Goal: Information Seeking & Learning: Check status

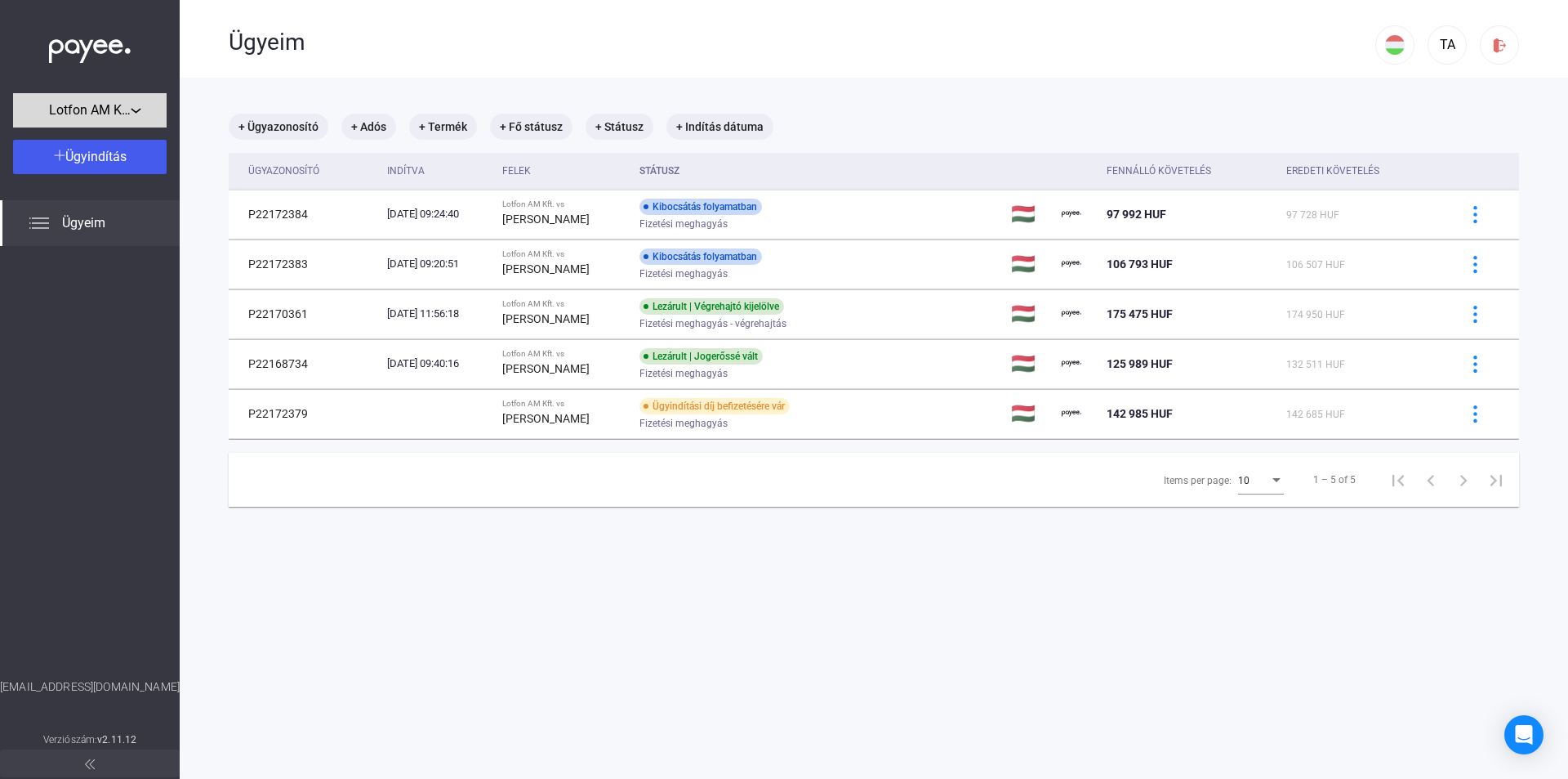
click at [116, 108] on span "Lotfon AM Kft." at bounding box center [90, 110] width 82 height 20
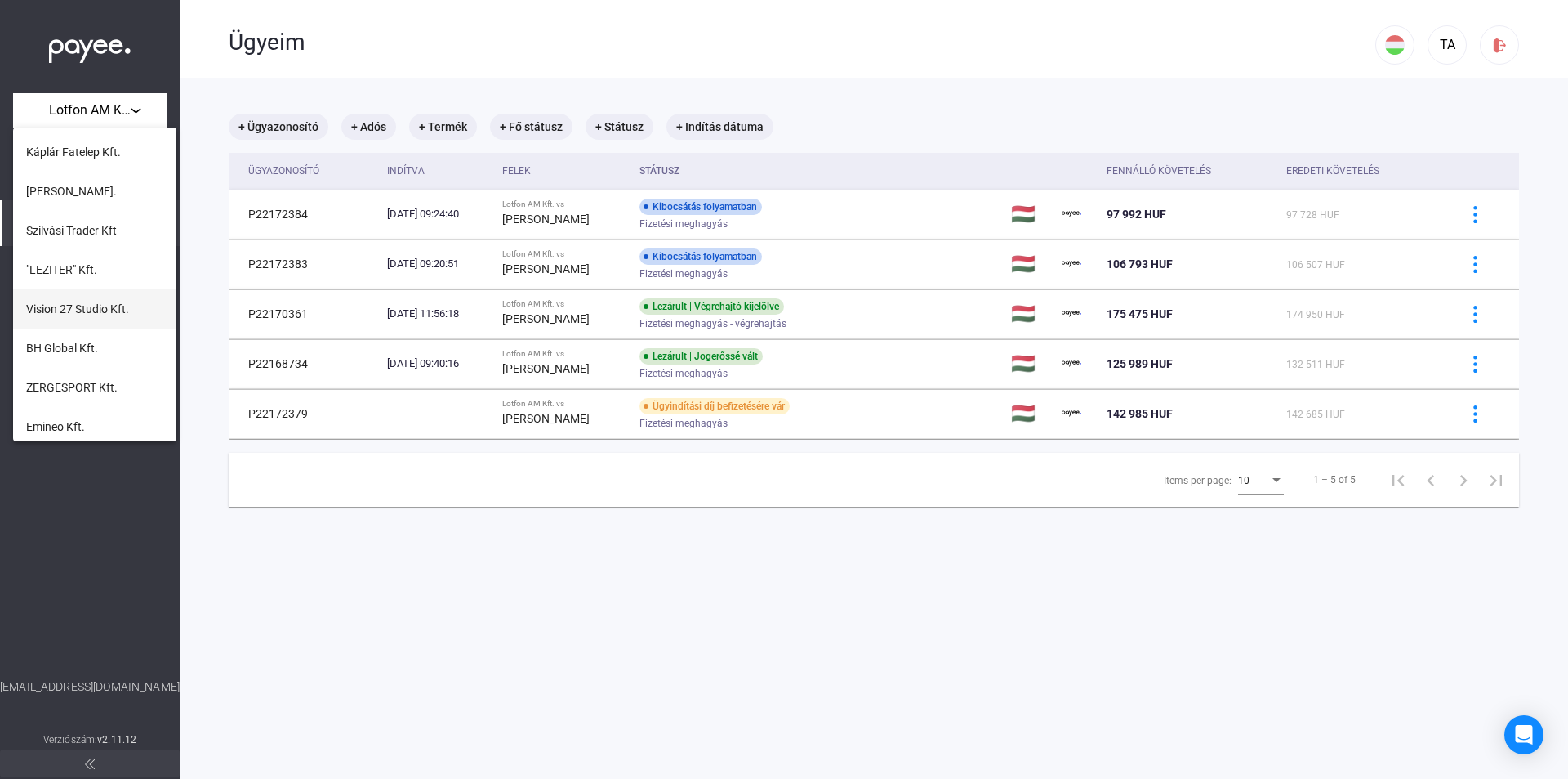
scroll to position [176, 0]
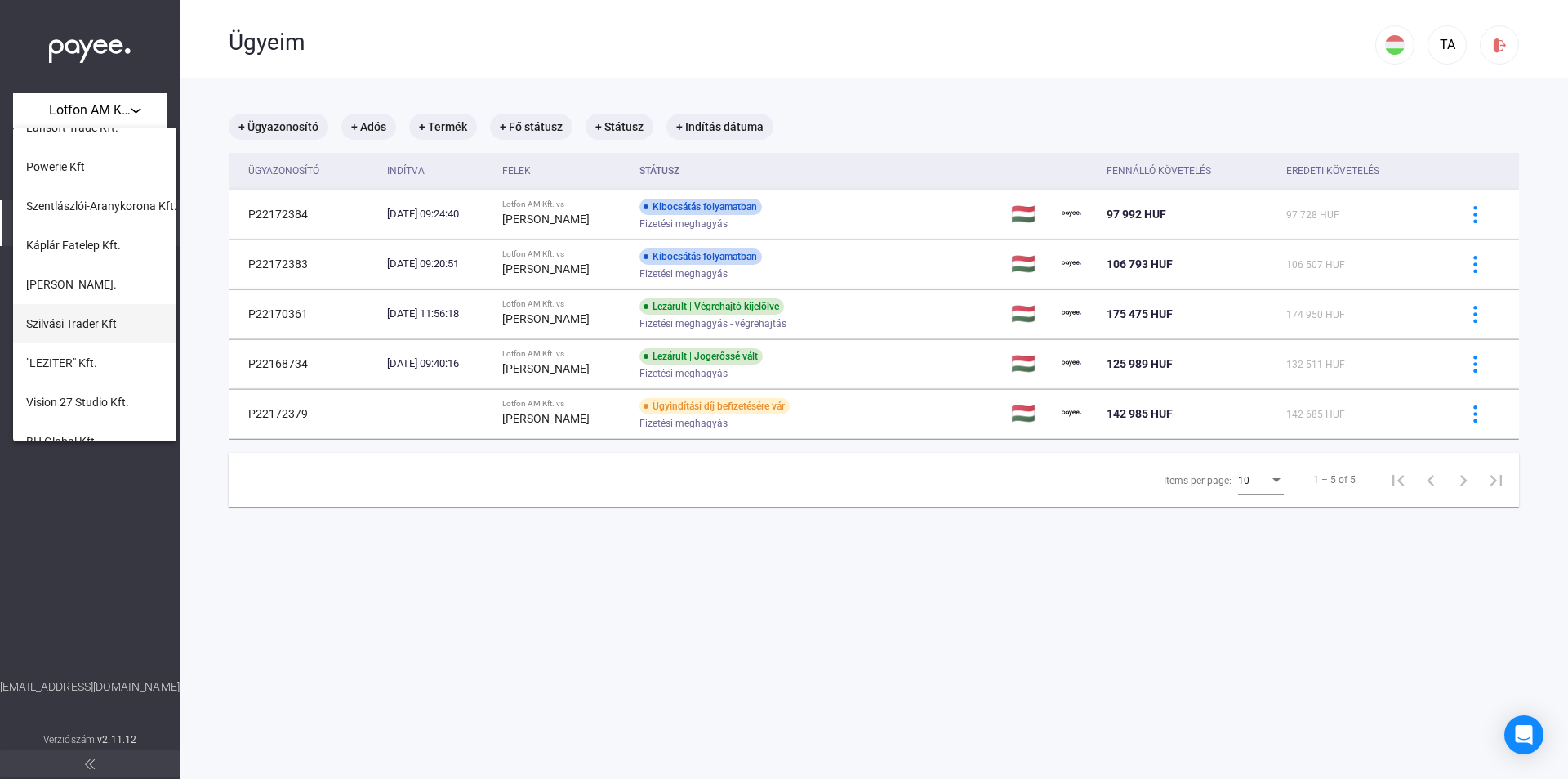
click at [79, 324] on span "Szilvási Trader Kft" at bounding box center [71, 324] width 91 height 20
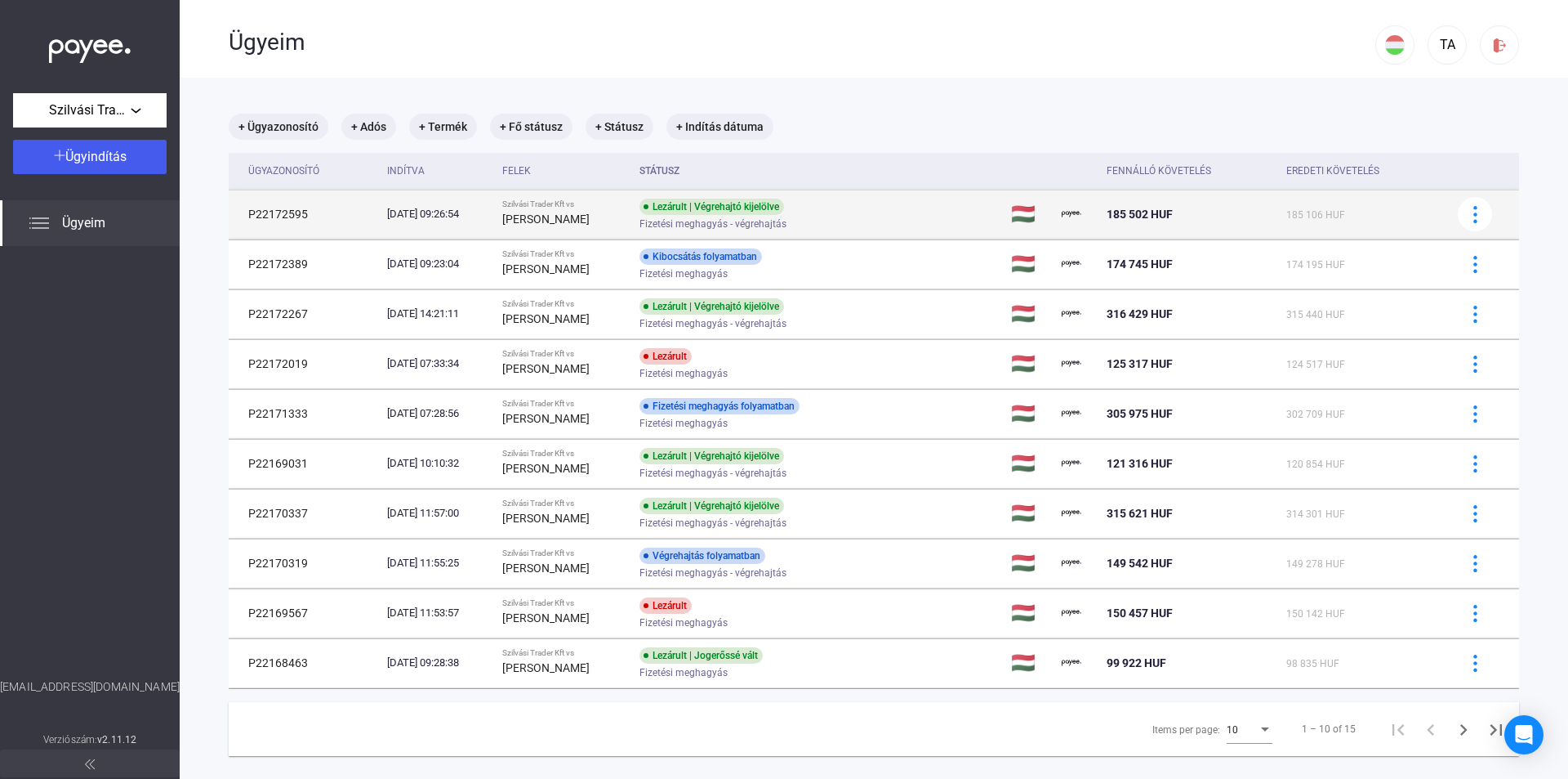
drag, startPoint x: 839, startPoint y: 206, endPoint x: 696, endPoint y: 207, distance: 143.0
click at [696, 207] on div "Lezárult | Végrehajtó kijelölve Fizetési meghagyás - végrehajtás" at bounding box center [769, 214] width 260 height 32
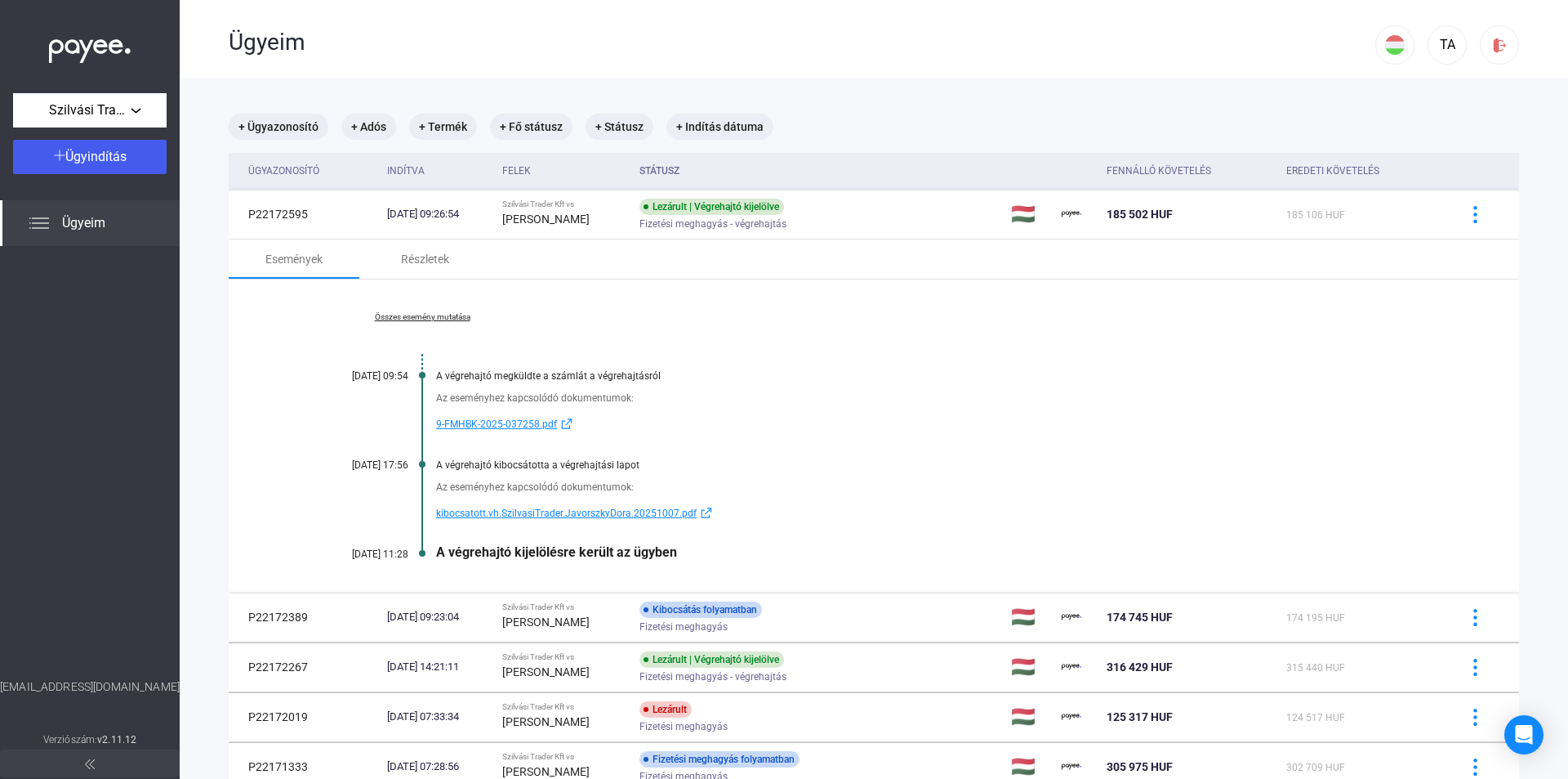
copy div "Lezárult | Végrehajtó kijelölve"
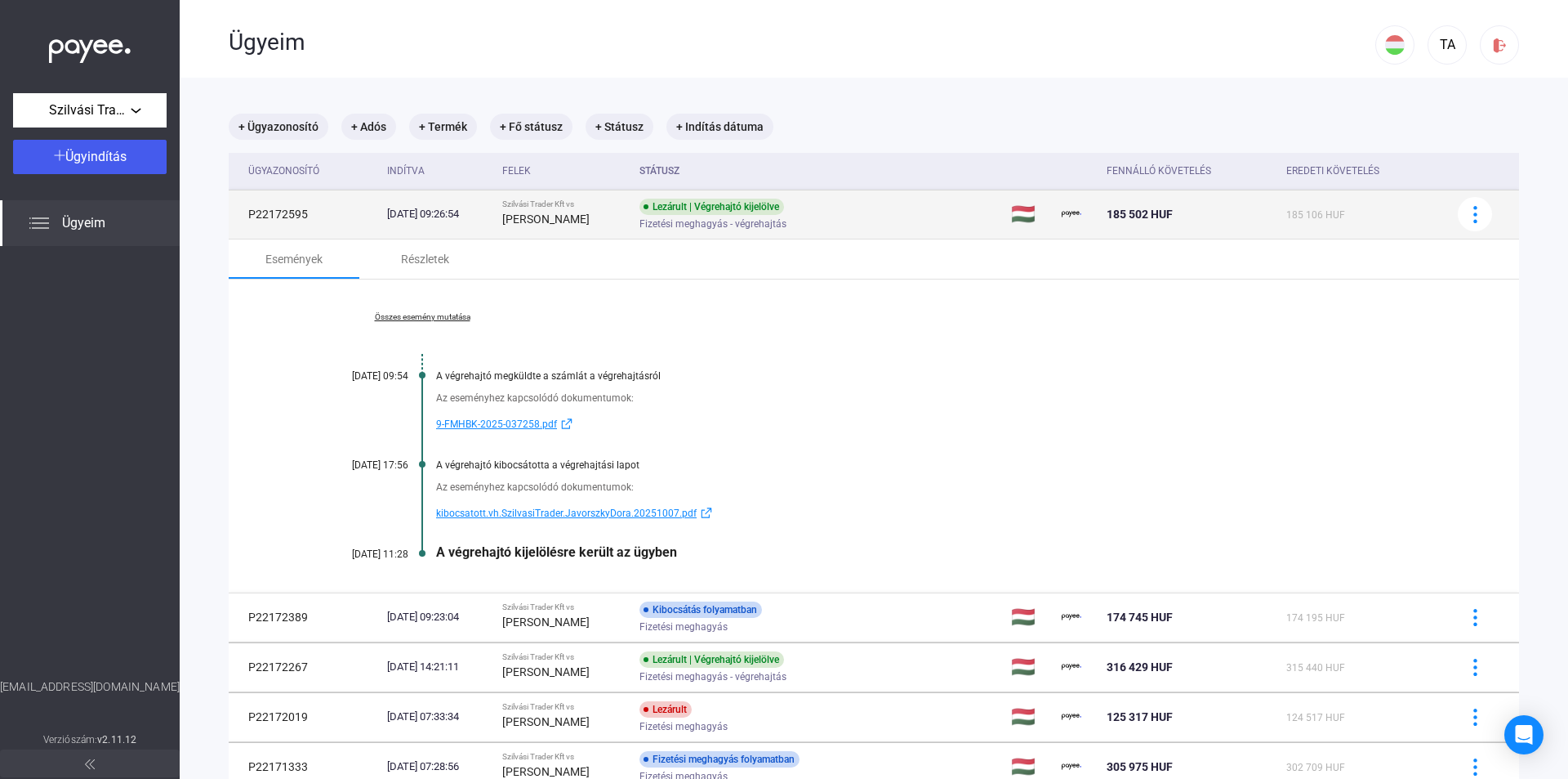
click at [880, 207] on div "Lezárult | Végrehajtó kijelölve Fizetési meghagyás - végrehajtás" at bounding box center [769, 214] width 260 height 32
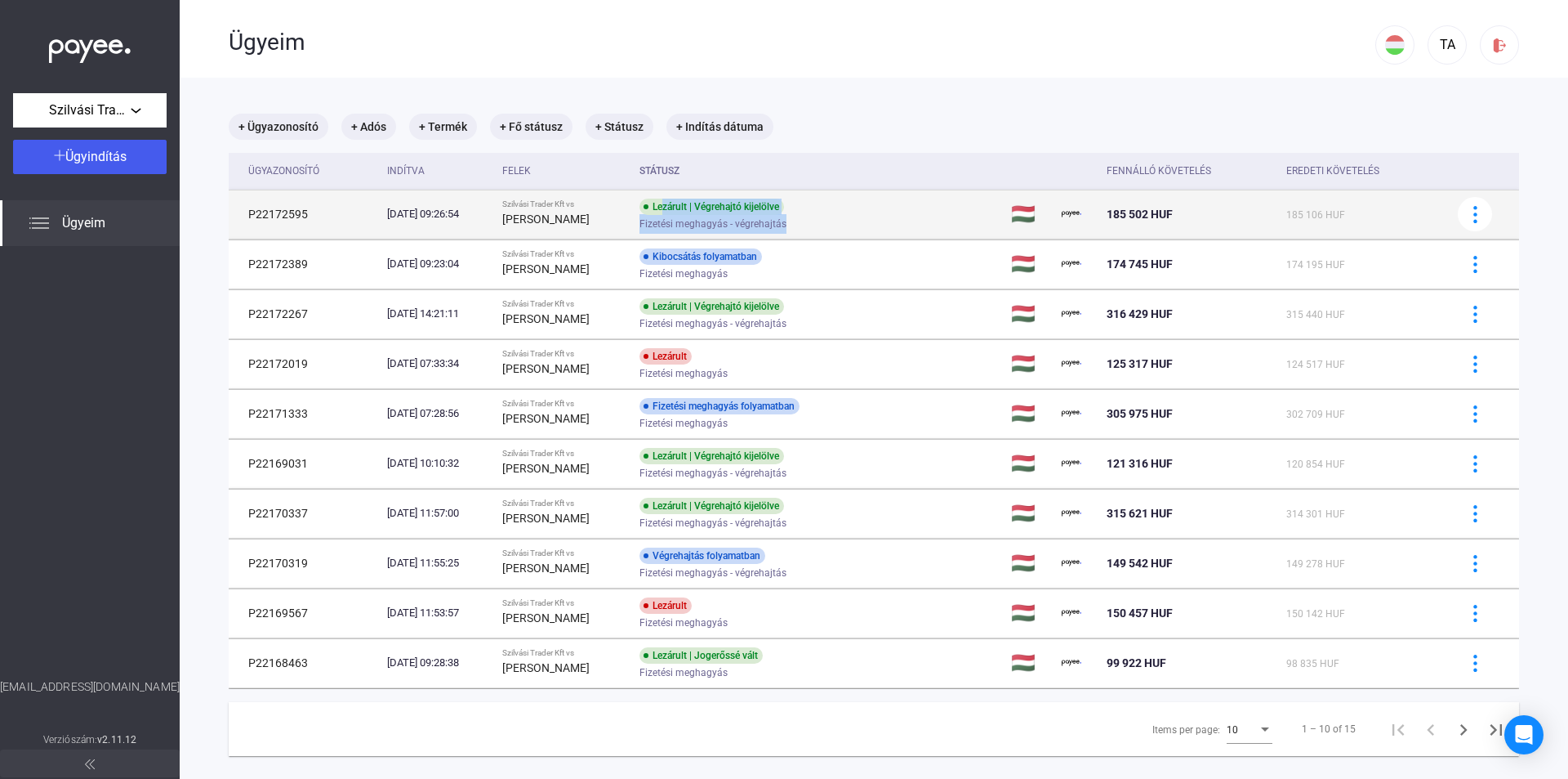
drag, startPoint x: 843, startPoint y: 210, endPoint x: 704, endPoint y: 212, distance: 139.0
click at [704, 212] on div "Lezárult | Végrehajtó kijelölve Fizetési meghagyás - végrehajtás" at bounding box center [769, 214] width 260 height 32
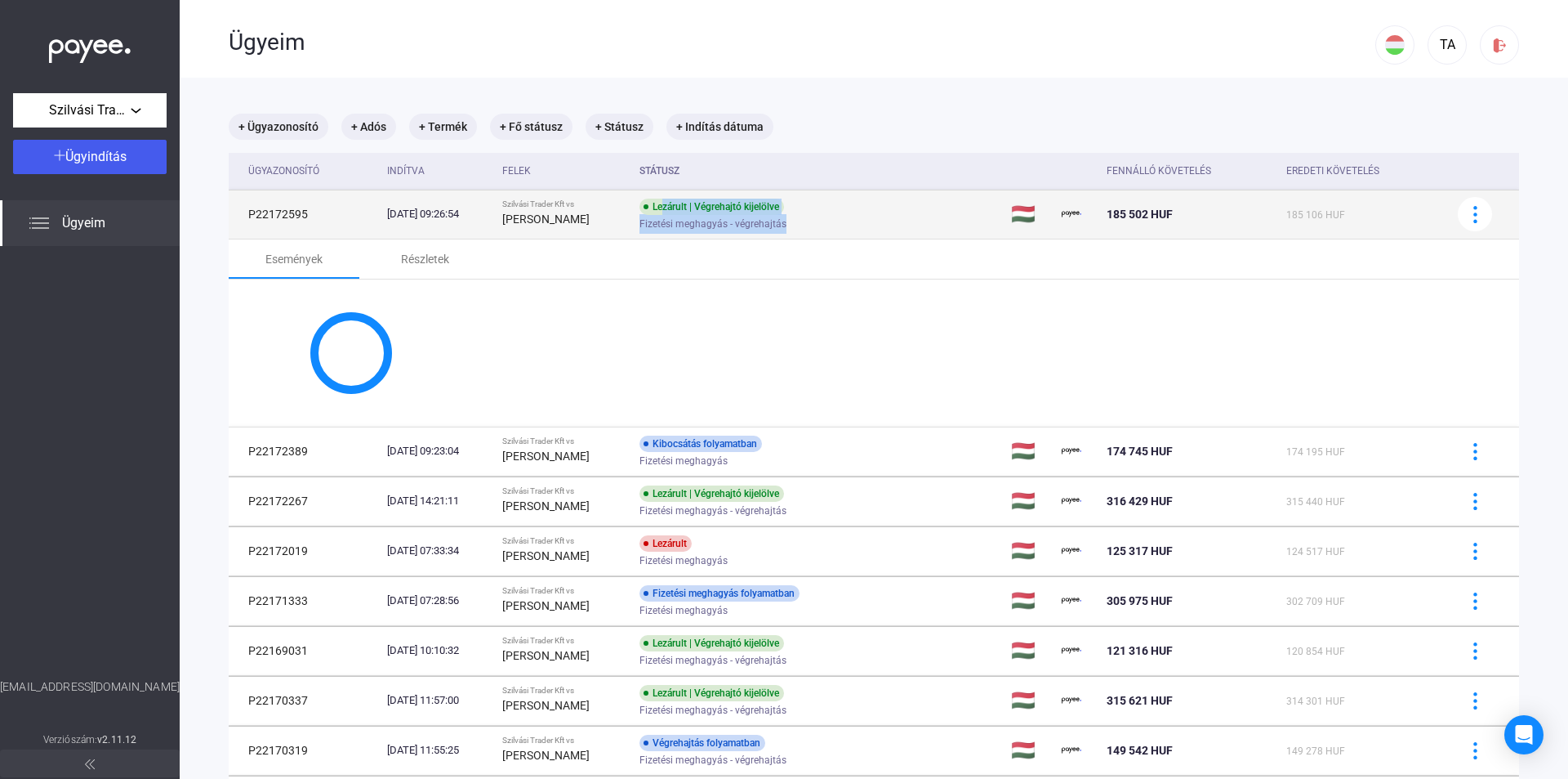
click at [844, 216] on div "Lezárult | Végrehajtó kijelölve Fizetési meghagyás - végrehajtás" at bounding box center [769, 214] width 260 height 32
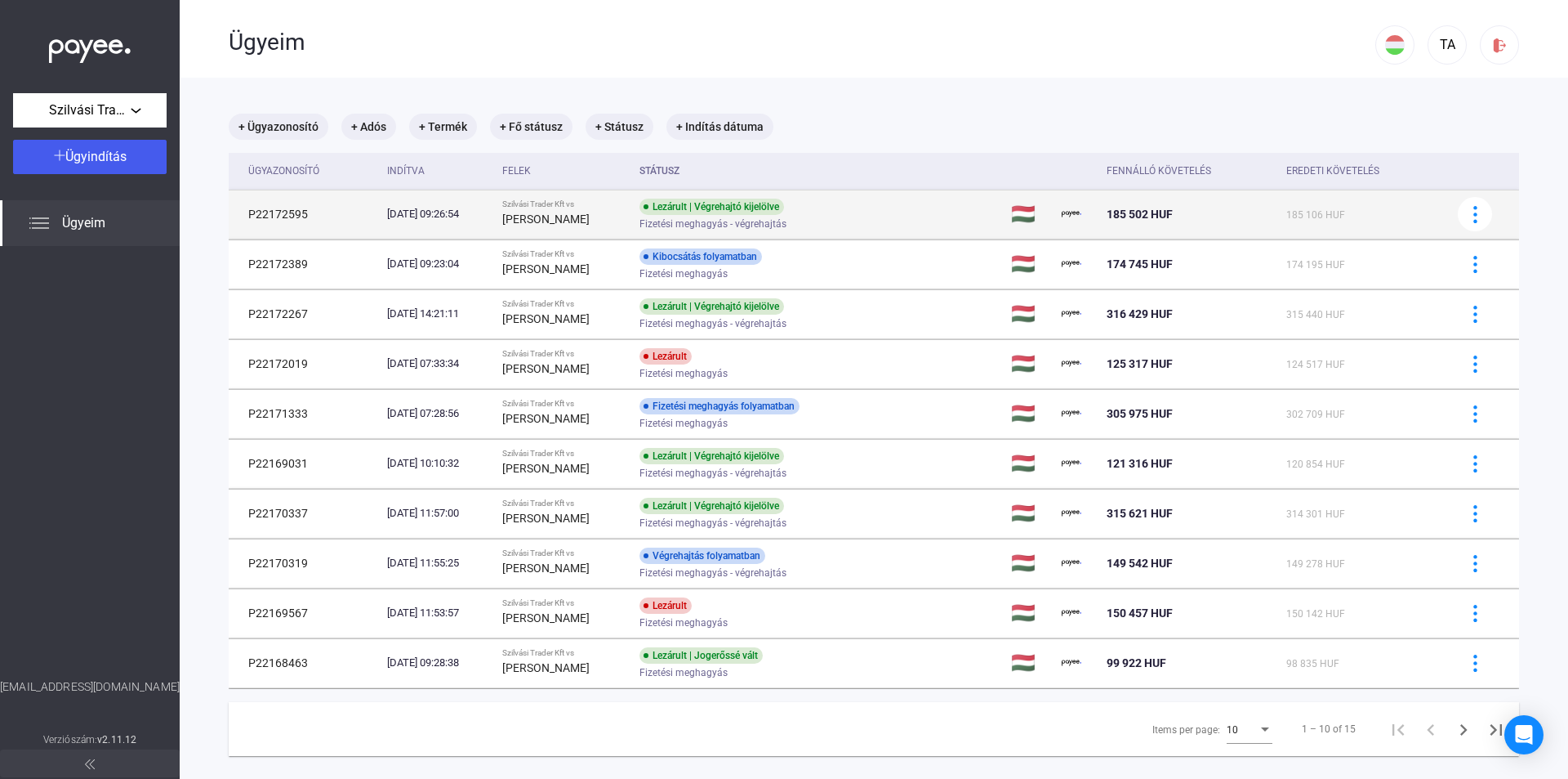
click at [784, 203] on div "Lezárult | Végrehajtó kijelölve" at bounding box center [711, 206] width 145 height 16
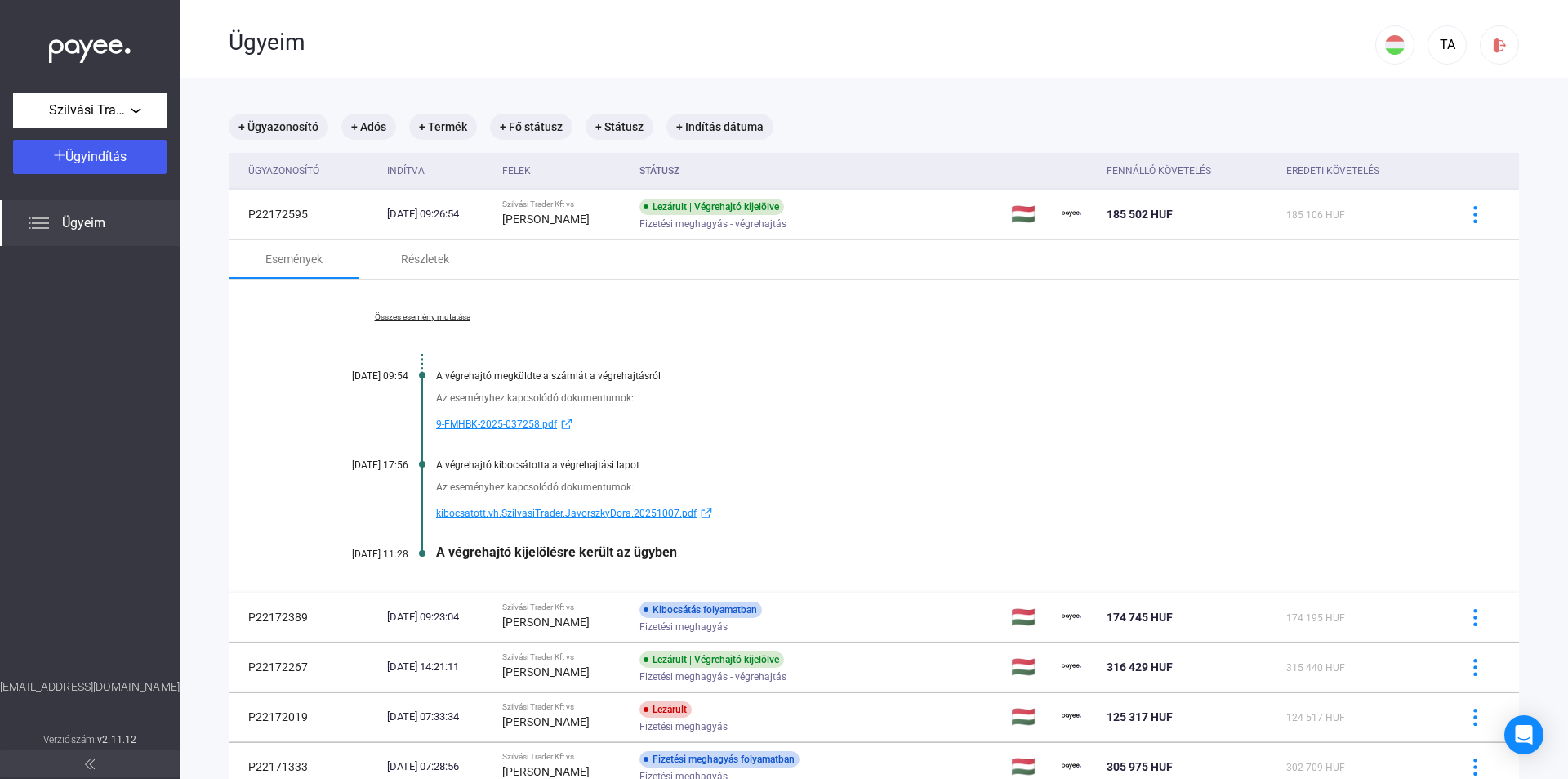
drag, startPoint x: 690, startPoint y: 558, endPoint x: 440, endPoint y: 558, distance: 250.0
click at [440, 558] on div "A végrehajtó kijelölésre került az ügyben" at bounding box center [937, 551] width 1001 height 15
copy div "A végrehajtó kijelölésre került az ügyben"
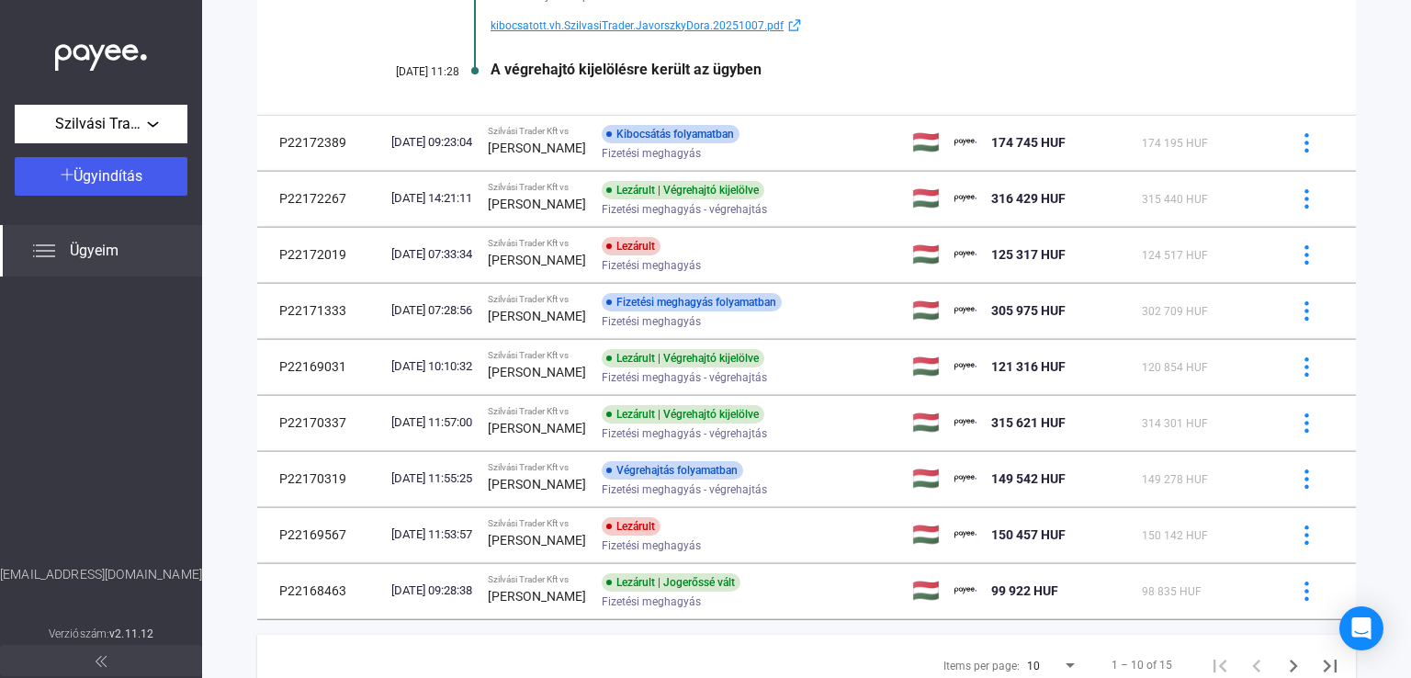
scroll to position [626, 0]
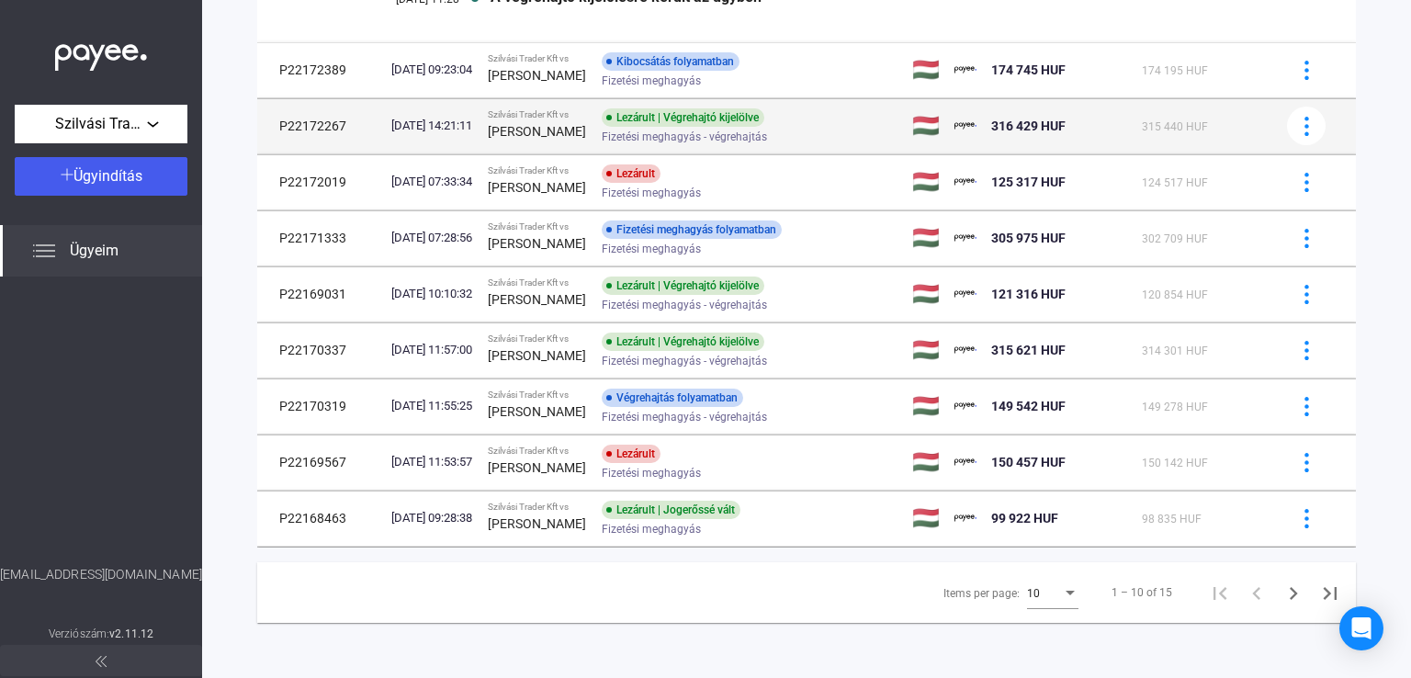
click at [798, 126] on div "Lezárult | Végrehajtó kijelölve Fizetési meghagyás - végrehajtás" at bounding box center [748, 126] width 293 height 36
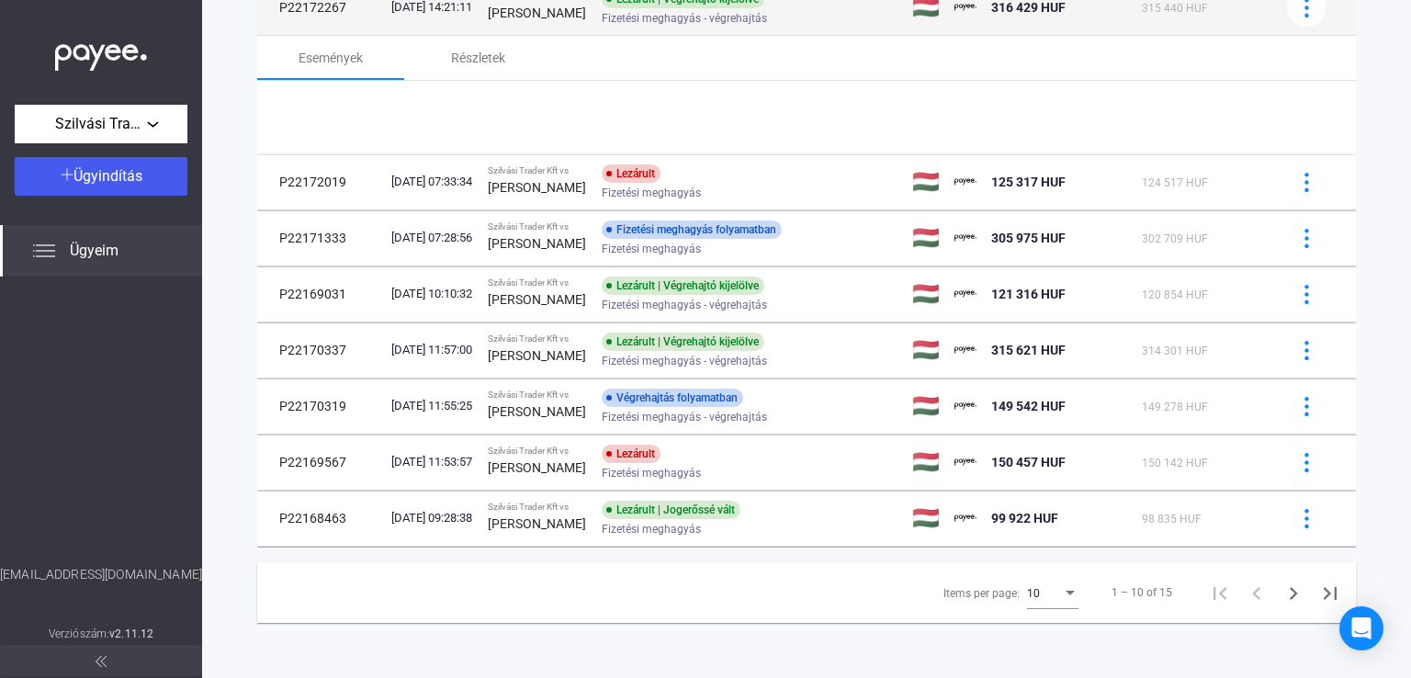
scroll to position [272, 0]
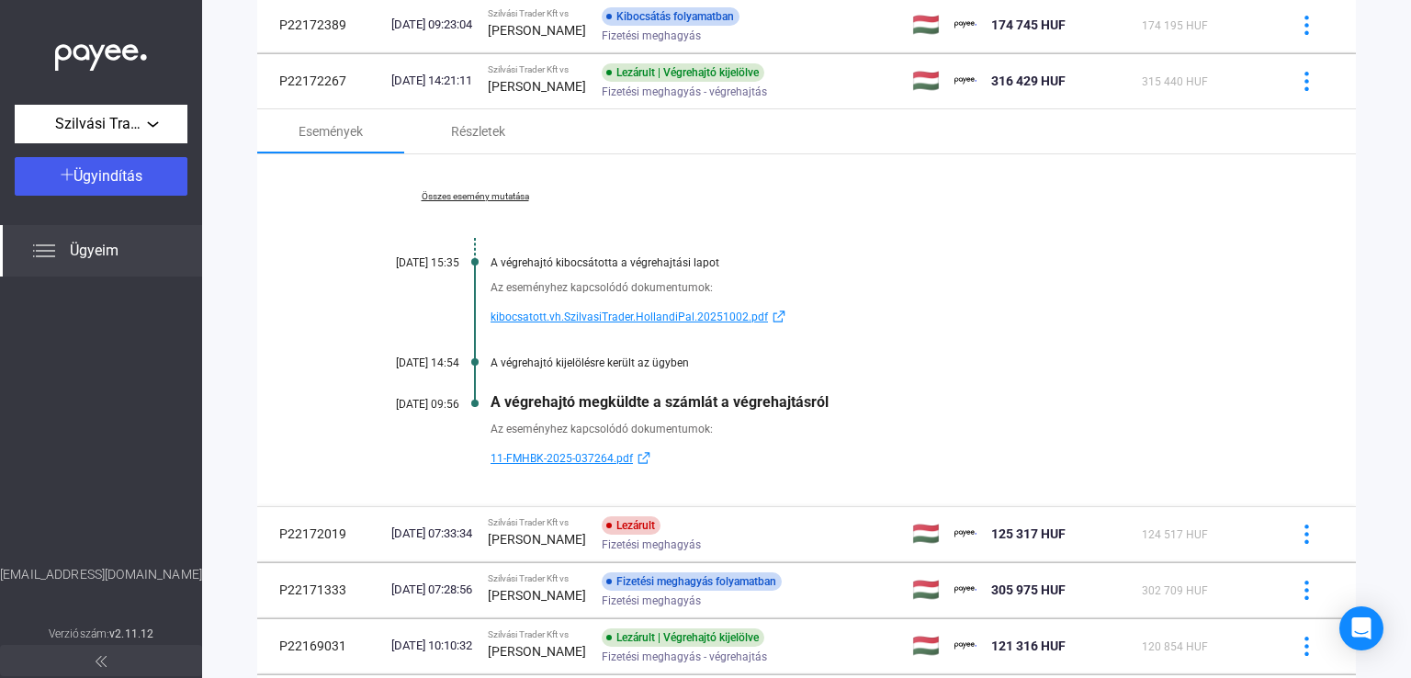
drag, startPoint x: 839, startPoint y: 398, endPoint x: 488, endPoint y: 405, distance: 351.1
click at [488, 405] on div "Összes esemény mutatása [DATE] 15:35 A végrehajtó kibocsátotta a végrehajtási l…" at bounding box center [806, 330] width 1099 height 352
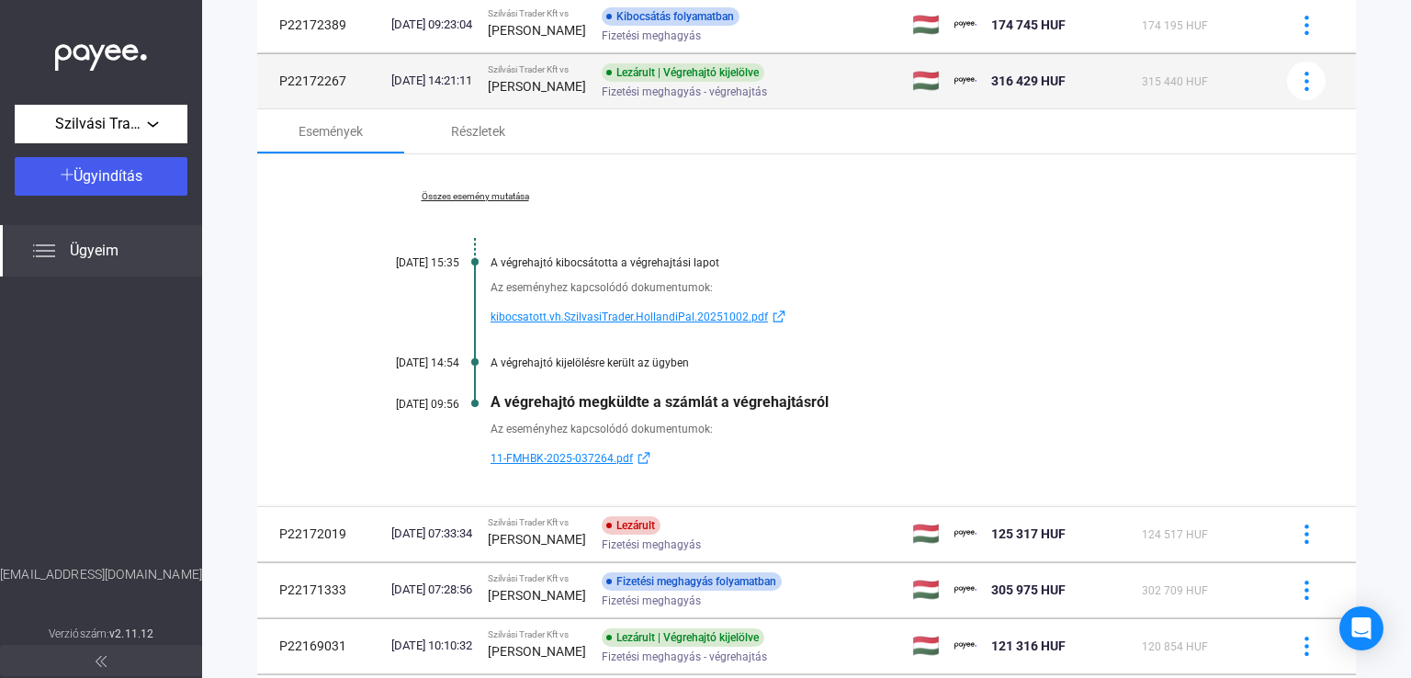
drag, startPoint x: 346, startPoint y: 89, endPoint x: 269, endPoint y: 82, distance: 77.5
click at [269, 82] on td "P22172267" at bounding box center [320, 80] width 127 height 55
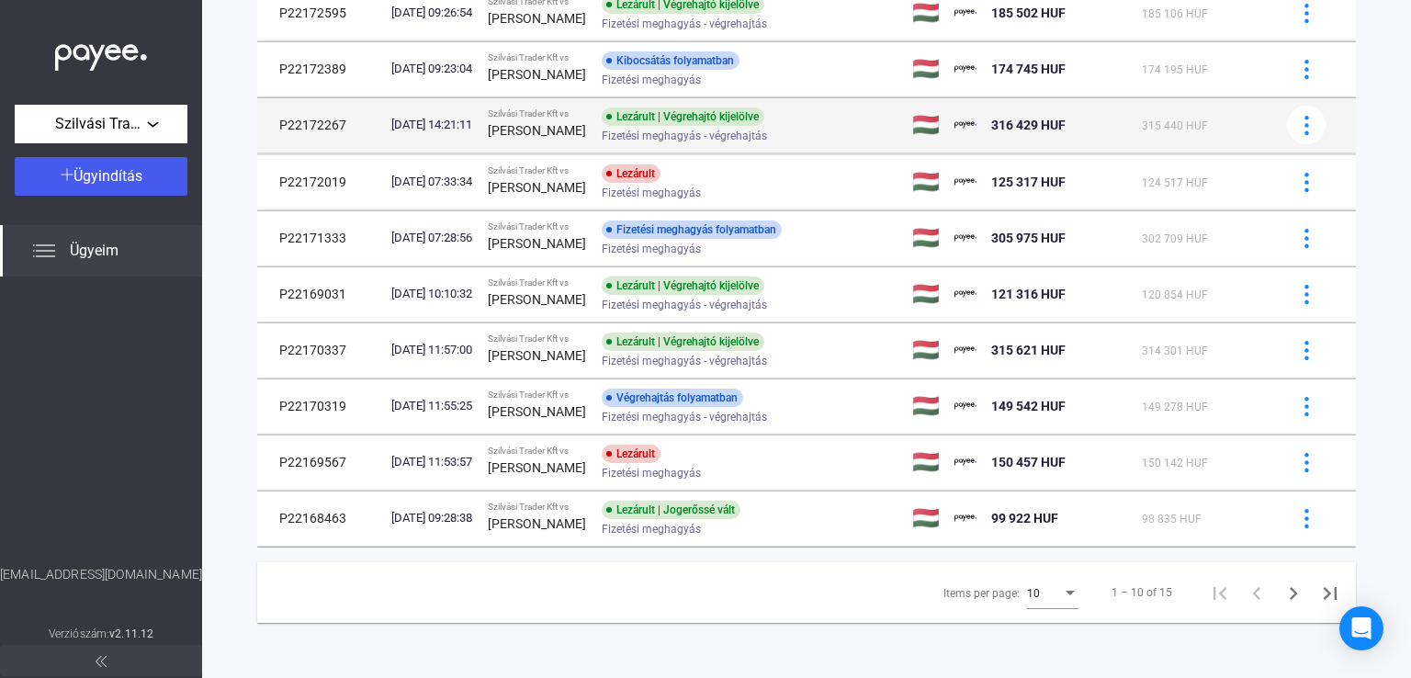
scroll to position [229, 0]
copy td "P22172267"
click at [804, 137] on div "Fizetési meghagyás - végrehajtás" at bounding box center [748, 137] width 293 height 14
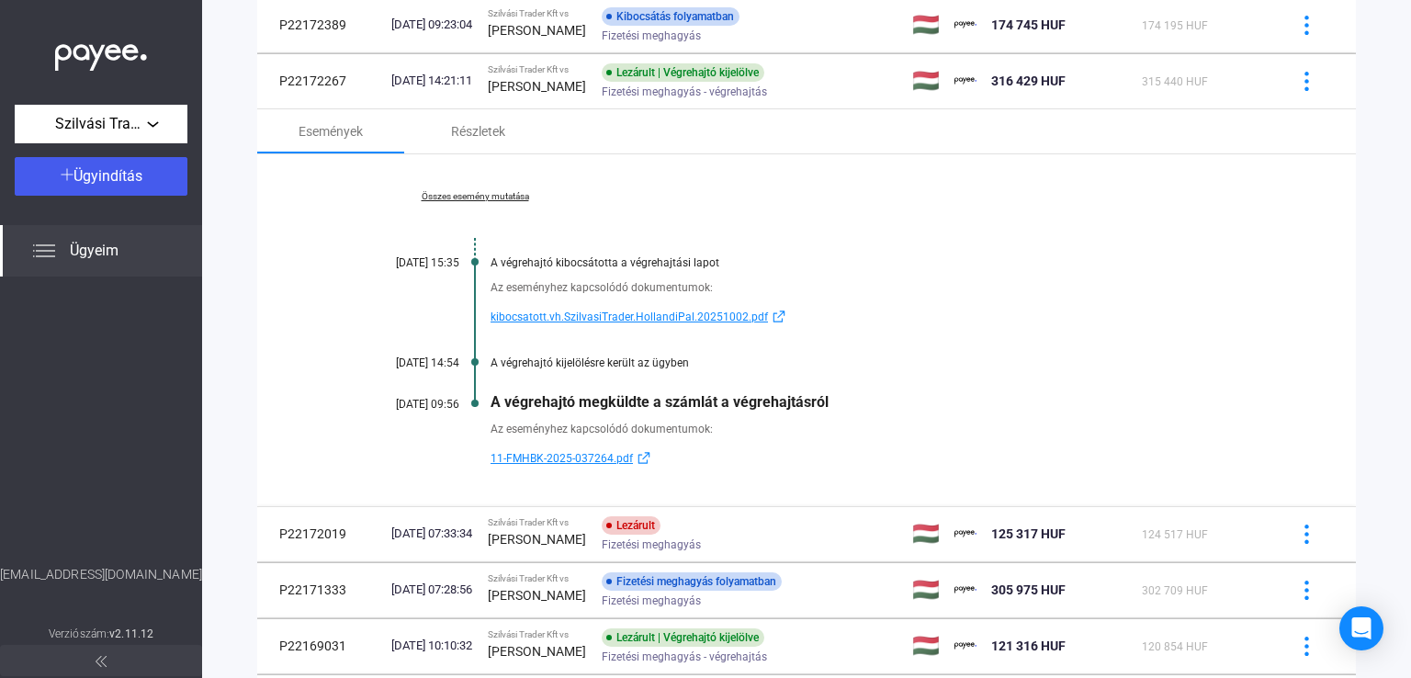
drag, startPoint x: 489, startPoint y: 459, endPoint x: 610, endPoint y: 461, distance: 121.3
click at [610, 461] on div "Az eseményhez kapcsolódó dokumentumok: 11-FMHBK-2025-037264.pdf" at bounding box center [806, 440] width 915 height 59
copy span "11-FMHBK-2025-037264"
click at [493, 132] on div "Részletek" at bounding box center [478, 131] width 54 height 22
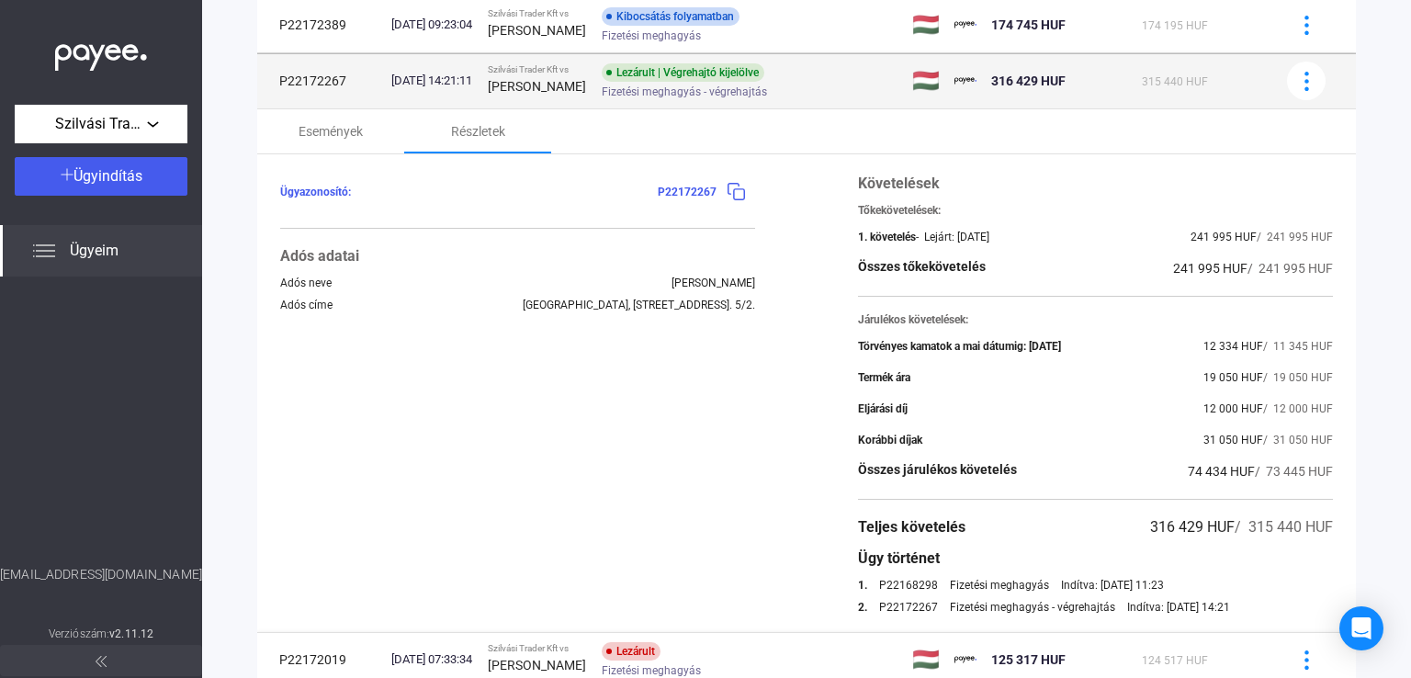
click at [794, 77] on div "Lezárult | Végrehajtó kijelölve Fizetési meghagyás - végrehajtás" at bounding box center [748, 81] width 293 height 36
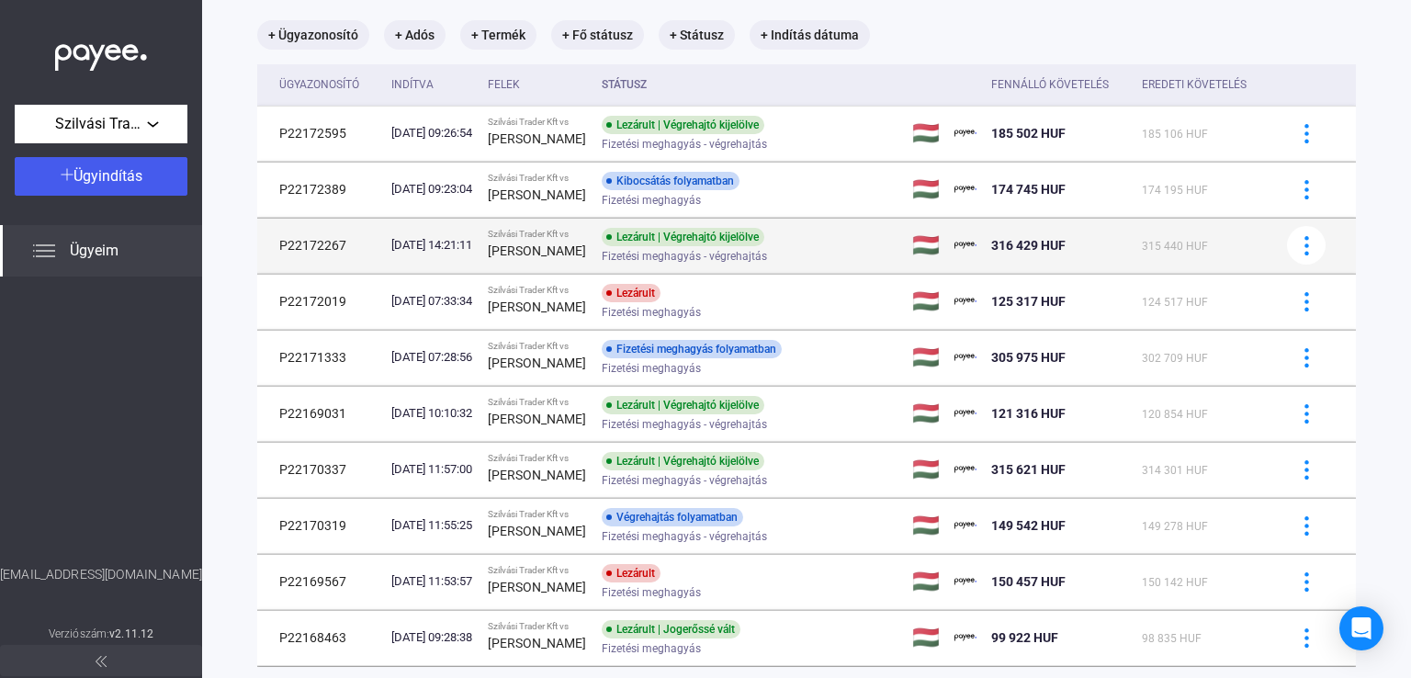
scroll to position [45, 0]
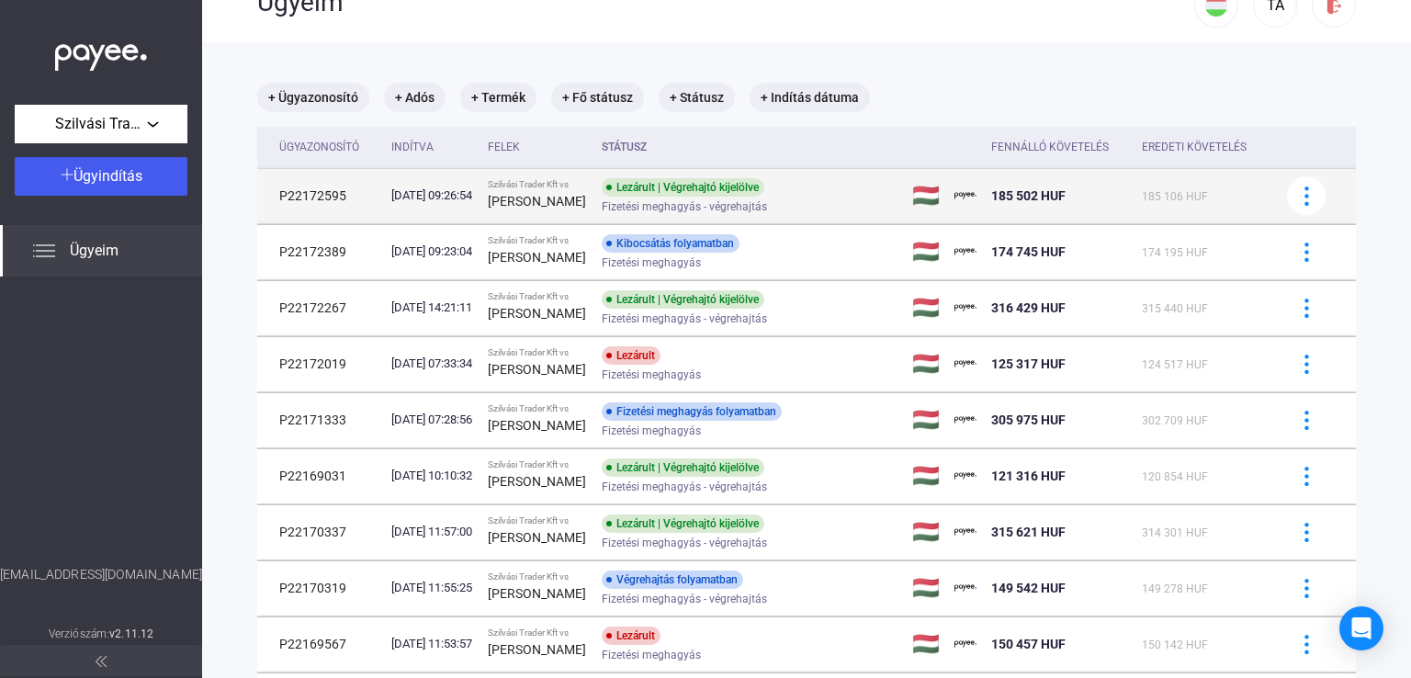
click at [764, 193] on div "Lezárult | Végrehajtó kijelölve" at bounding box center [683, 187] width 163 height 18
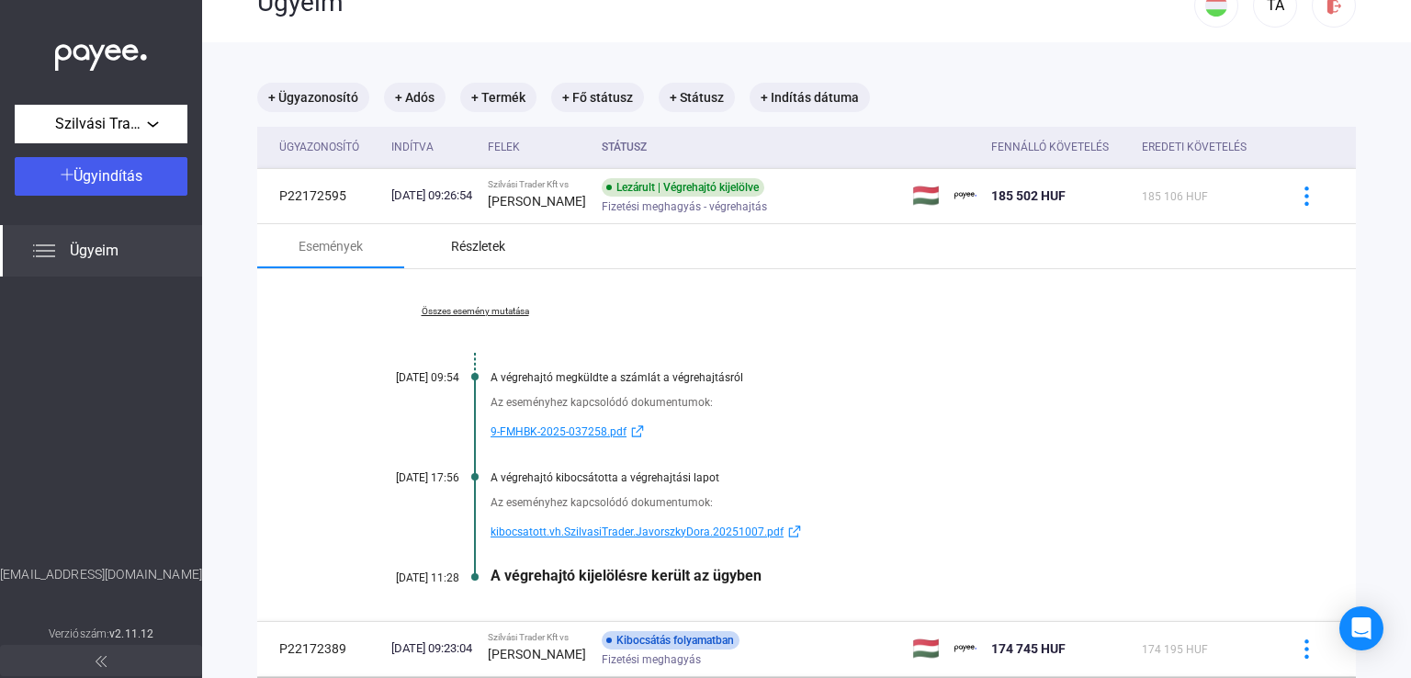
click at [462, 247] on div "Részletek" at bounding box center [478, 246] width 54 height 22
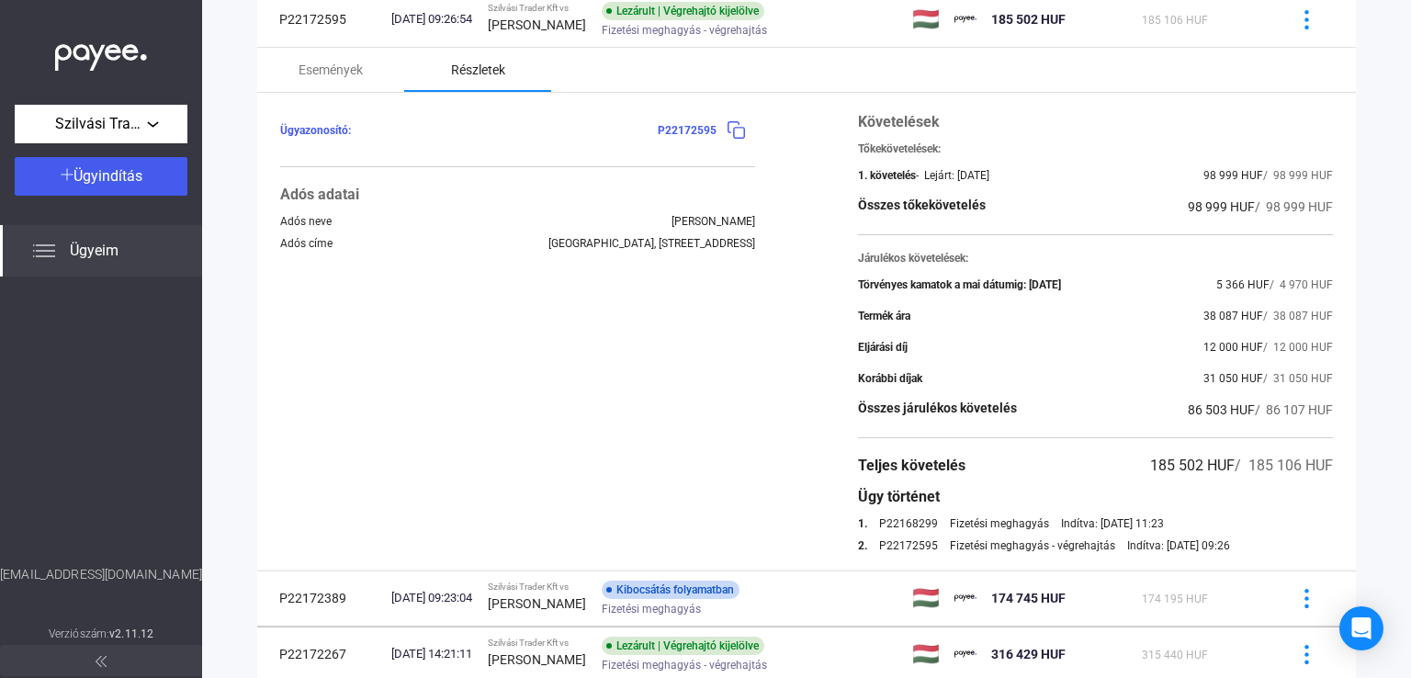
scroll to position [229, 0]
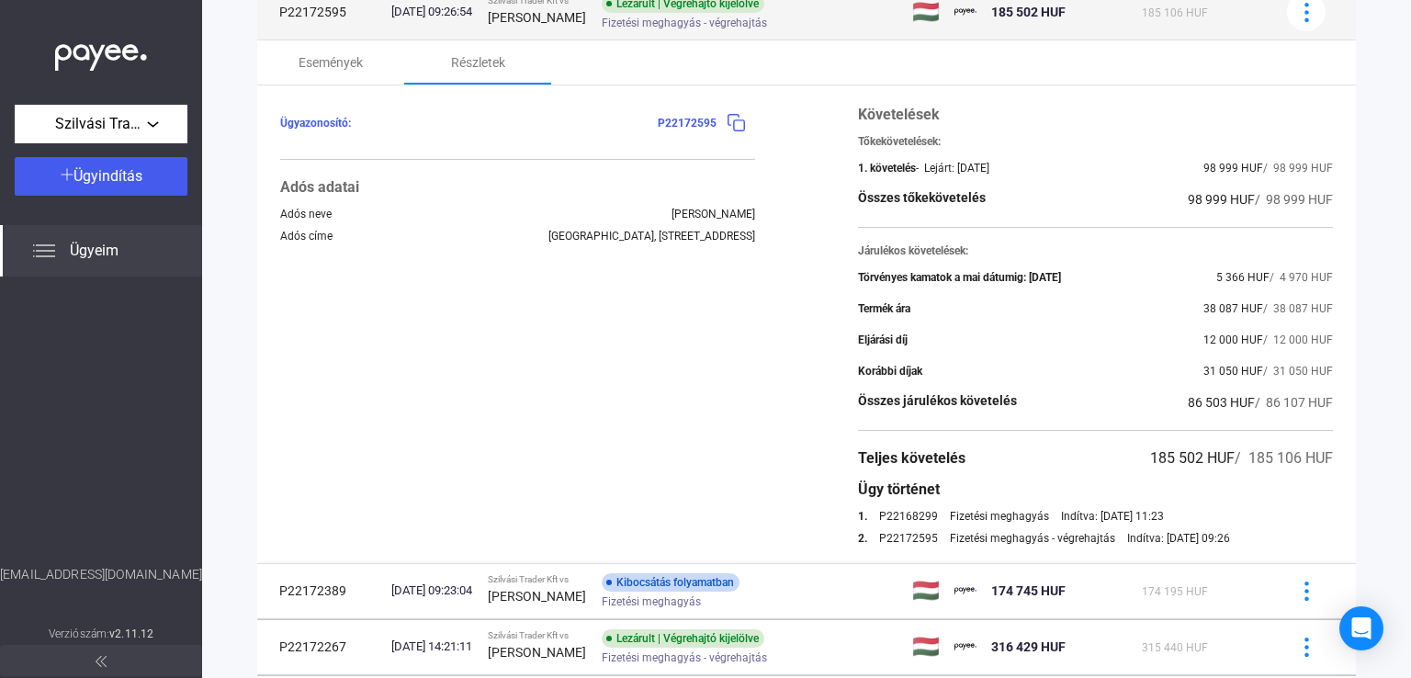
click at [765, 29] on span "Fizetési meghagyás - végrehajtás" at bounding box center [684, 23] width 165 height 22
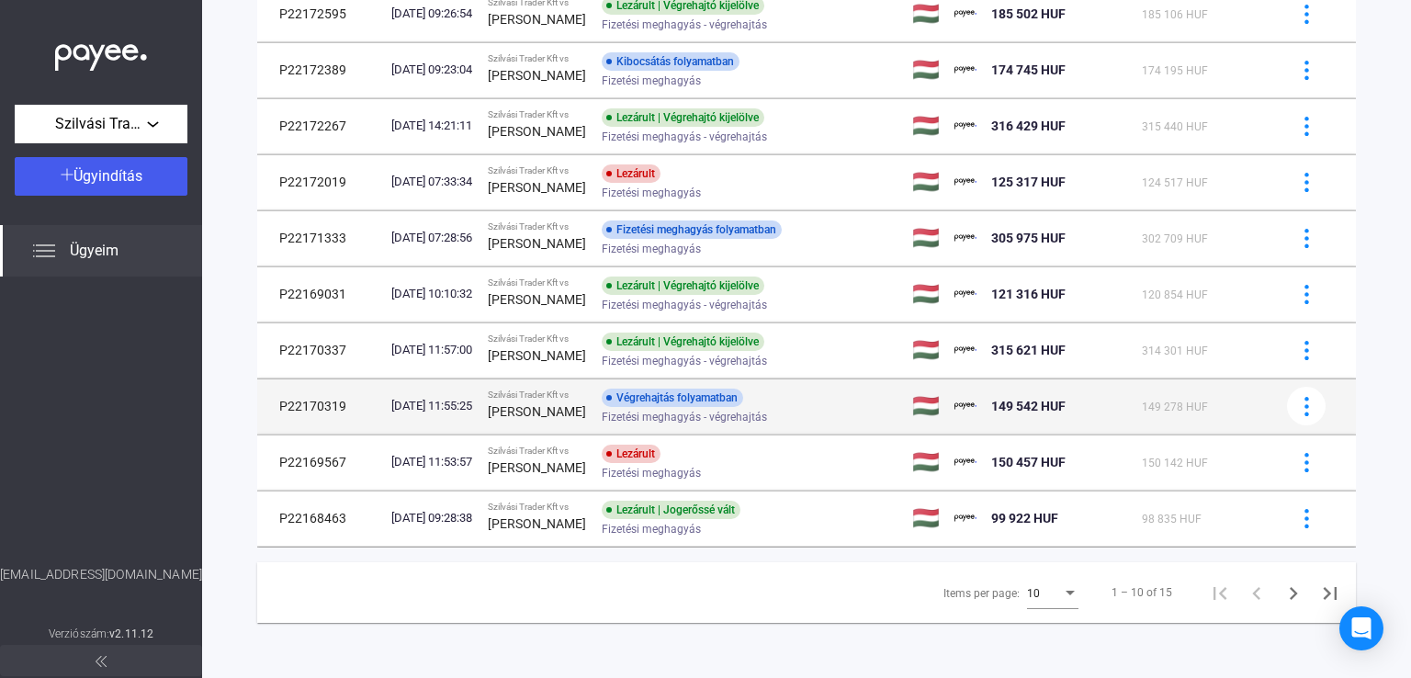
click at [706, 410] on span "Fizetési meghagyás - végrehajtás" at bounding box center [684, 417] width 165 height 22
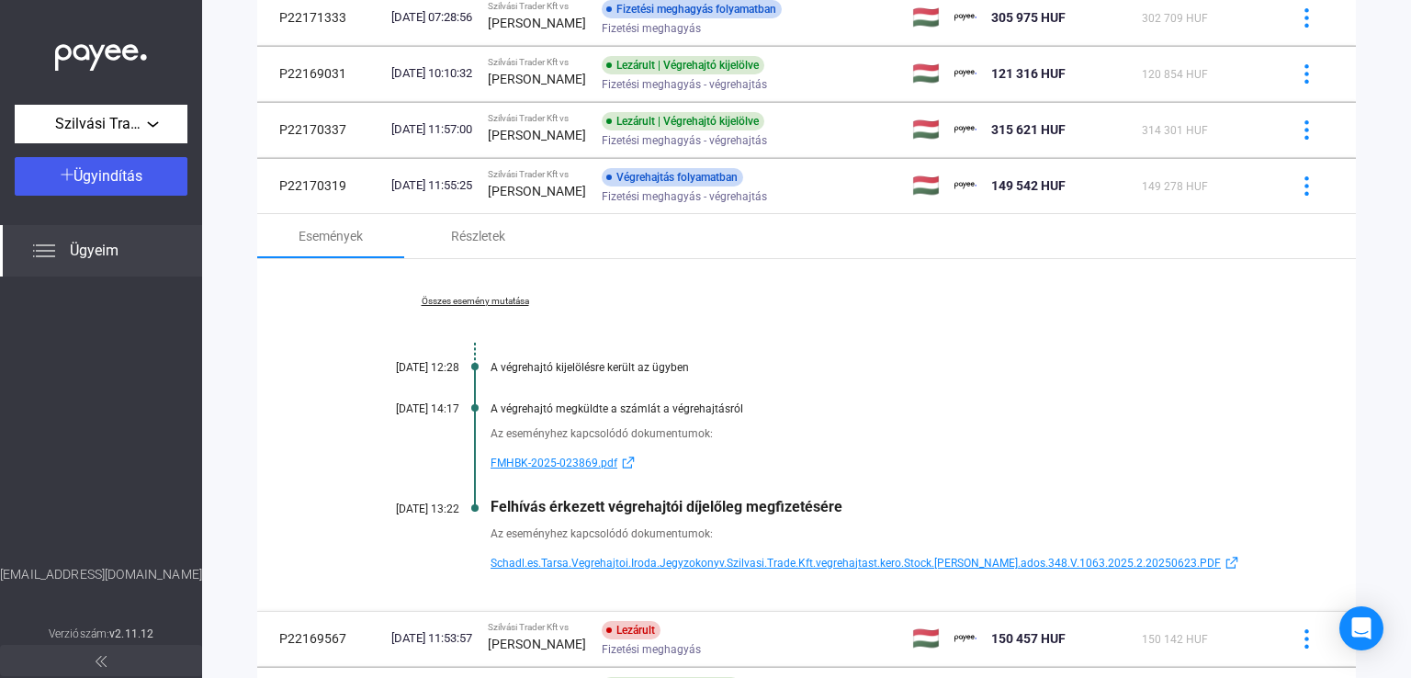
scroll to position [504, 0]
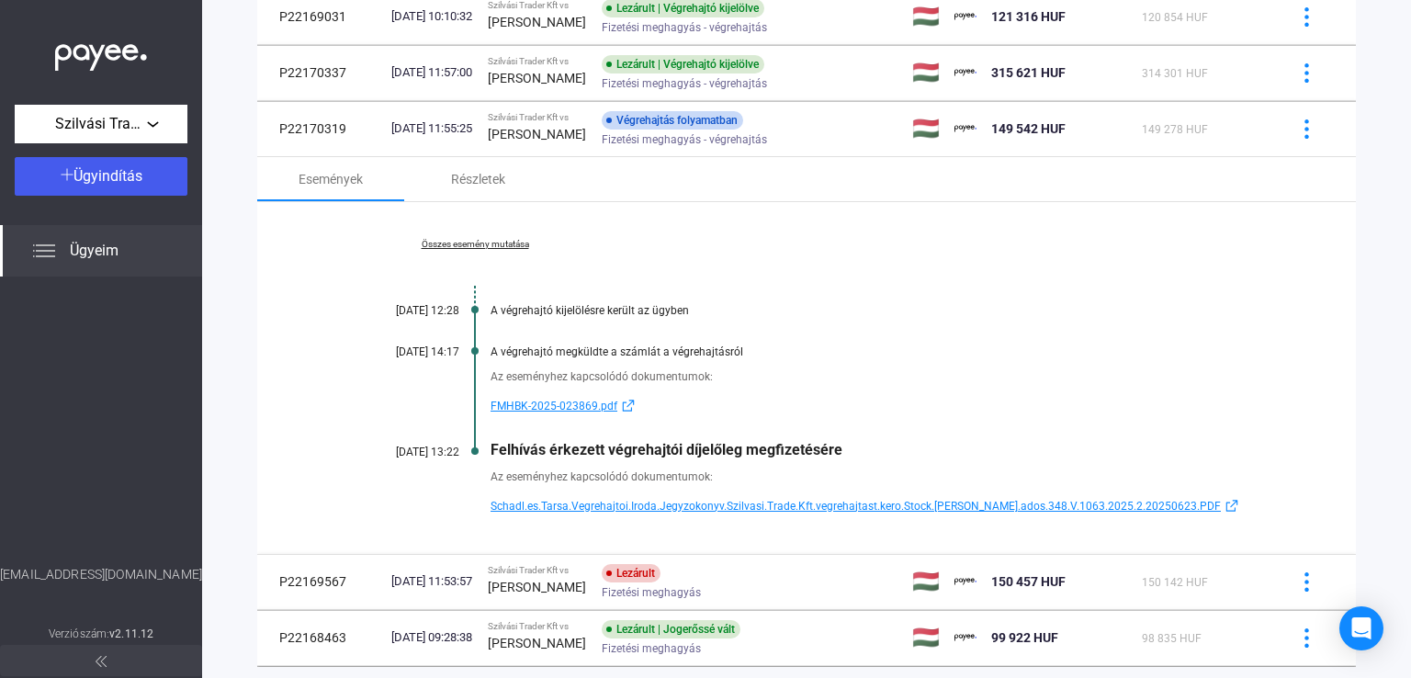
click at [607, 179] on div "Események Részletek" at bounding box center [806, 179] width 1099 height 44
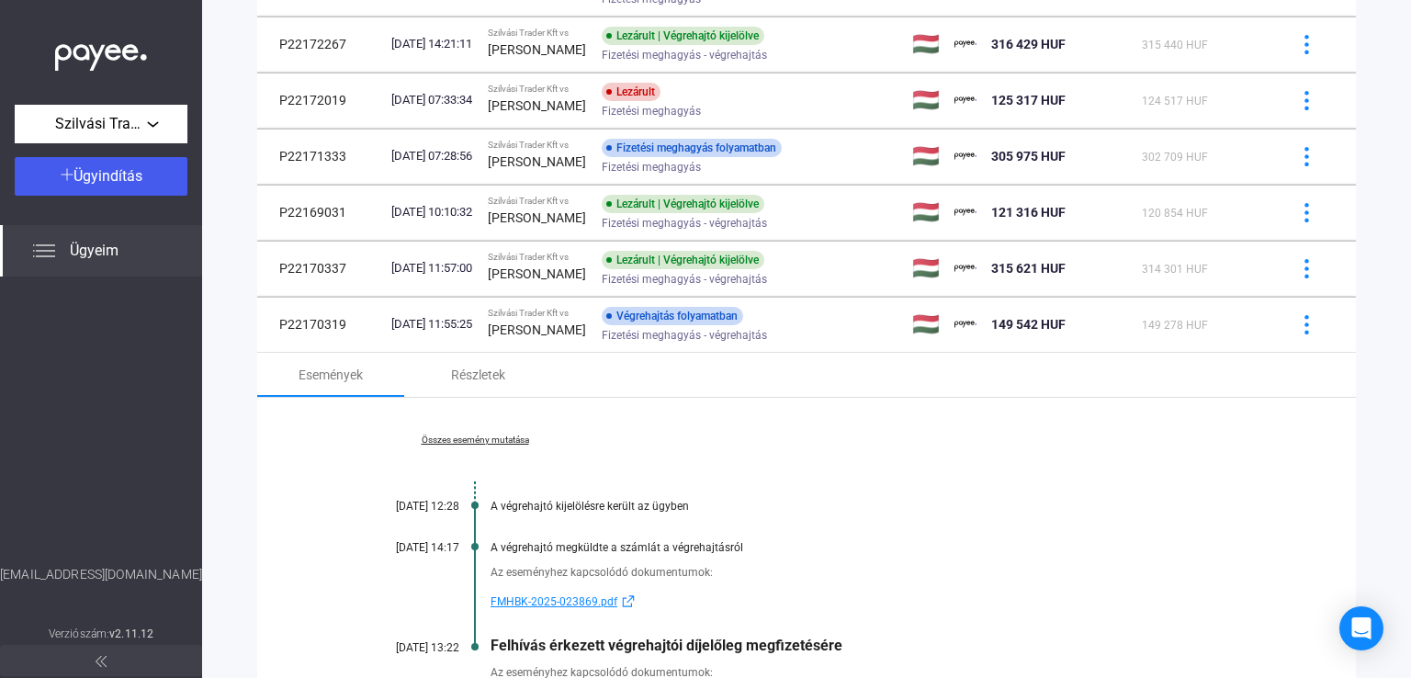
scroll to position [137, 0]
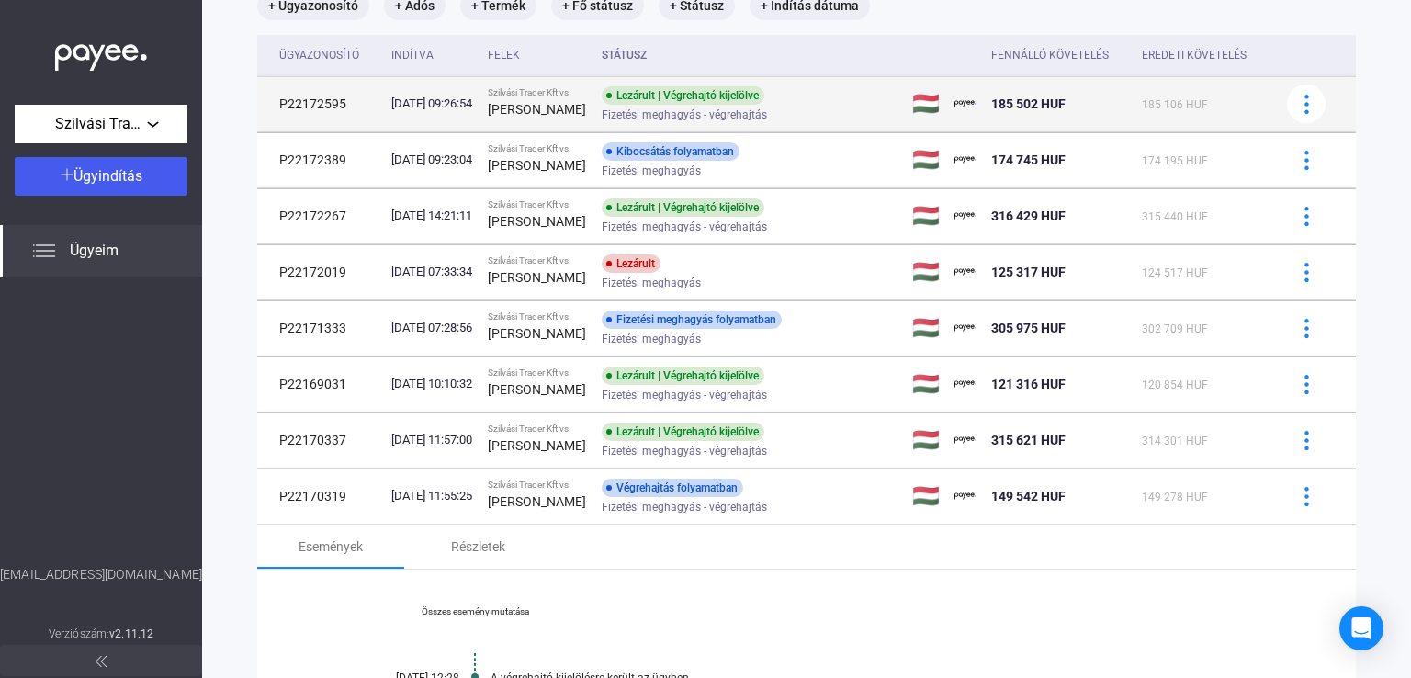
click at [587, 103] on div "[PERSON_NAME]" at bounding box center [537, 109] width 99 height 22
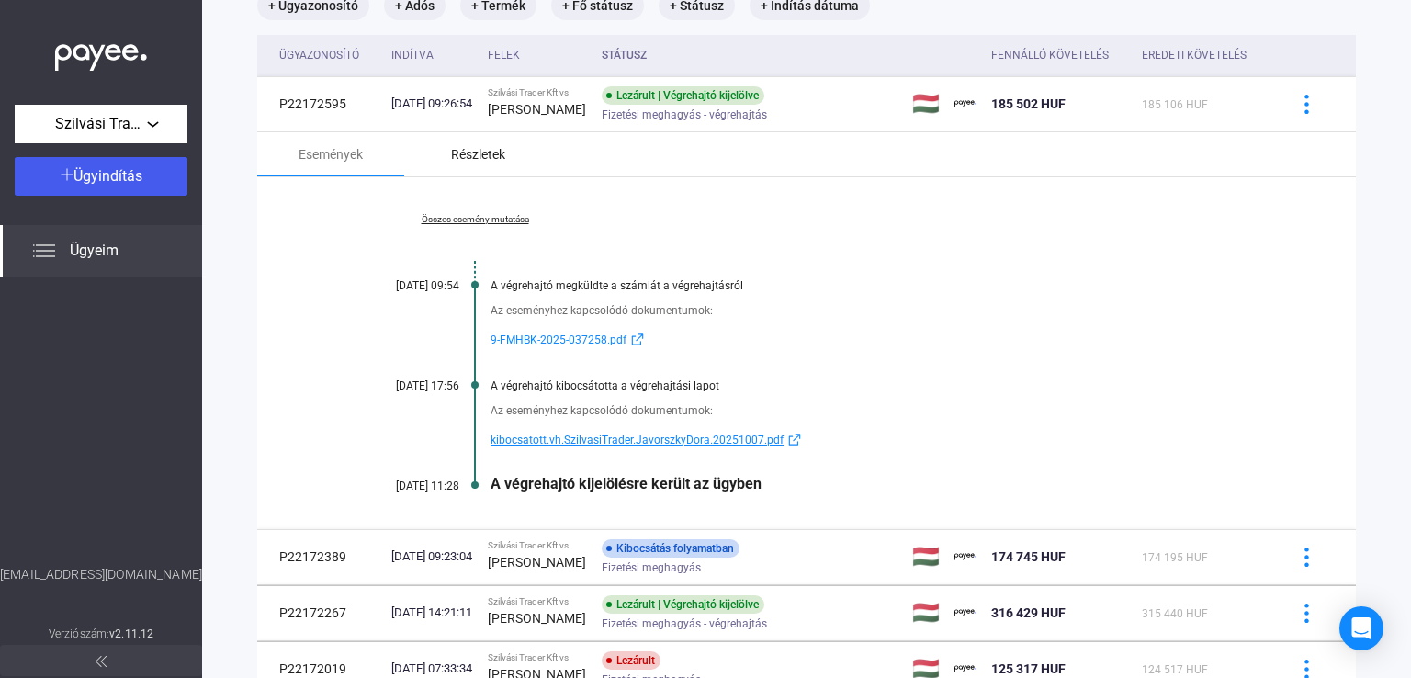
click at [485, 165] on div "Részletek" at bounding box center [478, 154] width 54 height 22
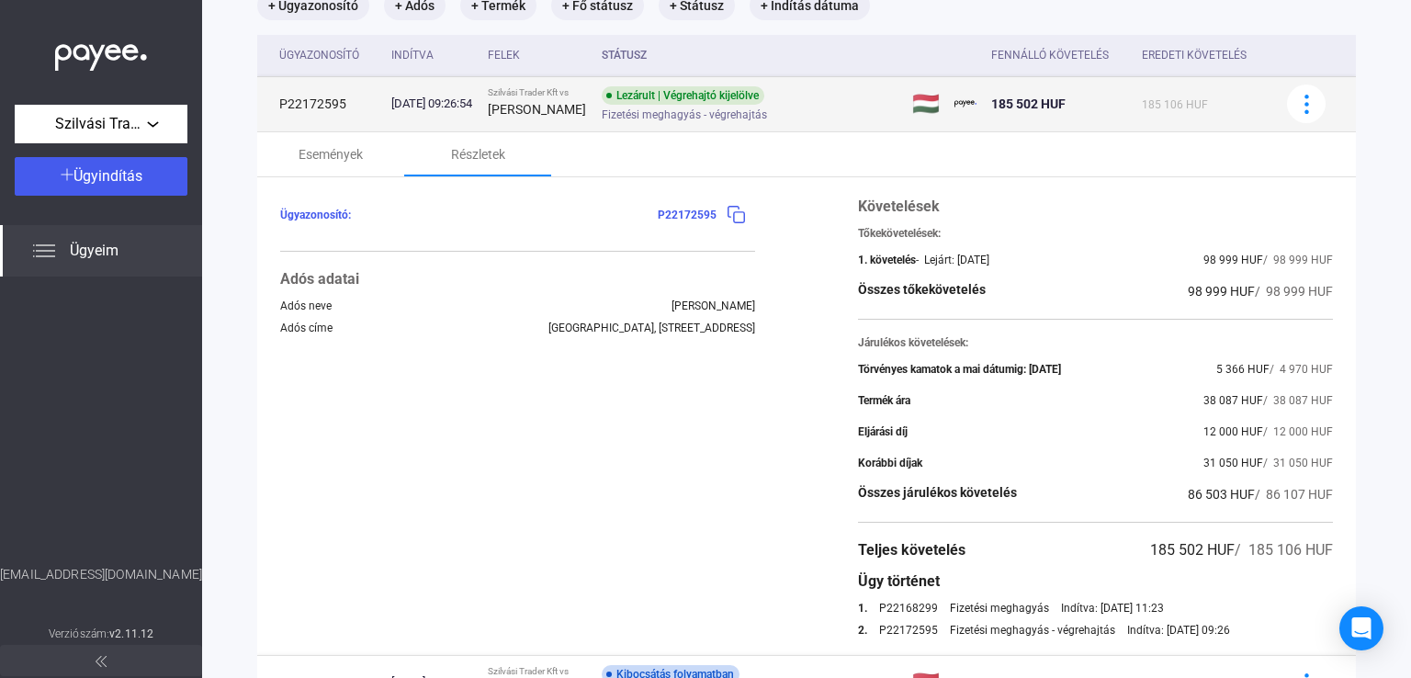
click at [809, 95] on div "Lezárult | Végrehajtó kijelölve Fizetési meghagyás - végrehajtás" at bounding box center [748, 104] width 293 height 36
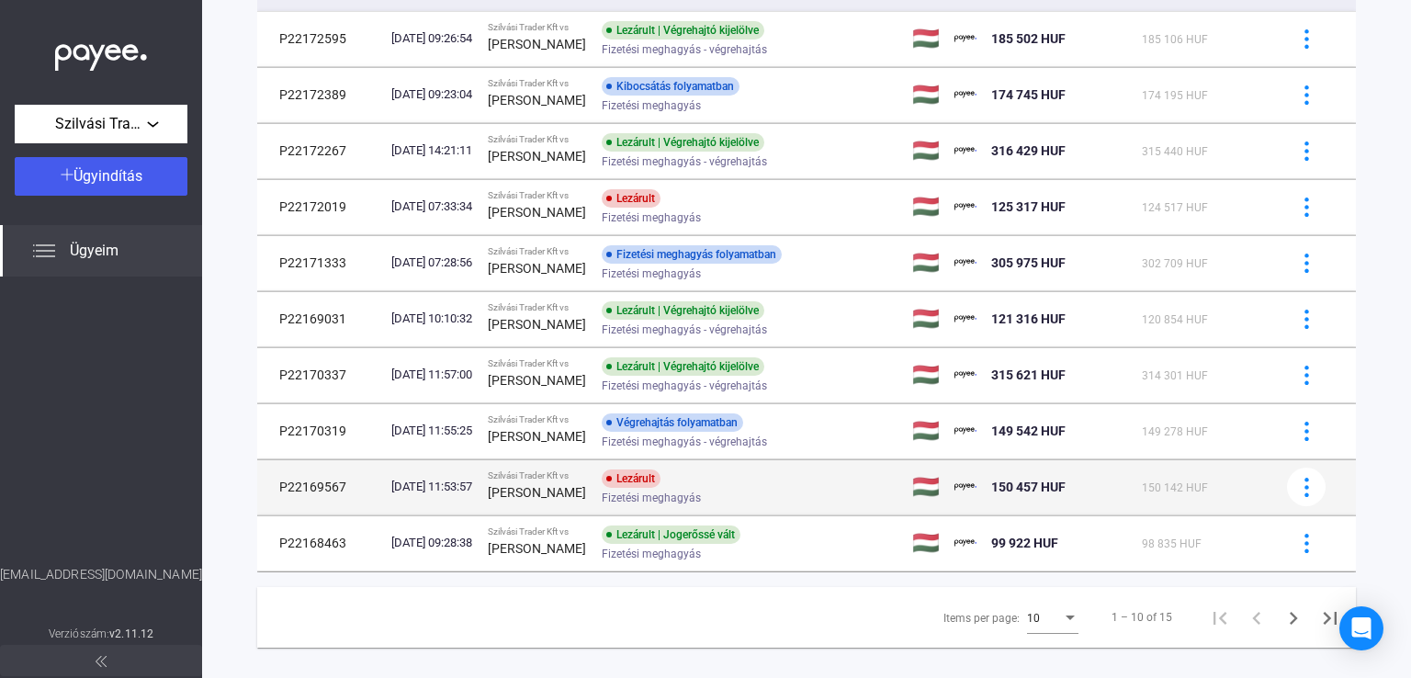
scroll to position [229, 0]
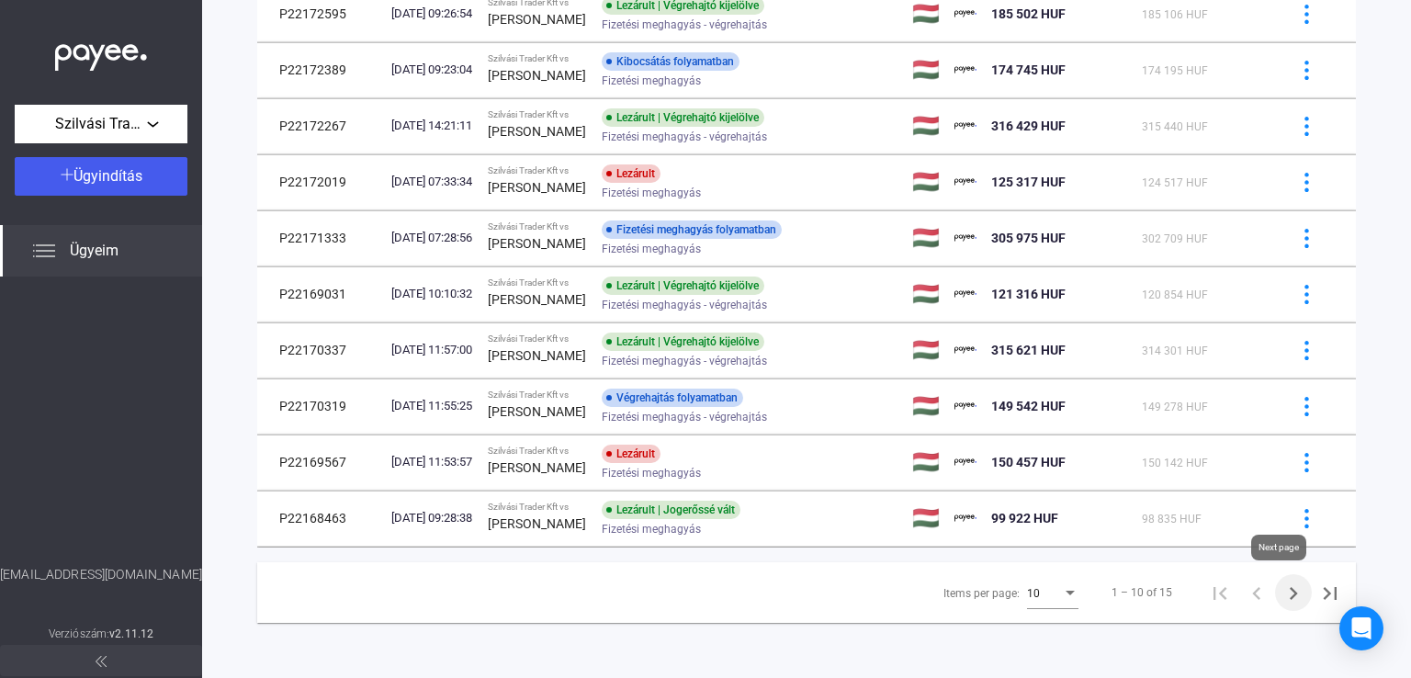
click at [1281, 589] on icon "Next page" at bounding box center [1294, 594] width 26 height 26
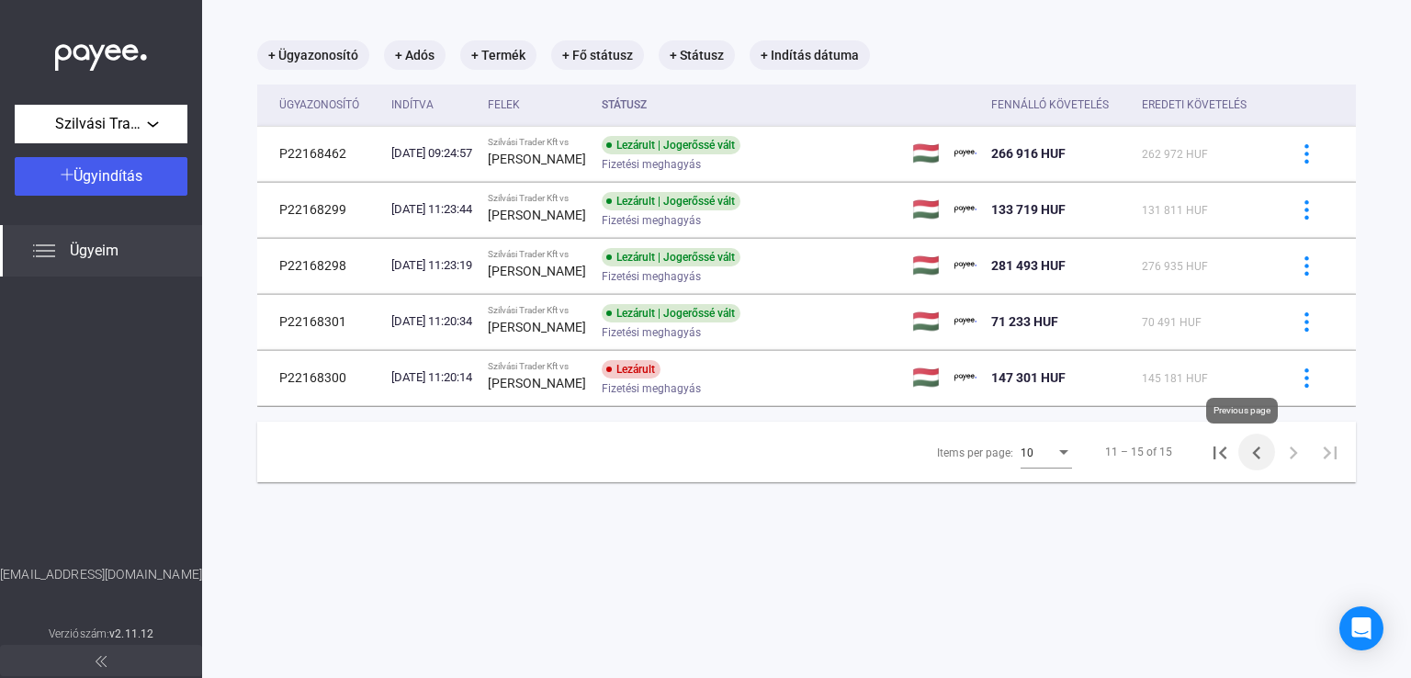
click at [1246, 463] on icon "Previous page" at bounding box center [1257, 453] width 26 height 26
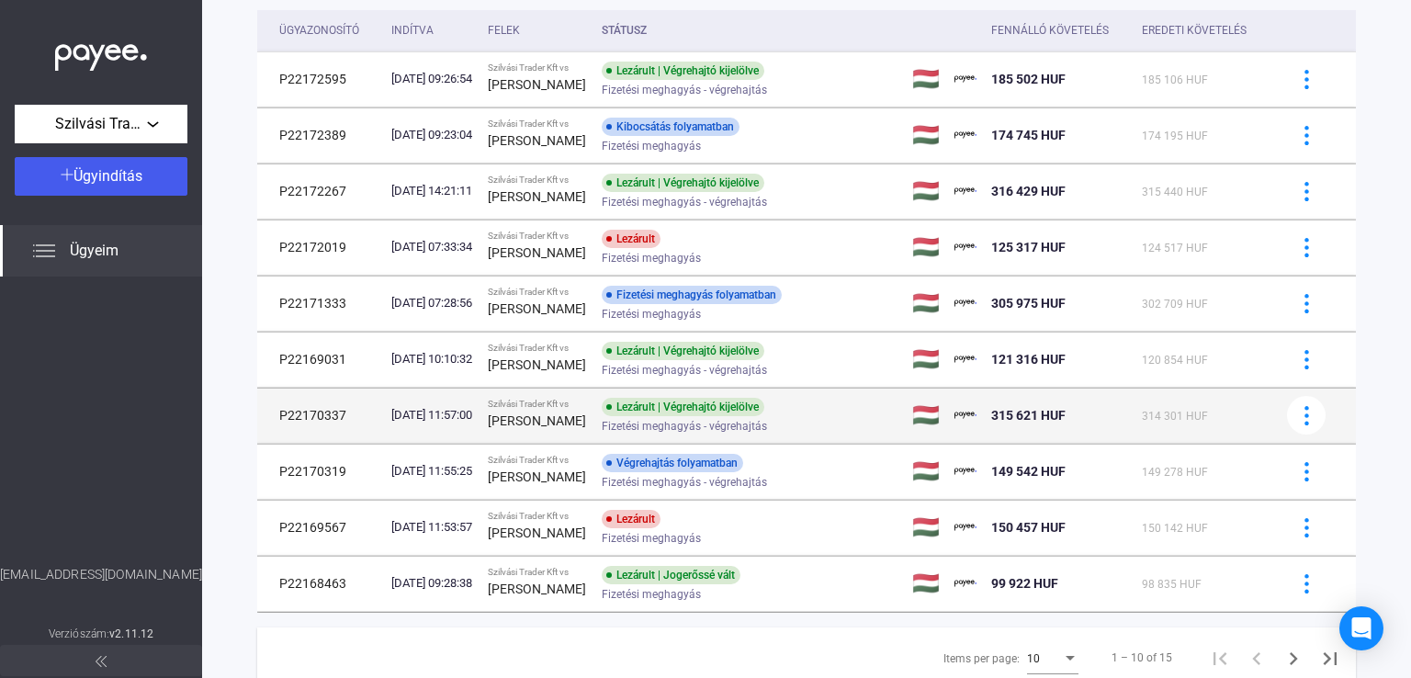
scroll to position [184, 0]
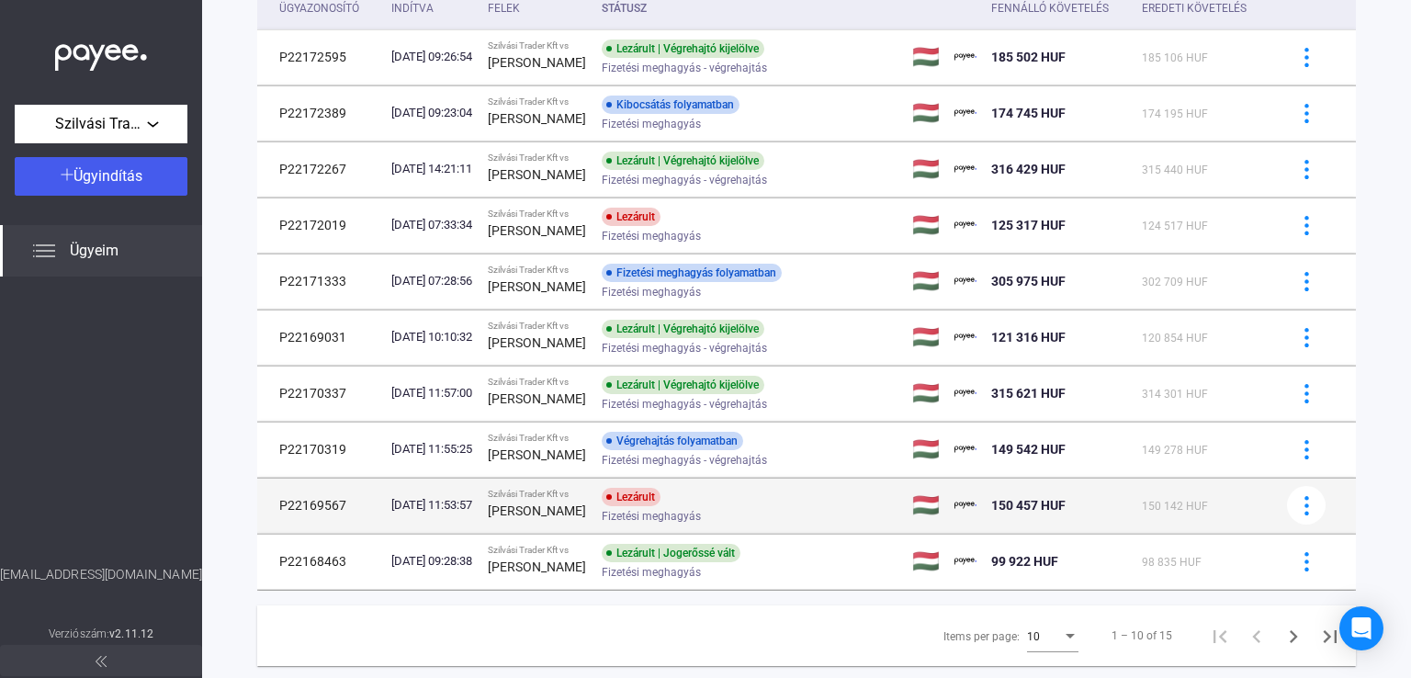
click at [813, 495] on div "Lezárult Fizetési meghagyás" at bounding box center [748, 506] width 293 height 36
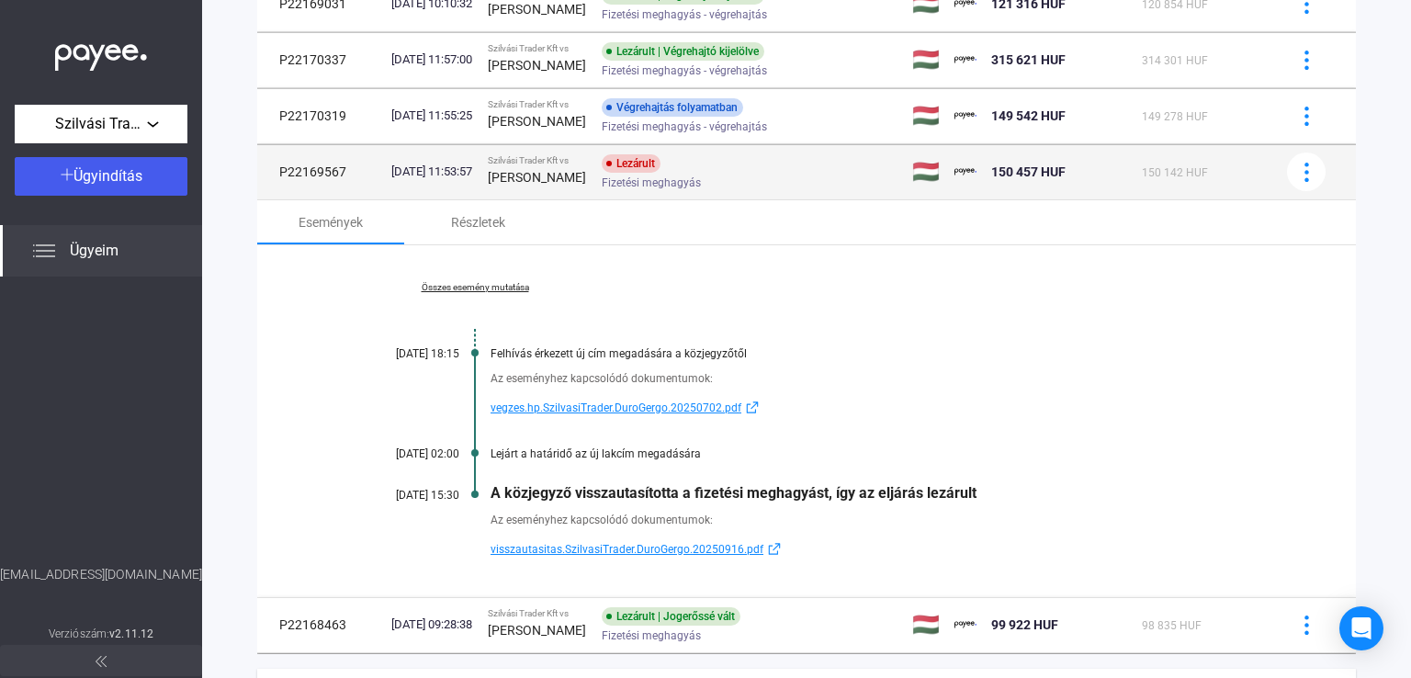
scroll to position [623, 0]
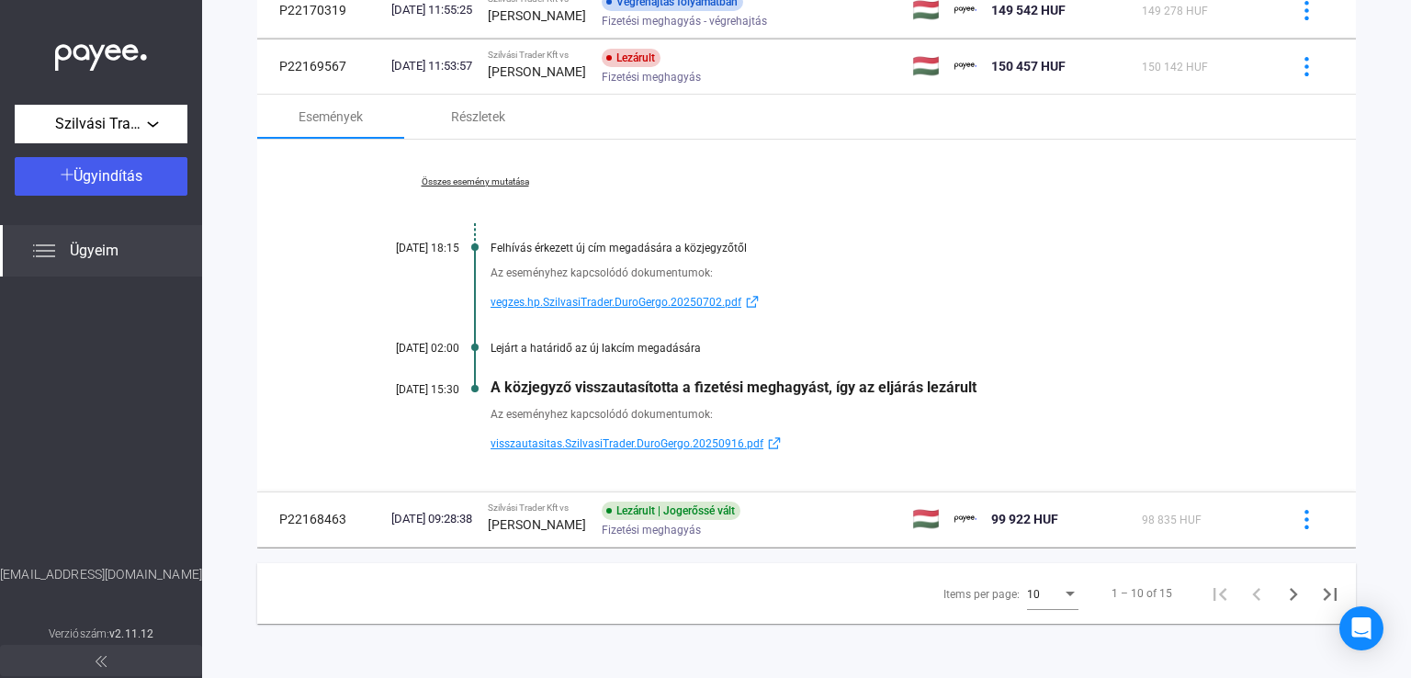
drag, startPoint x: 991, startPoint y: 389, endPoint x: 492, endPoint y: 396, distance: 499.0
click at [492, 396] on div "A közjegyző visszautasította a fizetési meghagyást, így az eljárás lezárult" at bounding box center [878, 387] width 774 height 17
copy div "A közjegyző visszautasította a fizetési meghagyást, így az eljárás lezárult"
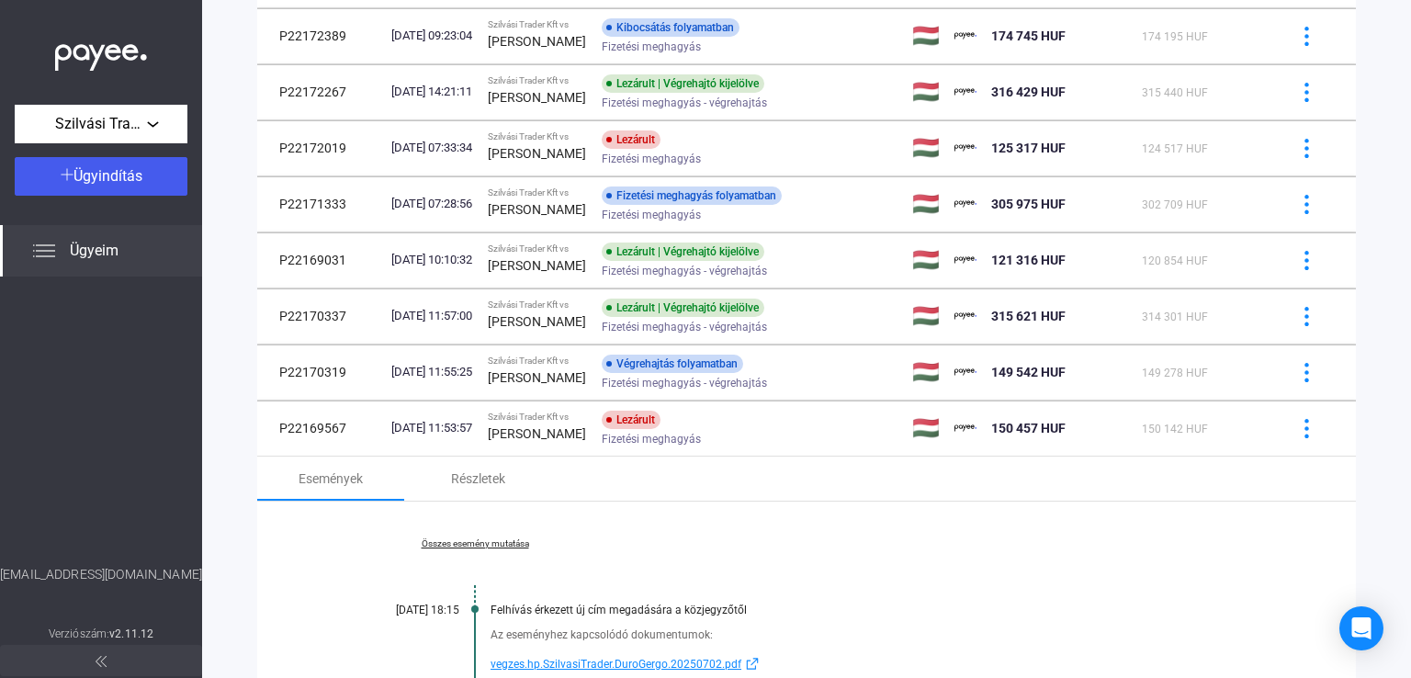
scroll to position [276, 0]
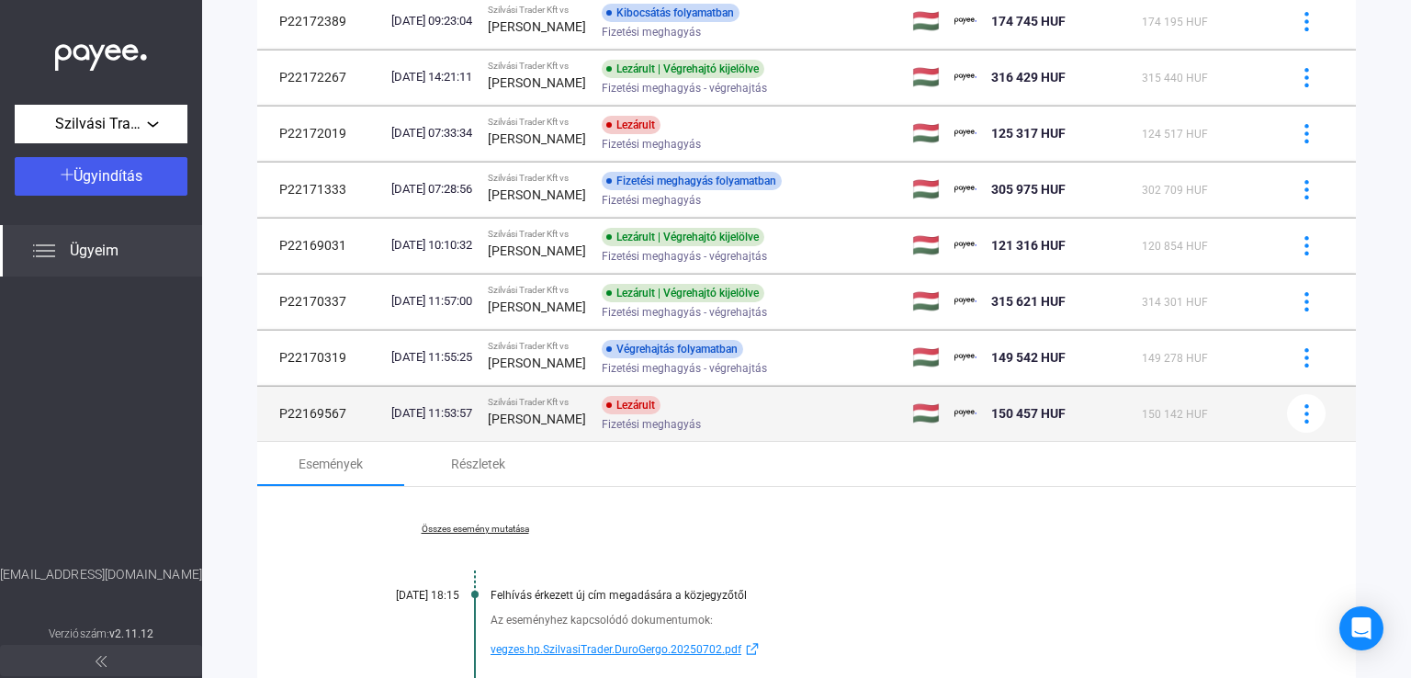
click at [736, 413] on div "Lezárult Fizetési meghagyás" at bounding box center [748, 414] width 293 height 36
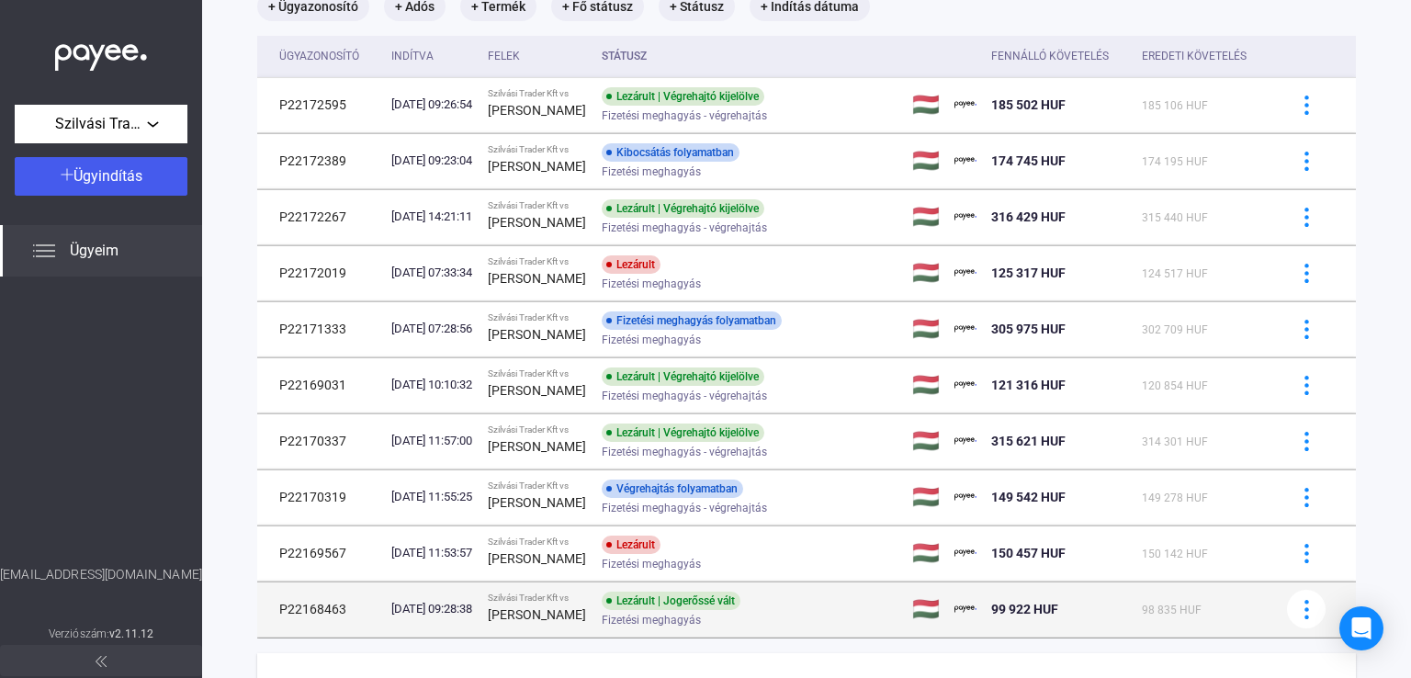
scroll to position [229, 0]
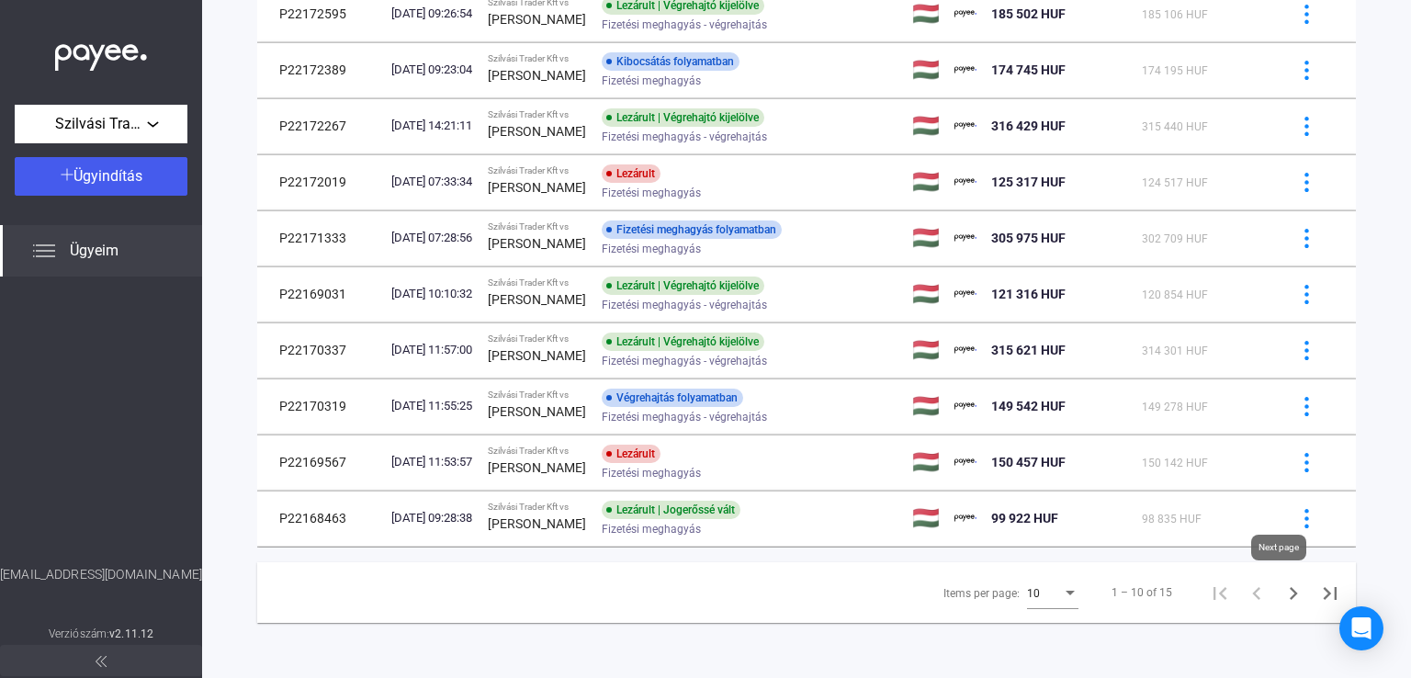
click at [1281, 598] on icon "Next page" at bounding box center [1294, 594] width 26 height 26
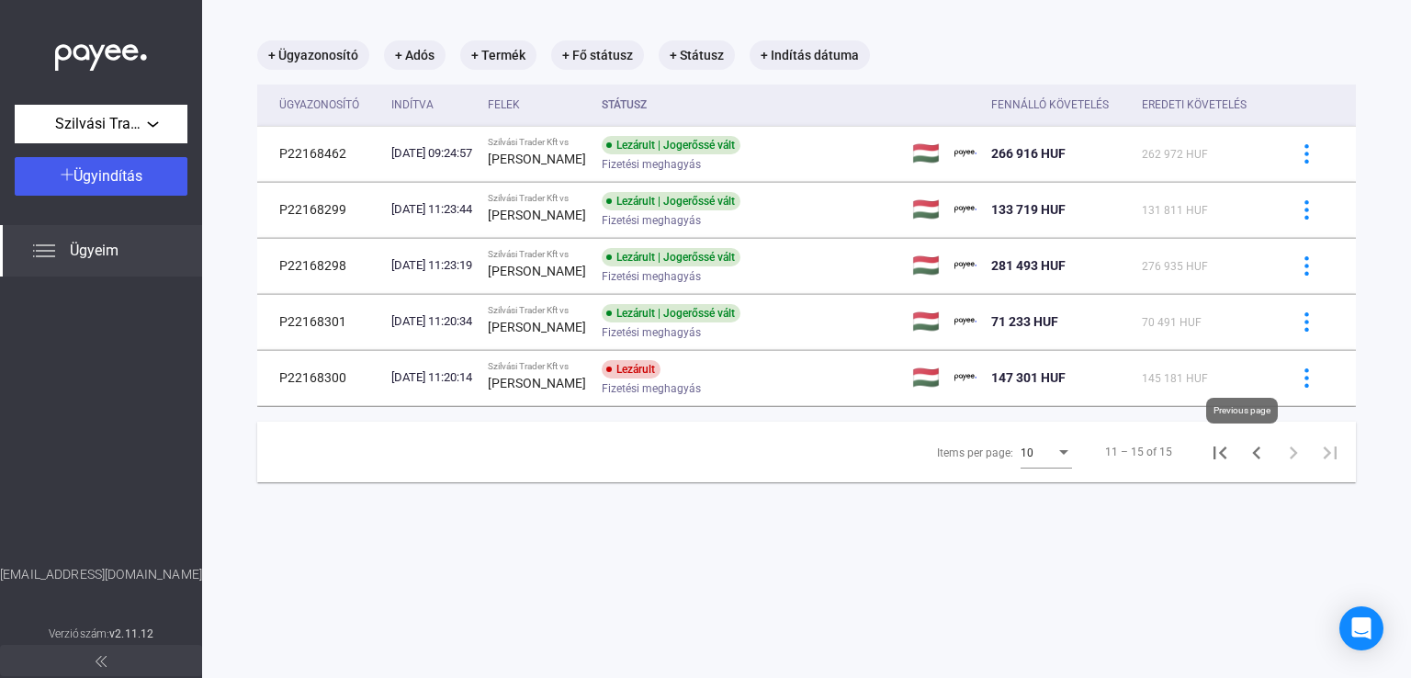
click at [1250, 460] on icon "Previous page" at bounding box center [1257, 453] width 26 height 26
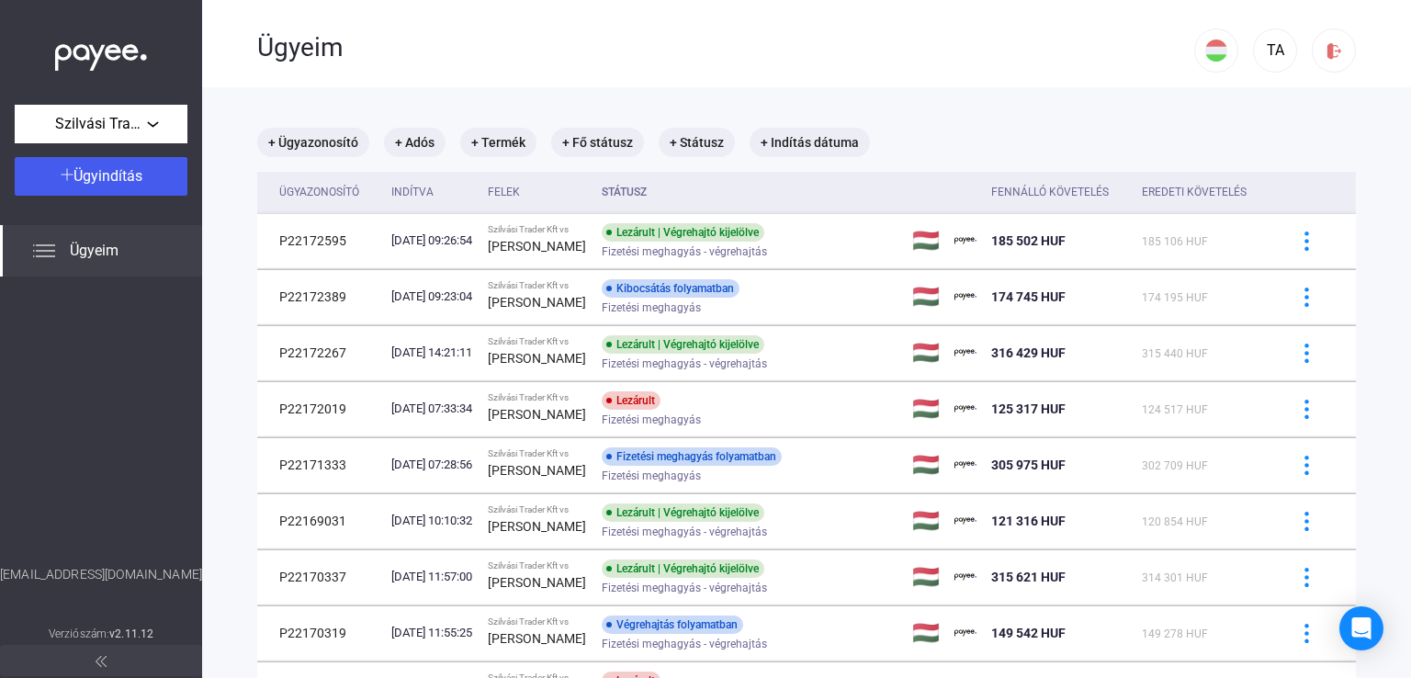
scroll to position [184, 0]
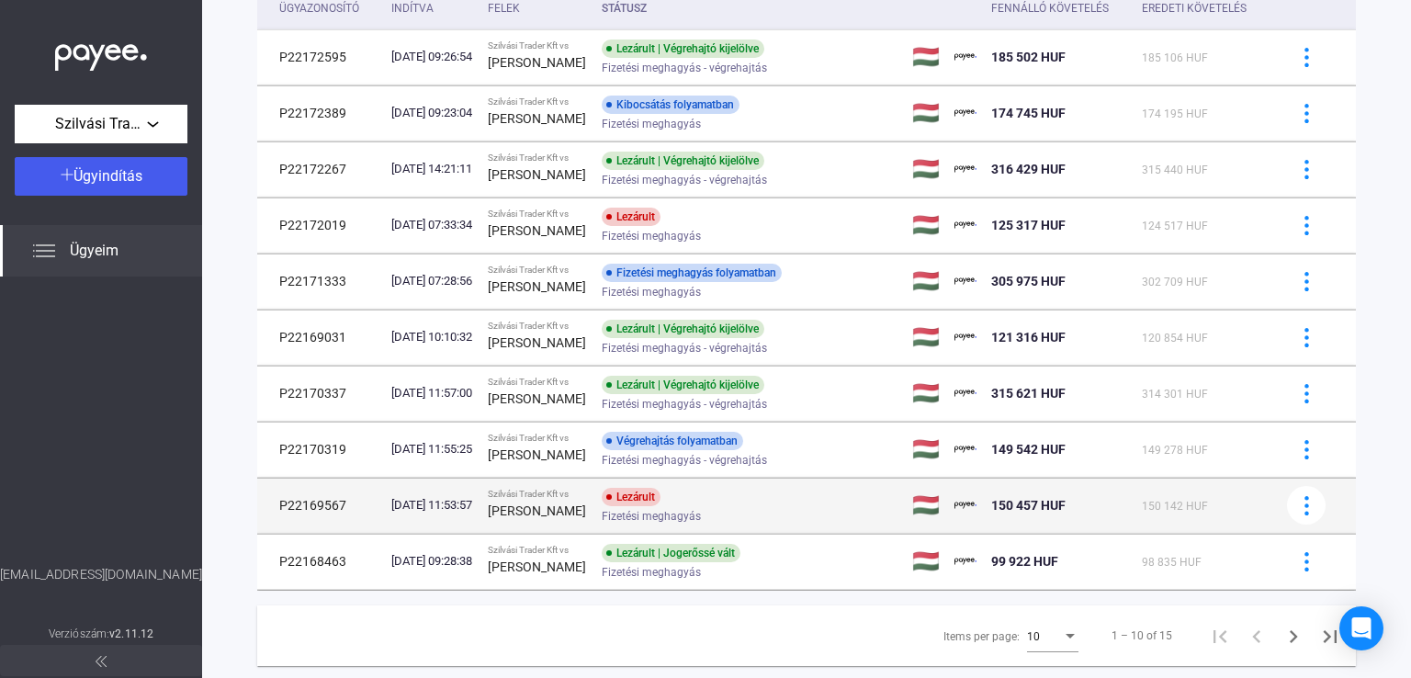
click at [760, 497] on div "Lezárult Fizetési meghagyás" at bounding box center [748, 506] width 293 height 36
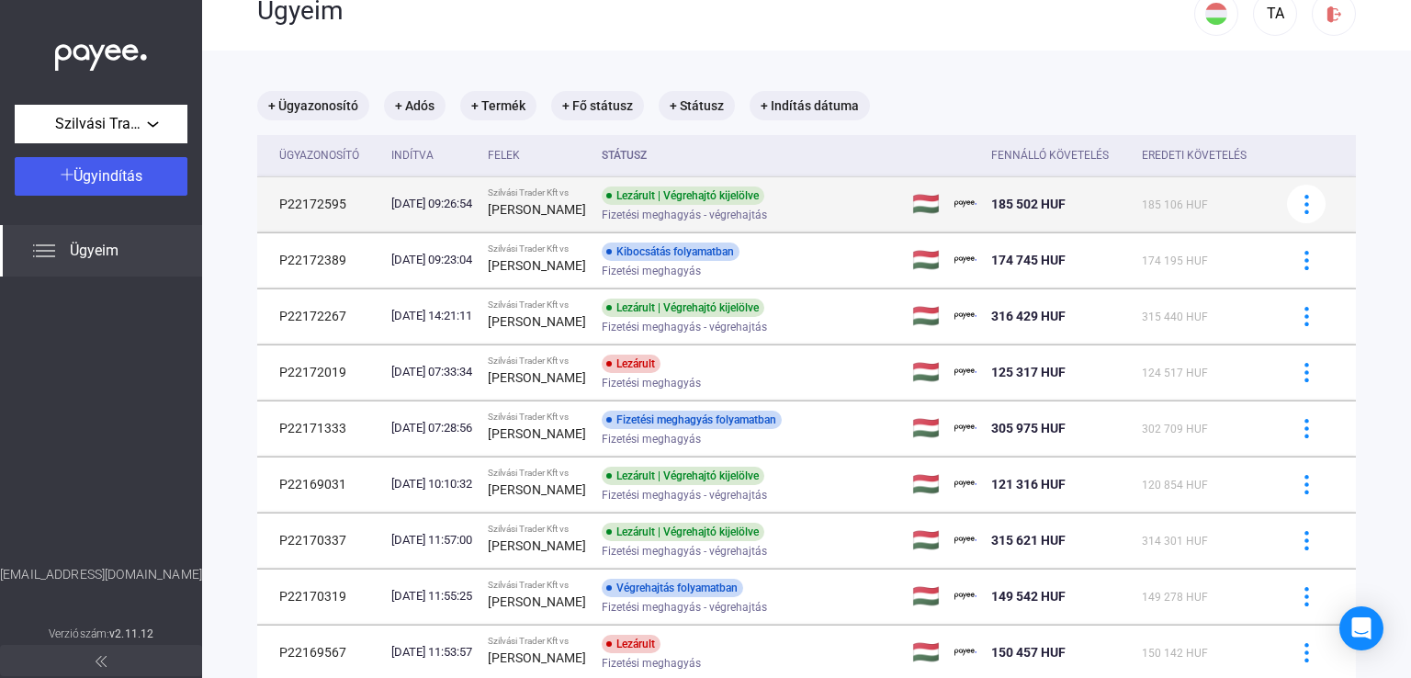
scroll to position [0, 0]
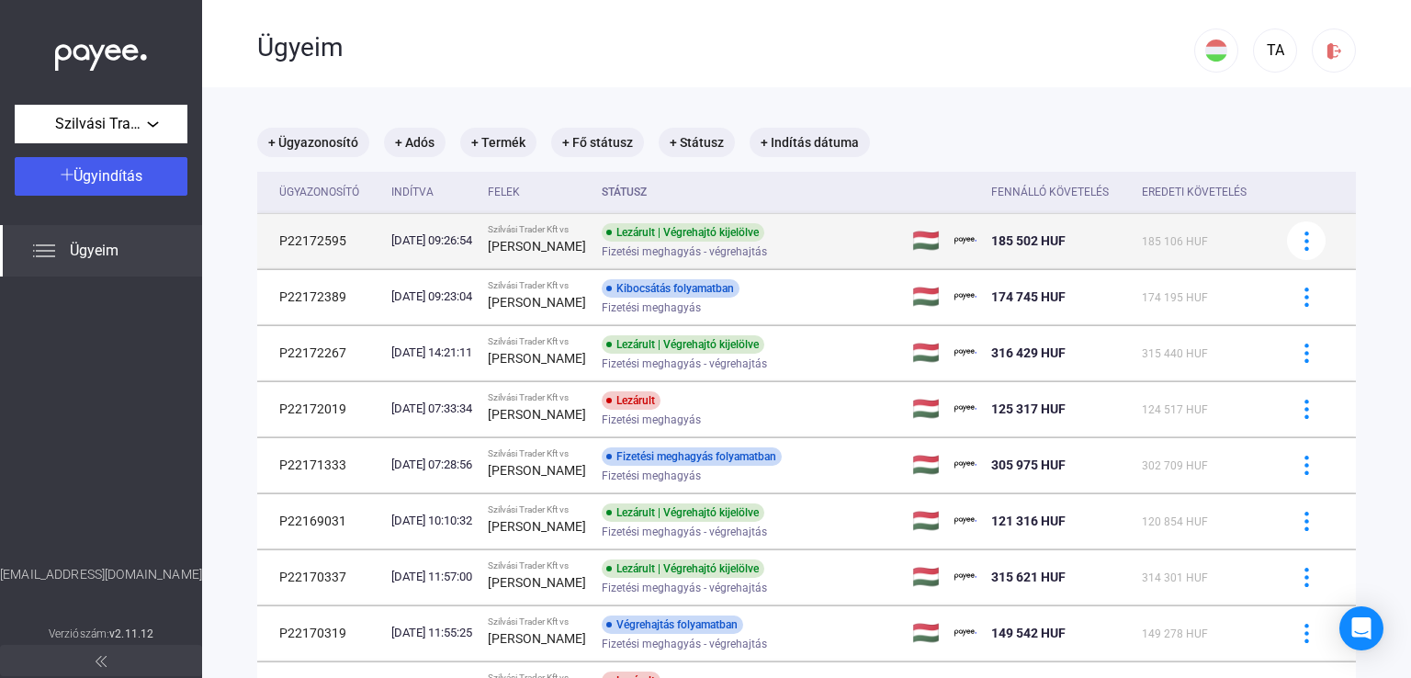
click at [731, 229] on div "Lezárult | Végrehajtó kijelölve" at bounding box center [683, 232] width 163 height 18
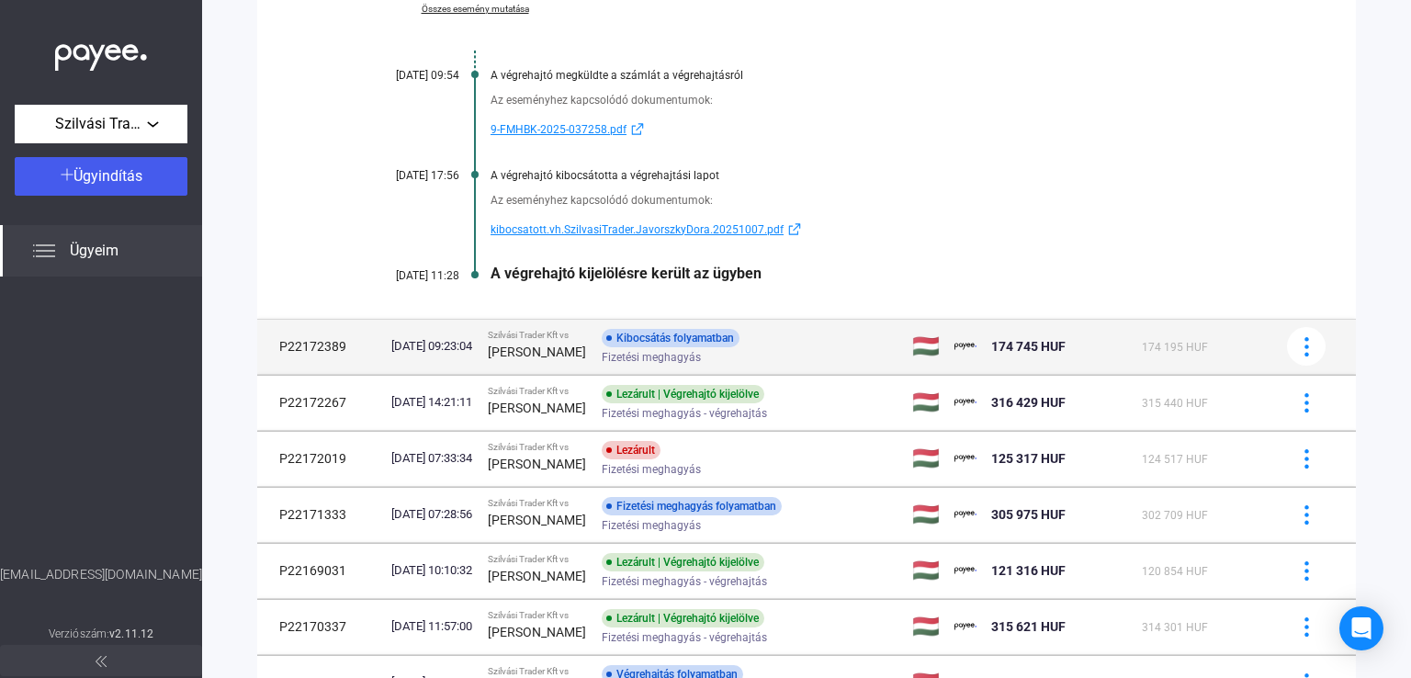
click at [720, 347] on div "Kibocsátás folyamatban" at bounding box center [671, 338] width 138 height 18
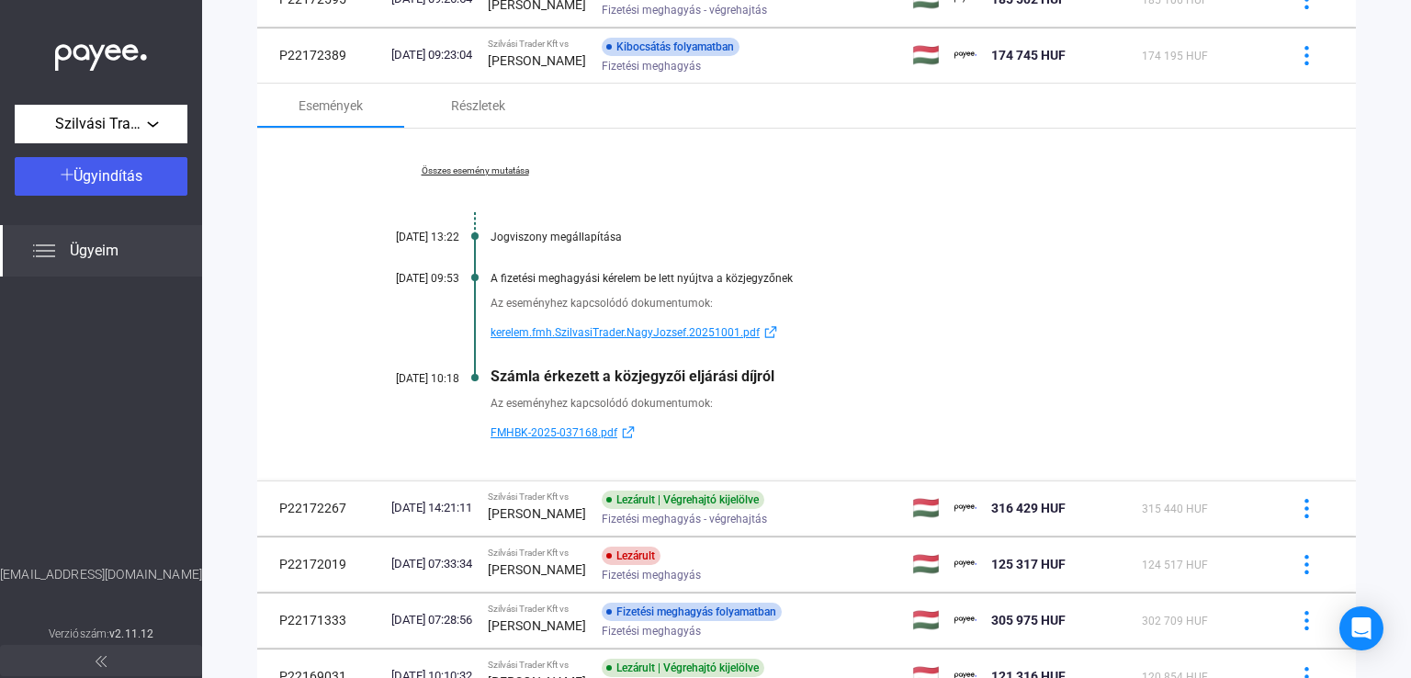
scroll to position [211, 0]
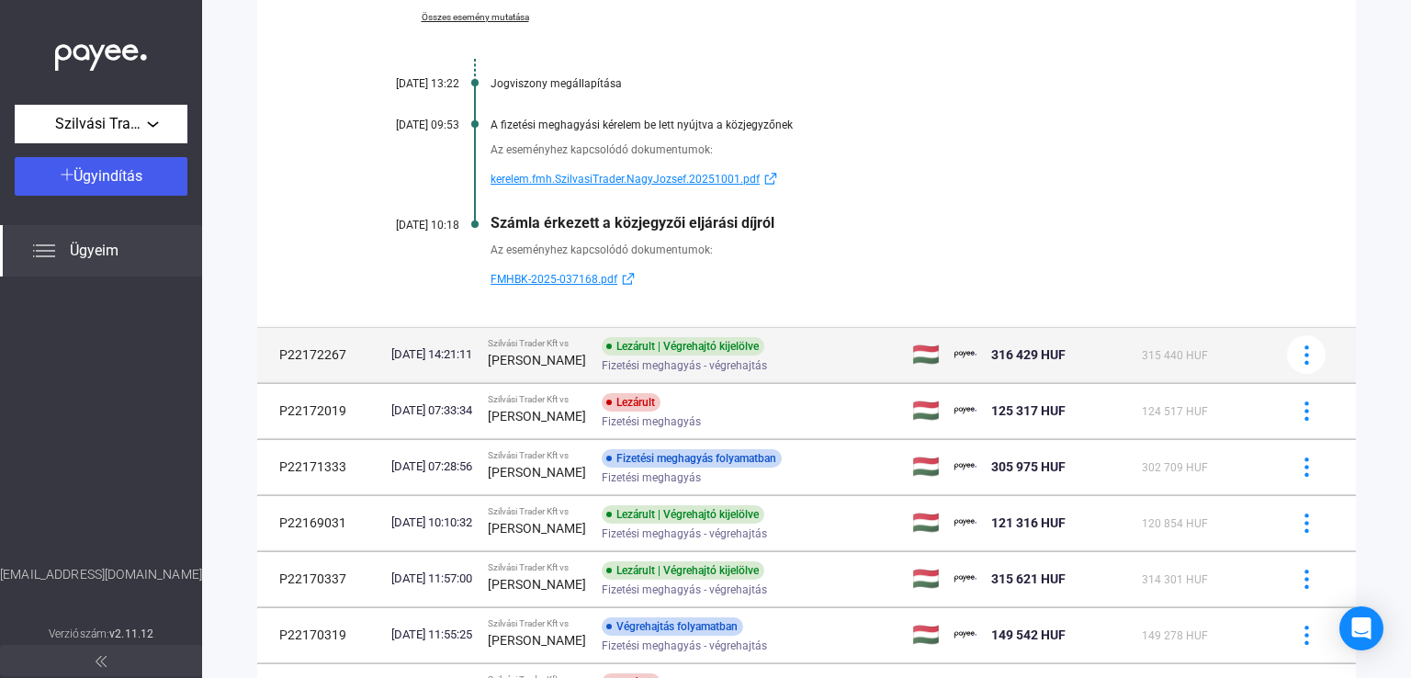
click at [562, 361] on strong "[PERSON_NAME]" at bounding box center [537, 360] width 98 height 15
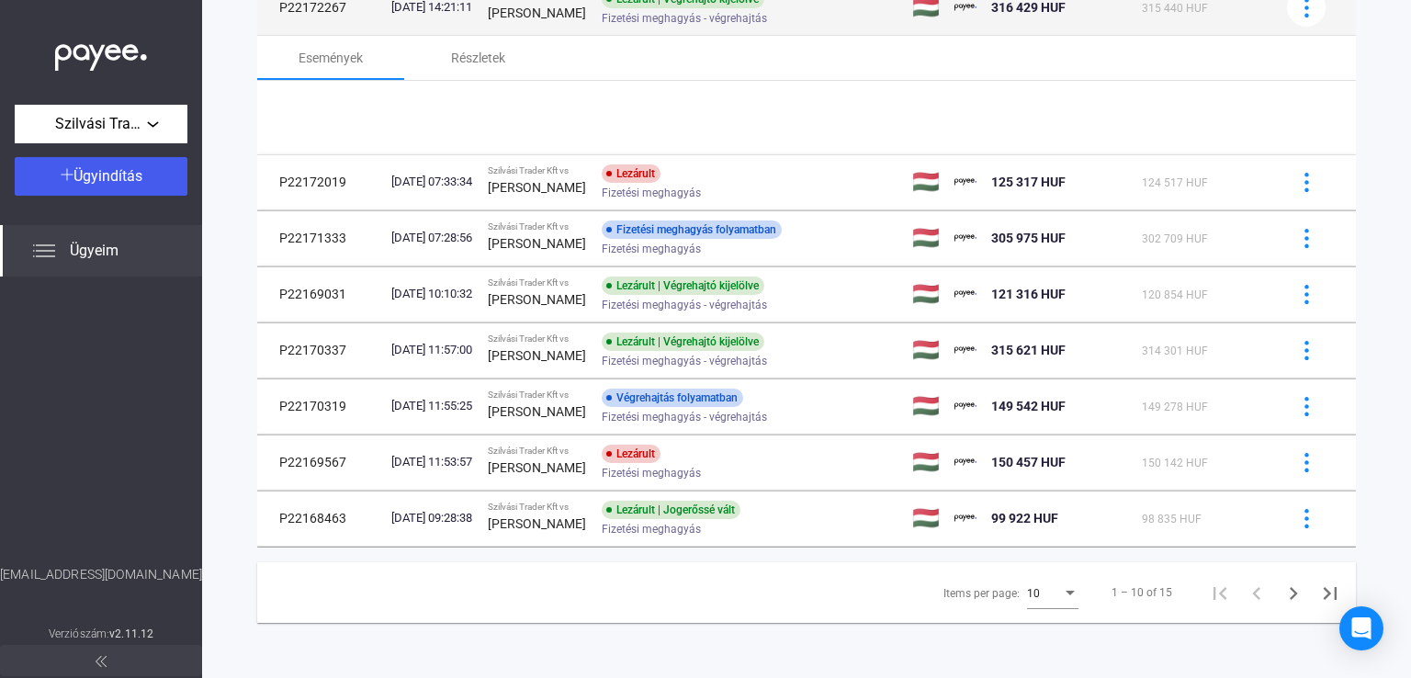
scroll to position [346, 0]
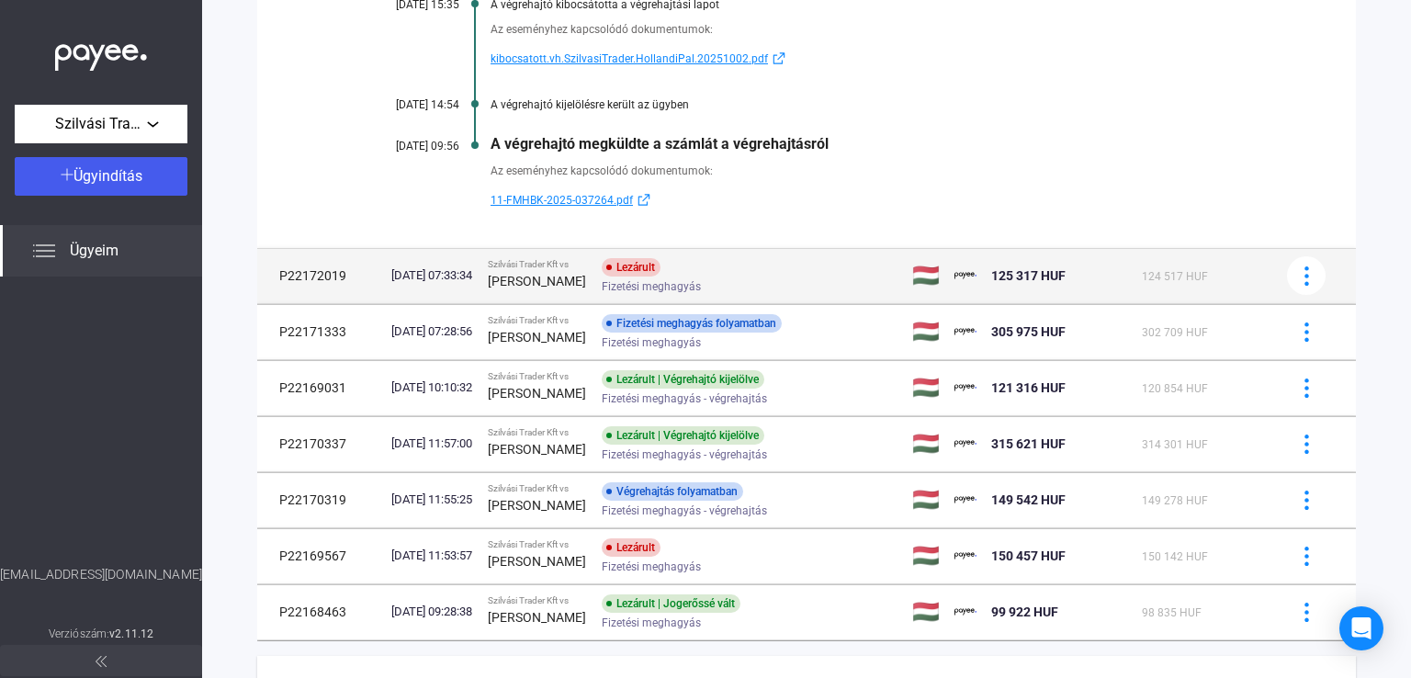
click at [701, 286] on span "Fizetési meghagyás" at bounding box center [651, 287] width 99 height 22
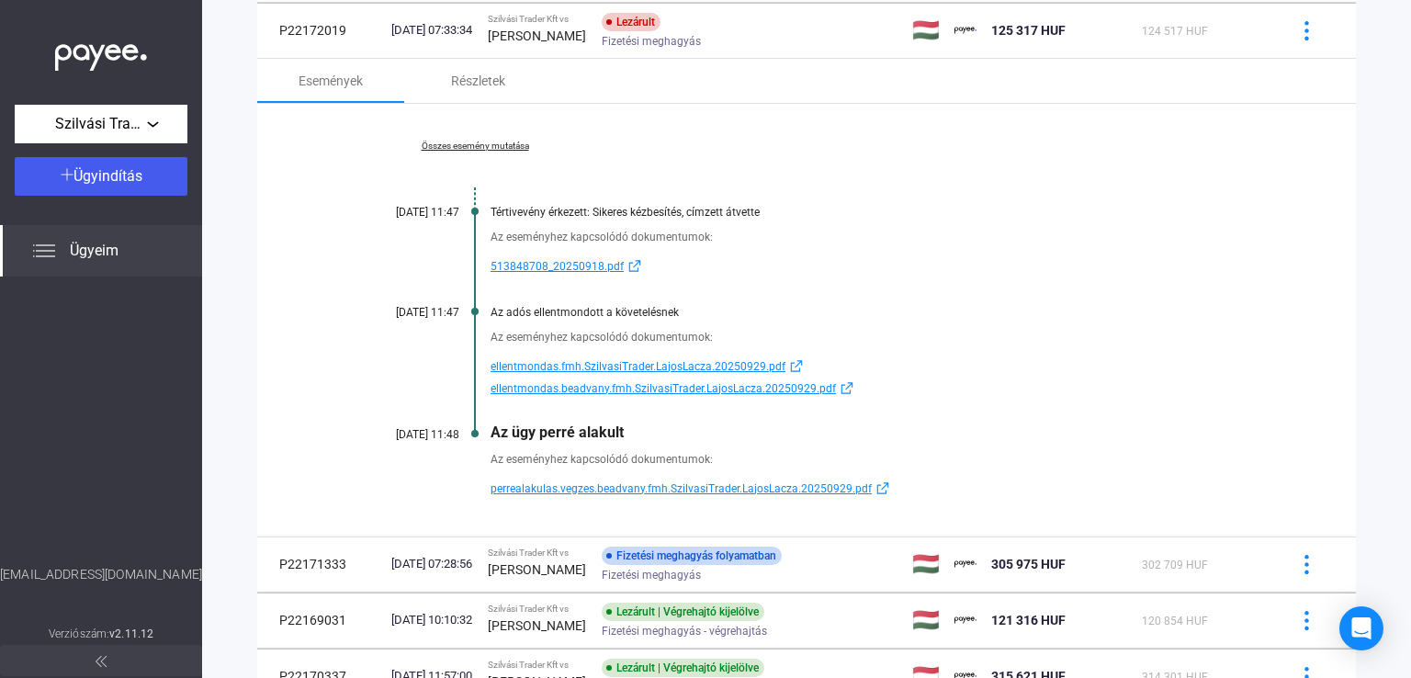
scroll to position [287, 0]
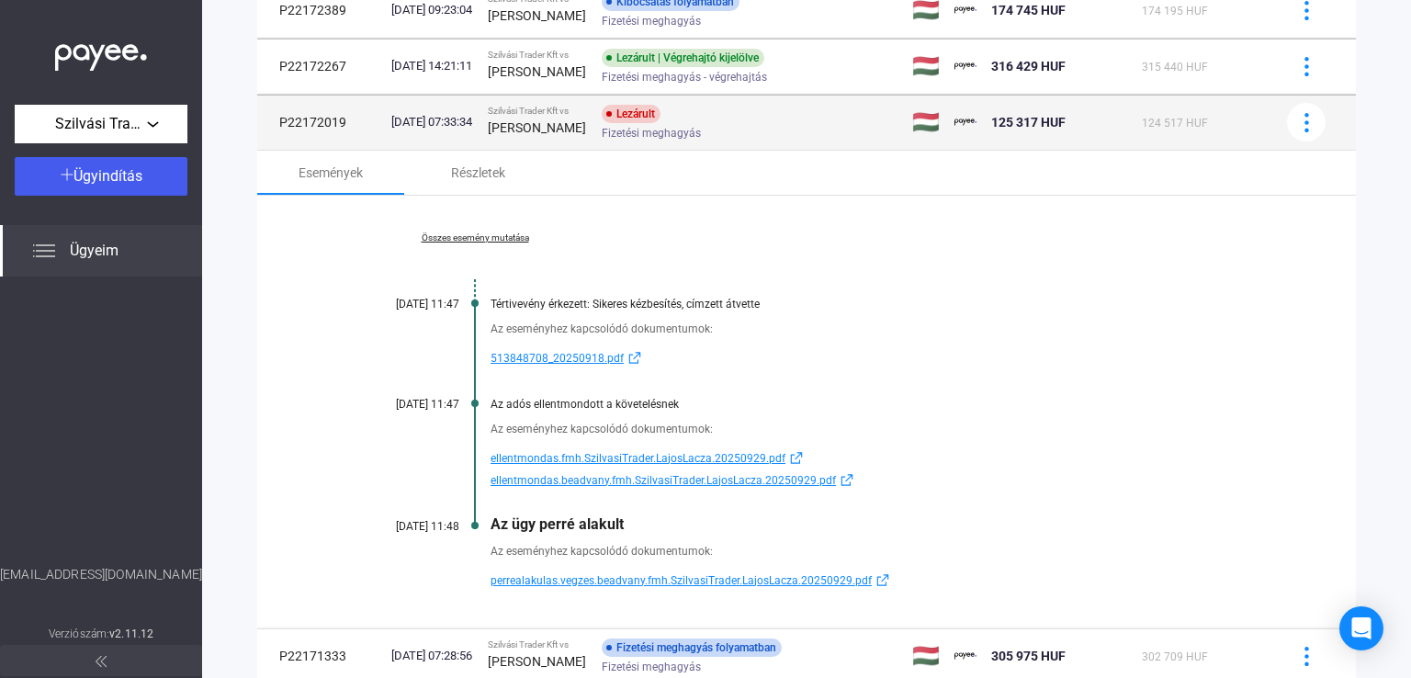
click at [717, 120] on div "Lezárult Fizetési meghagyás" at bounding box center [748, 123] width 293 height 36
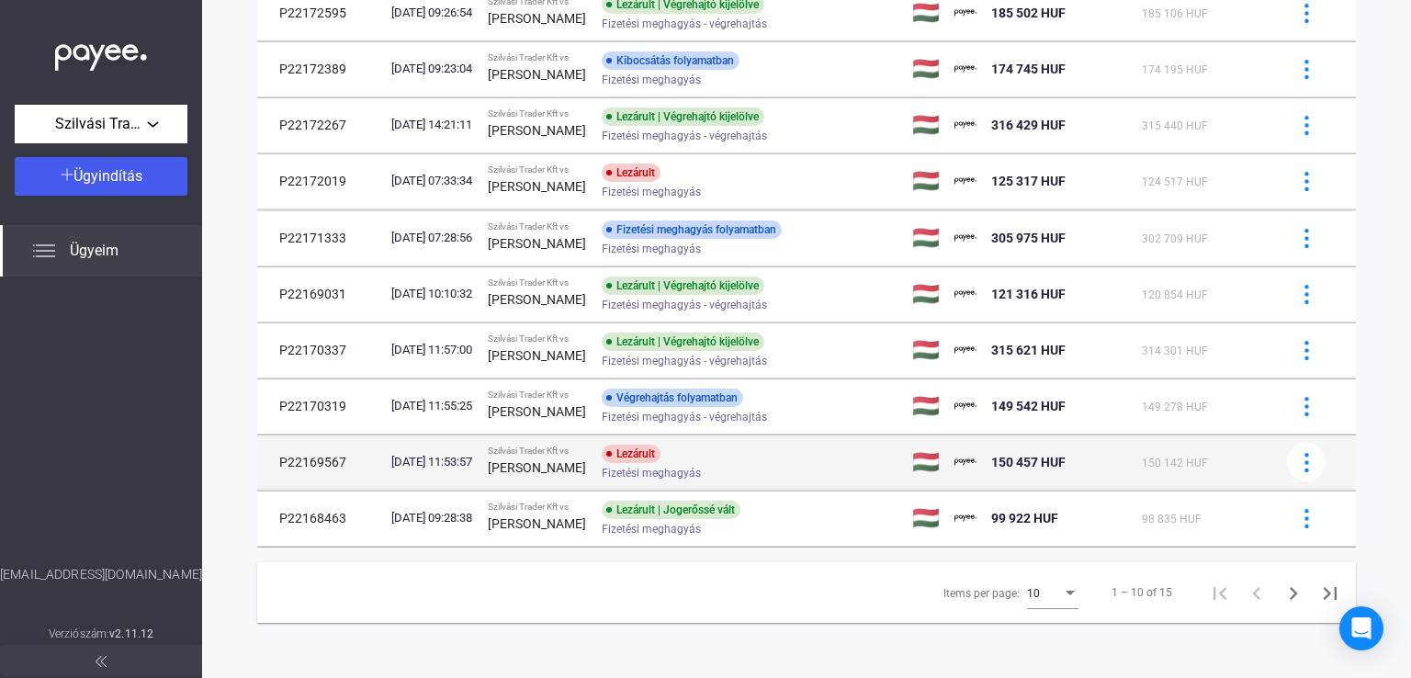
scroll to position [229, 0]
click at [774, 461] on div "Lezárult Fizetési meghagyás" at bounding box center [748, 463] width 293 height 36
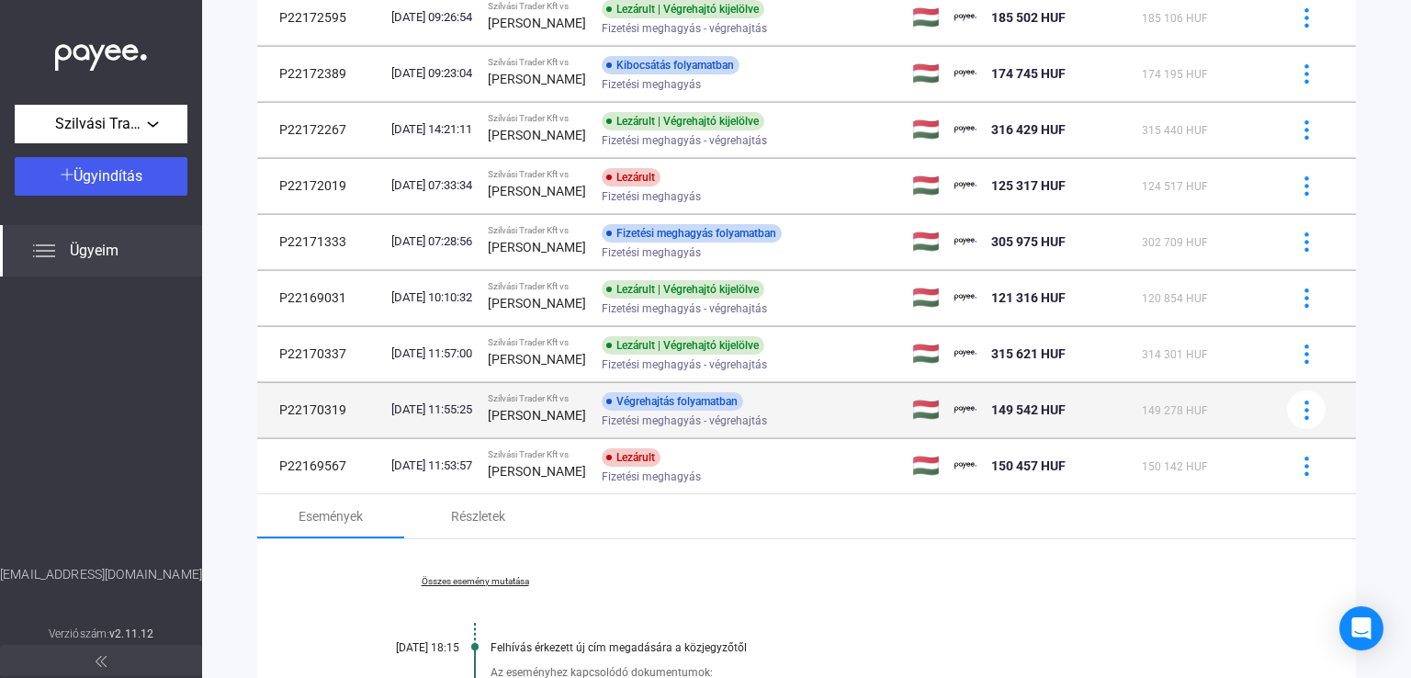
scroll to position [195, 0]
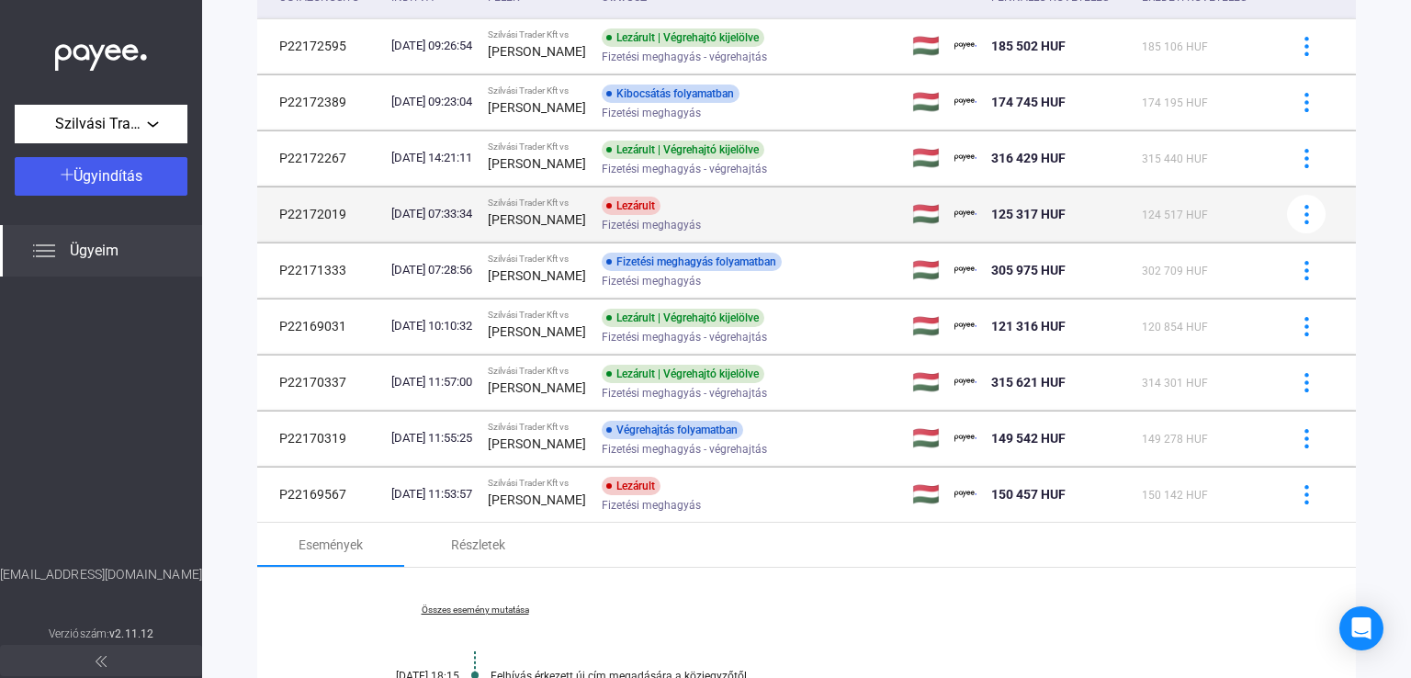
click at [661, 212] on div "Lezárult" at bounding box center [631, 206] width 59 height 18
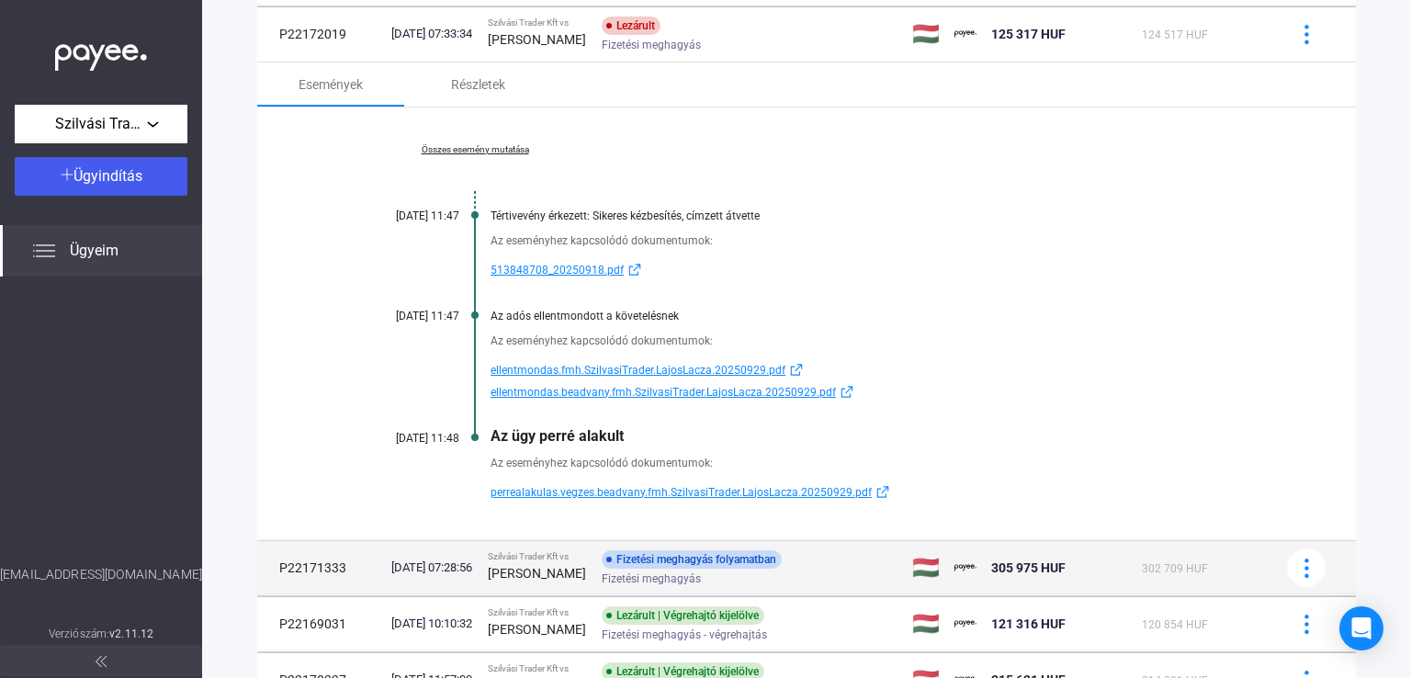
scroll to position [379, 0]
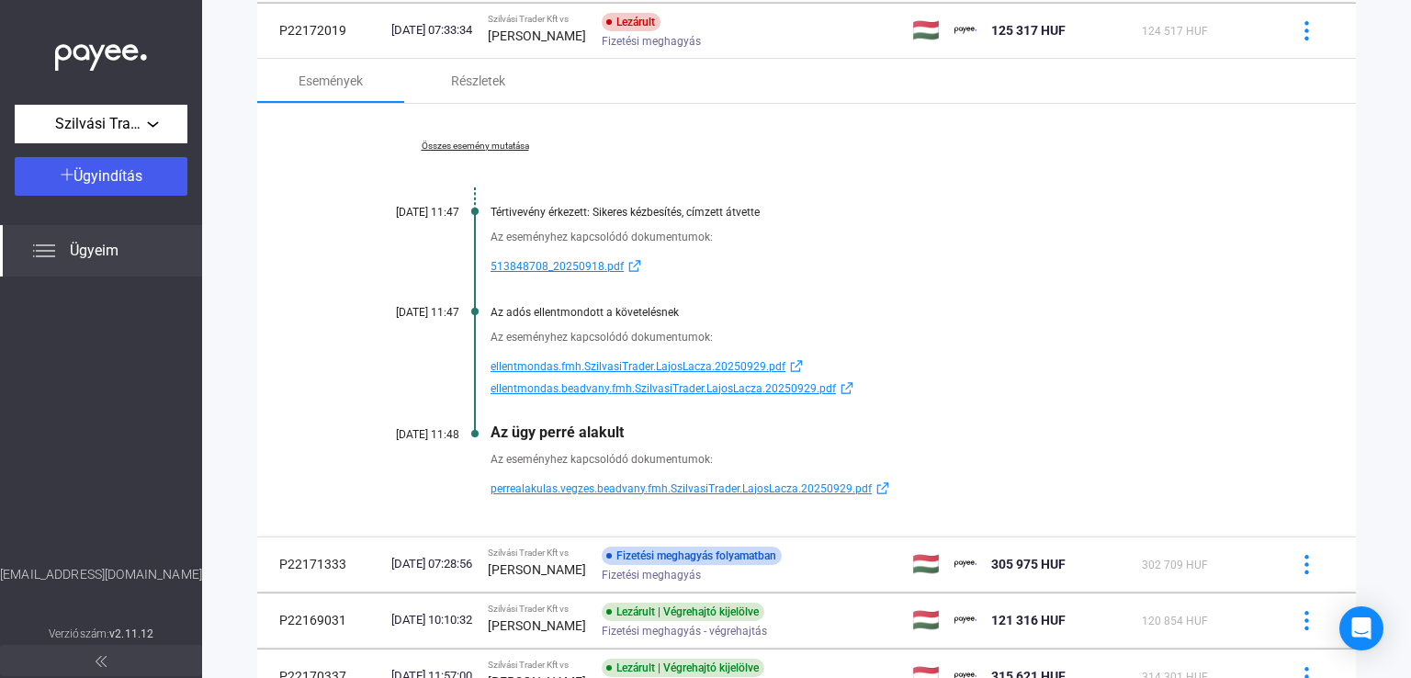
drag, startPoint x: 642, startPoint y: 440, endPoint x: 492, endPoint y: 438, distance: 149.8
click at [492, 438] on div "Az ügy perré alakult" at bounding box center [878, 432] width 774 height 17
copy div "Az ügy perré alakult"
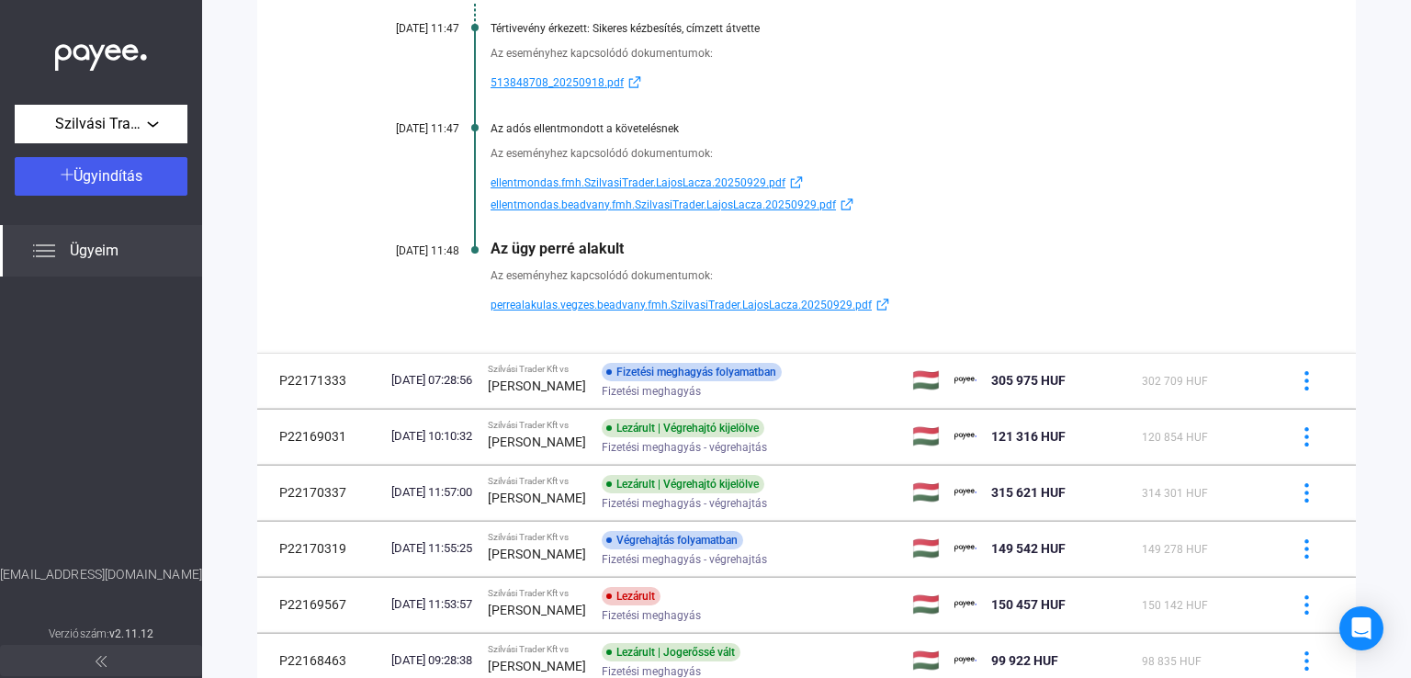
scroll to position [654, 0]
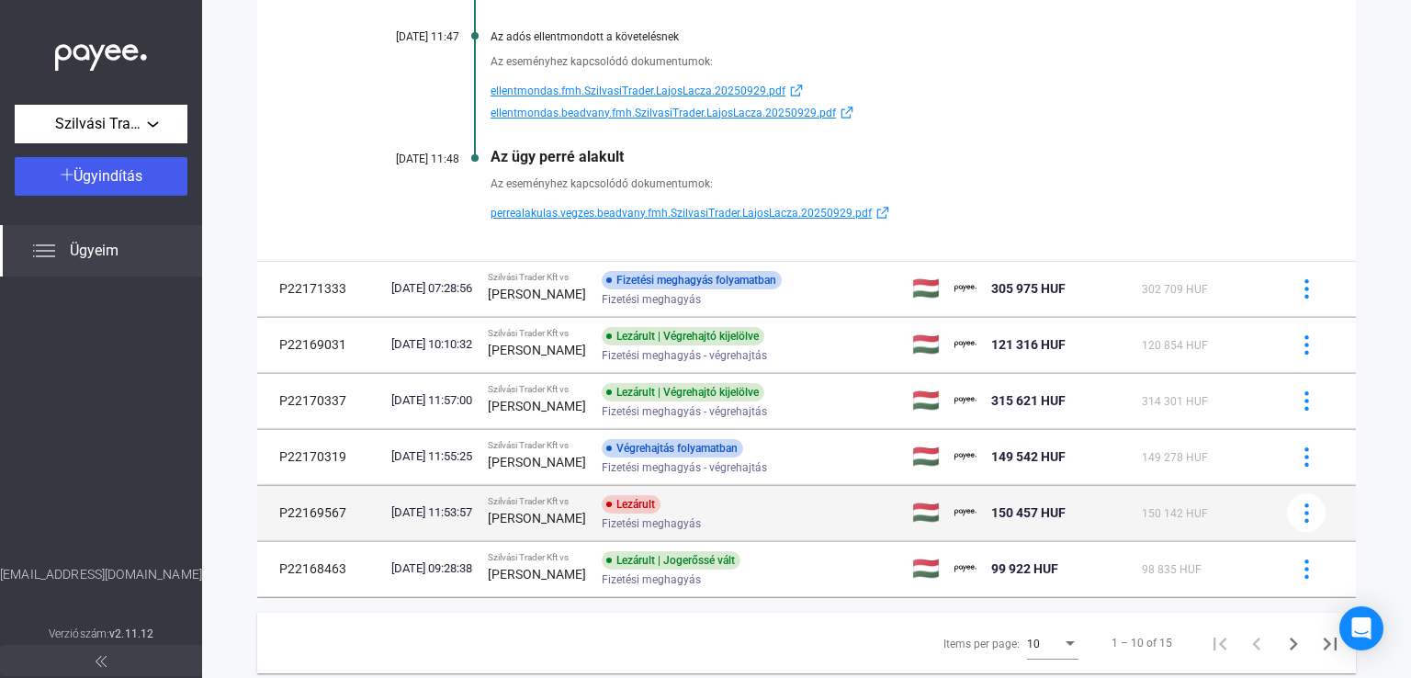
click at [687, 518] on span "Fizetési meghagyás" at bounding box center [651, 524] width 99 height 22
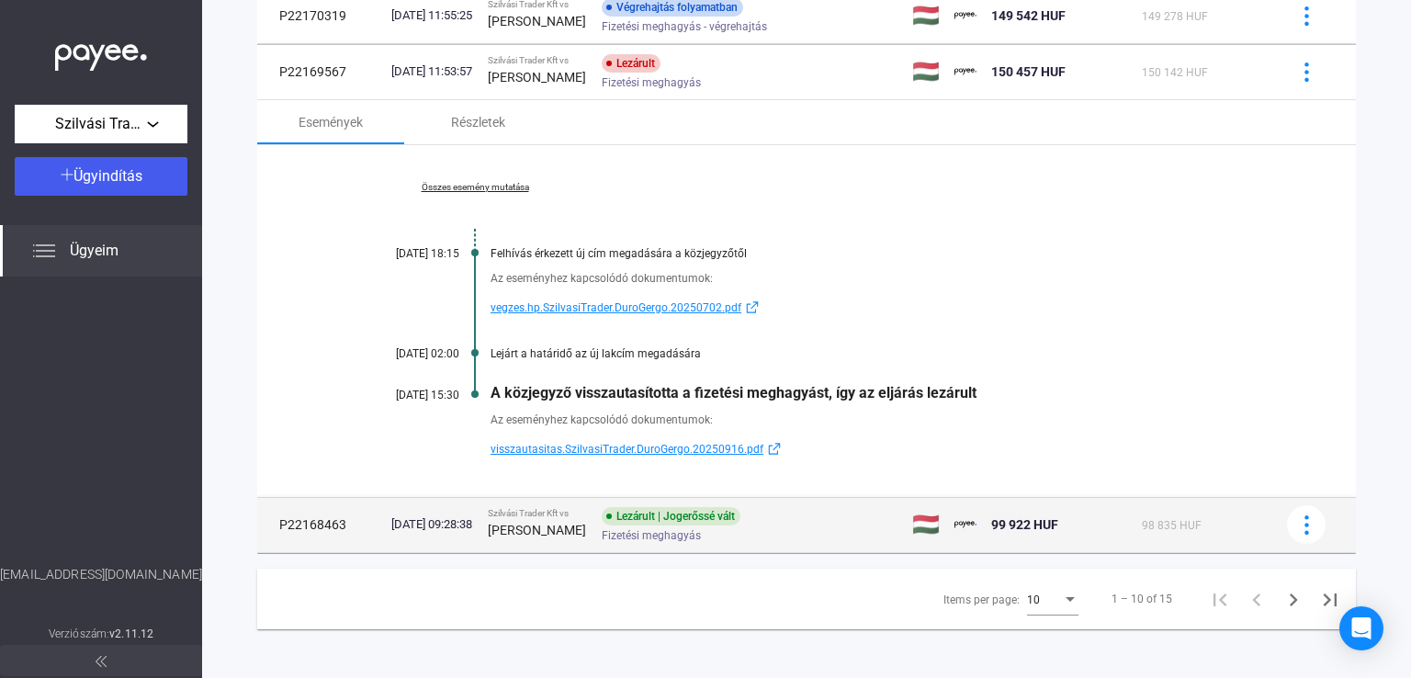
scroll to position [626, 0]
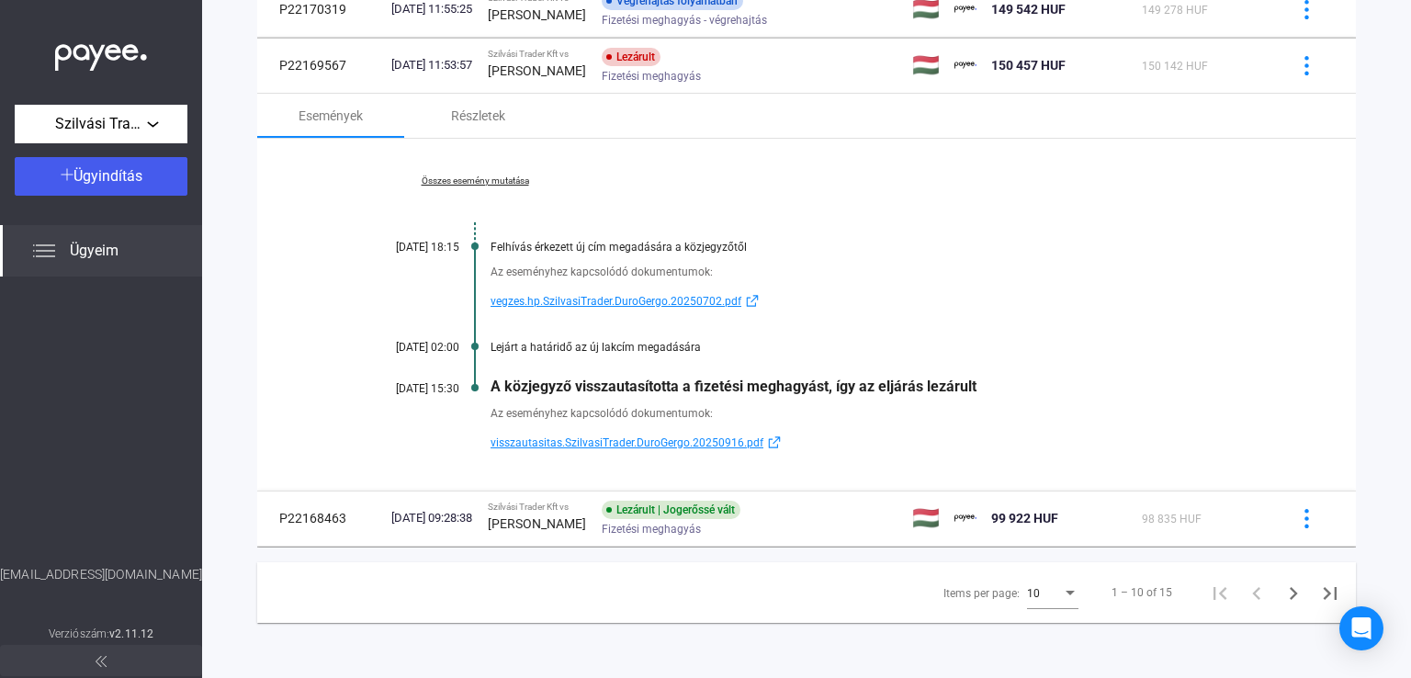
click at [867, 552] on div "+ Ügyazonosító + Adós + Termék + Fő státusz + Státusz + Indítás dátuma Ügyazono…" at bounding box center [806, 63] width 1099 height 1119
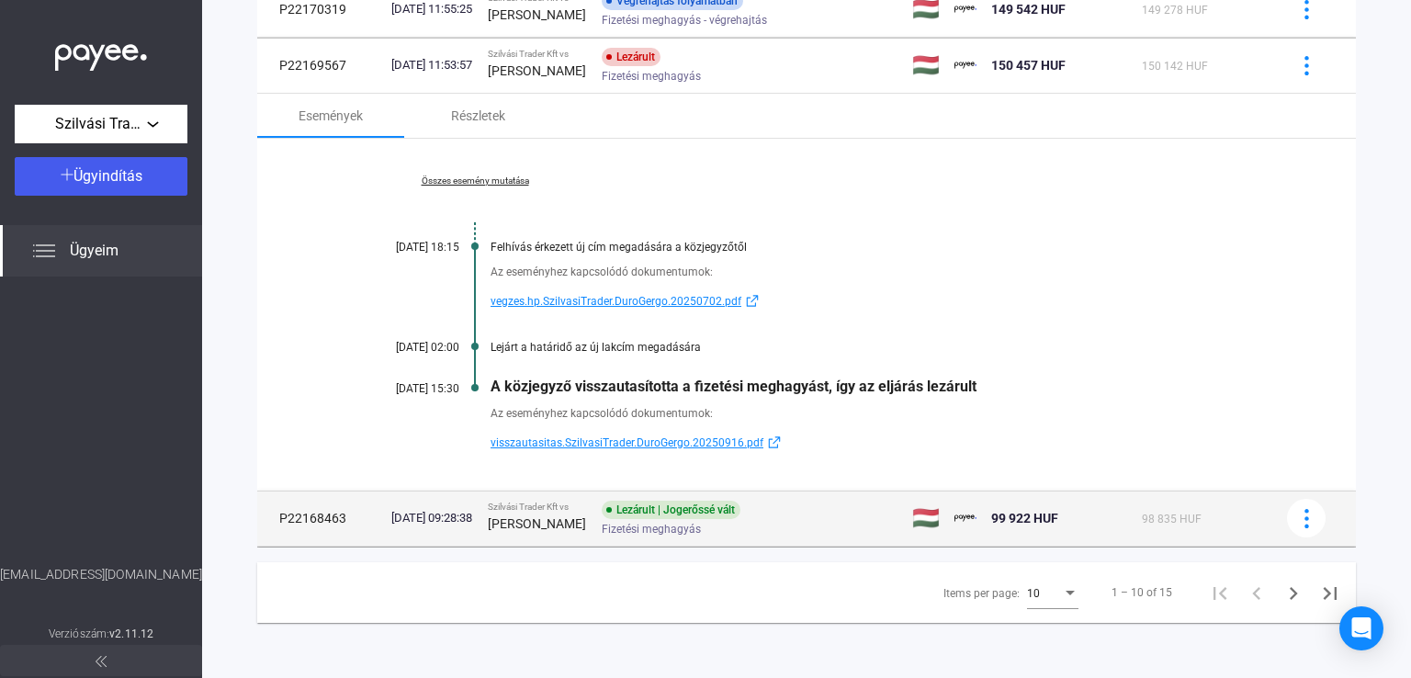
click at [854, 524] on div "Fizetési meghagyás" at bounding box center [748, 530] width 293 height 14
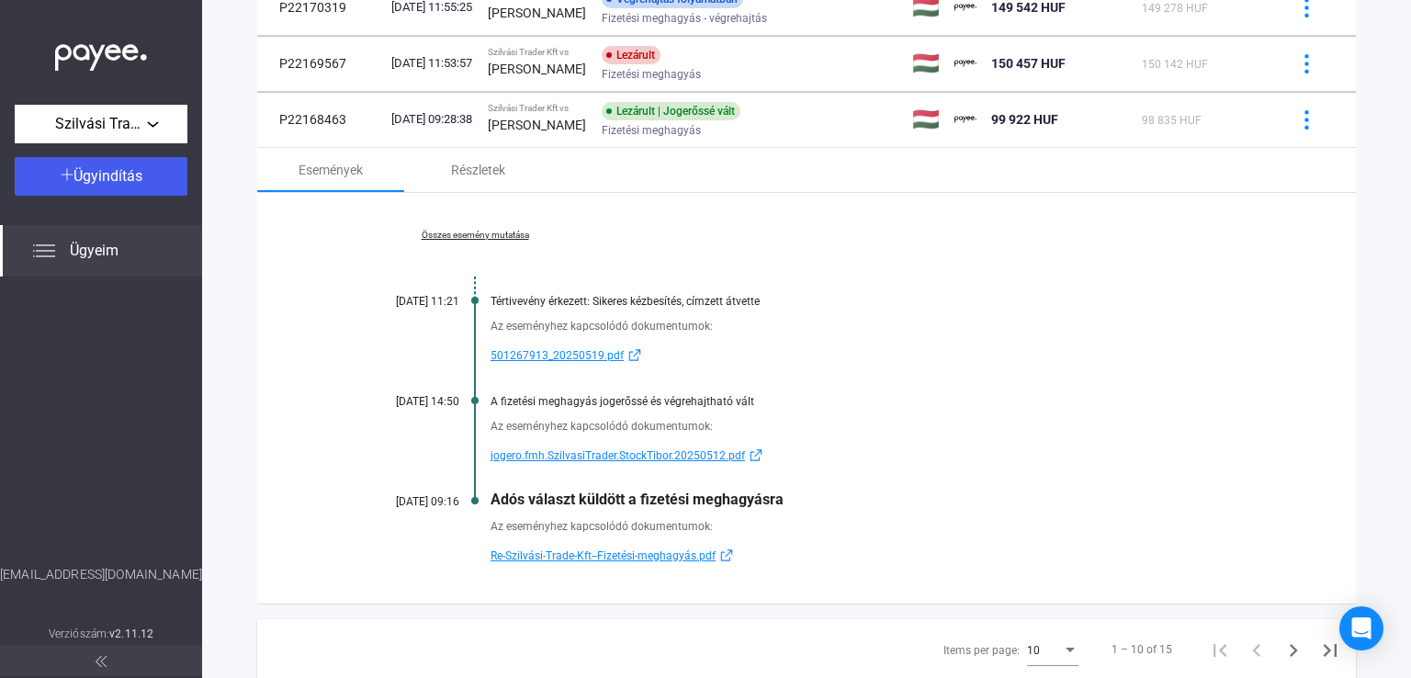
drag, startPoint x: 792, startPoint y: 499, endPoint x: 493, endPoint y: 497, distance: 298.6
click at [493, 497] on div "Adós választ küldött a fizetési meghagyásra" at bounding box center [878, 499] width 774 height 17
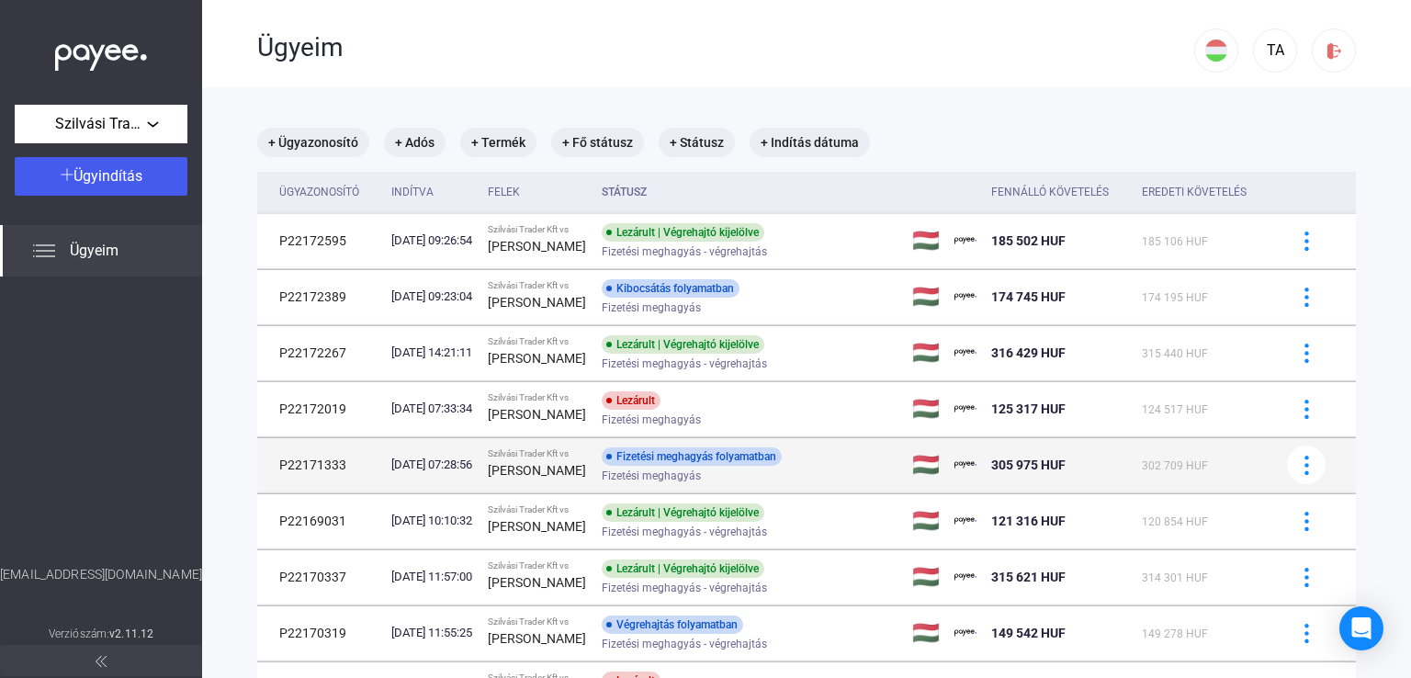
scroll to position [184, 0]
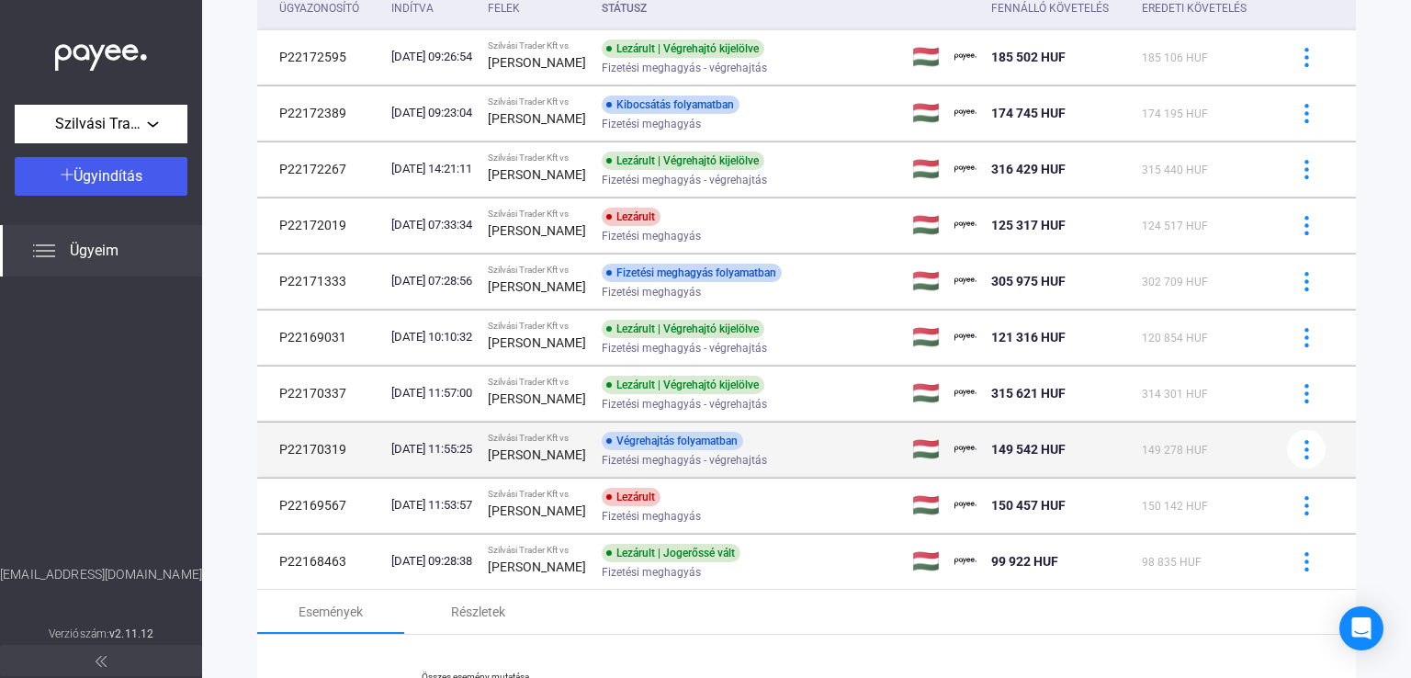
click at [809, 458] on div "Fizetési meghagyás - végrehajtás" at bounding box center [748, 461] width 293 height 14
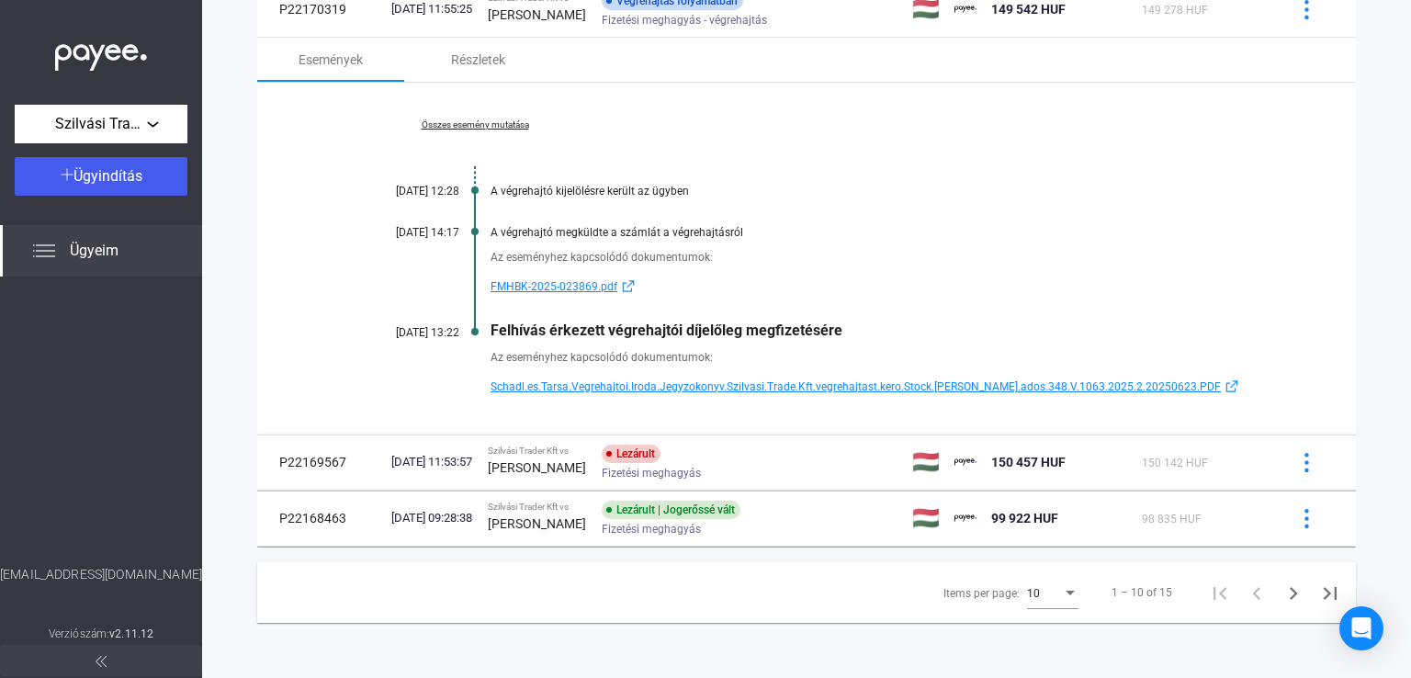
scroll to position [626, 0]
click at [582, 18] on div "[PERSON_NAME]" at bounding box center [537, 15] width 99 height 22
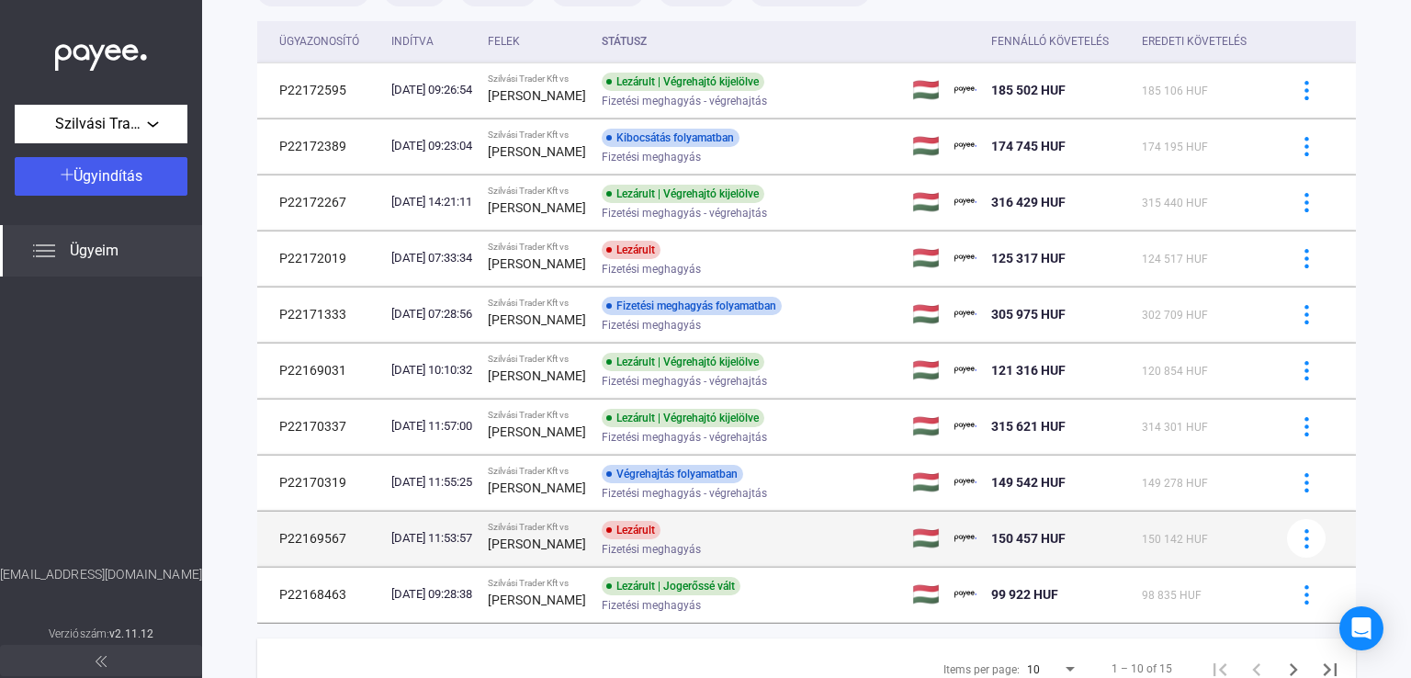
scroll to position [229, 0]
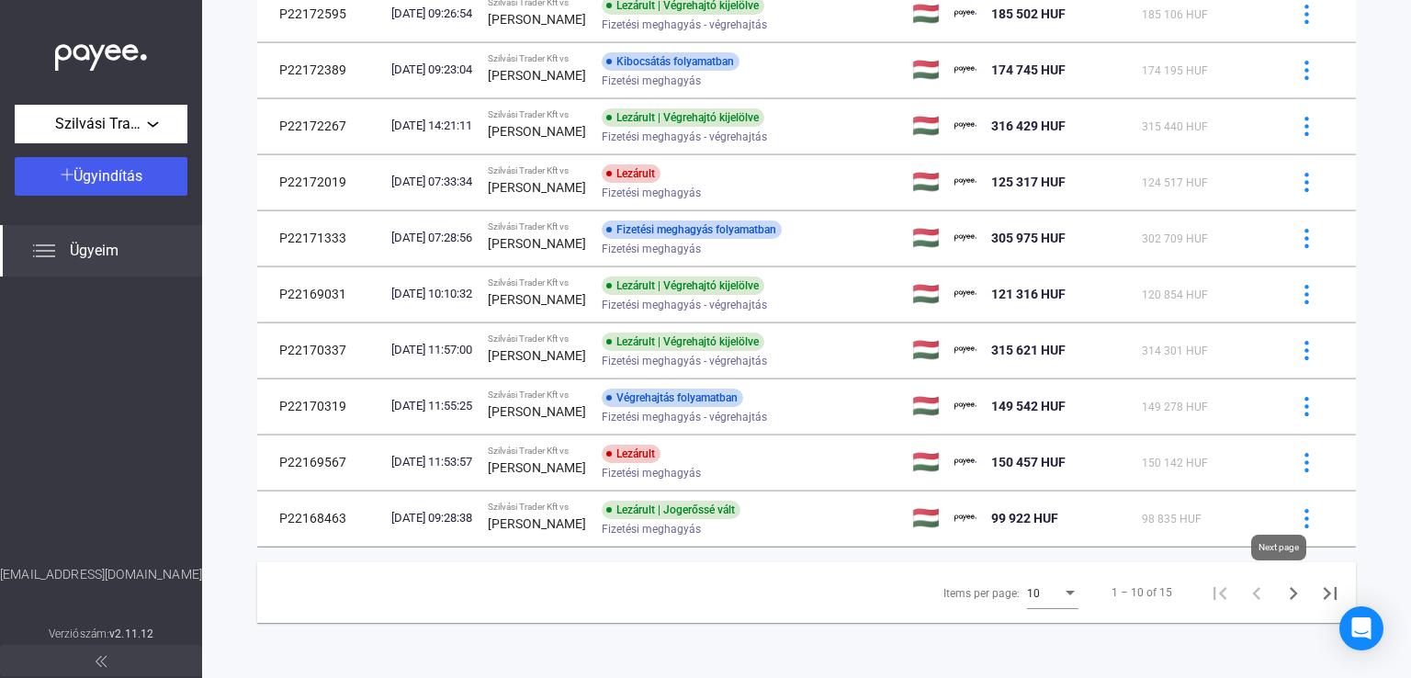
click at [1287, 598] on icon "Next page" at bounding box center [1294, 594] width 26 height 26
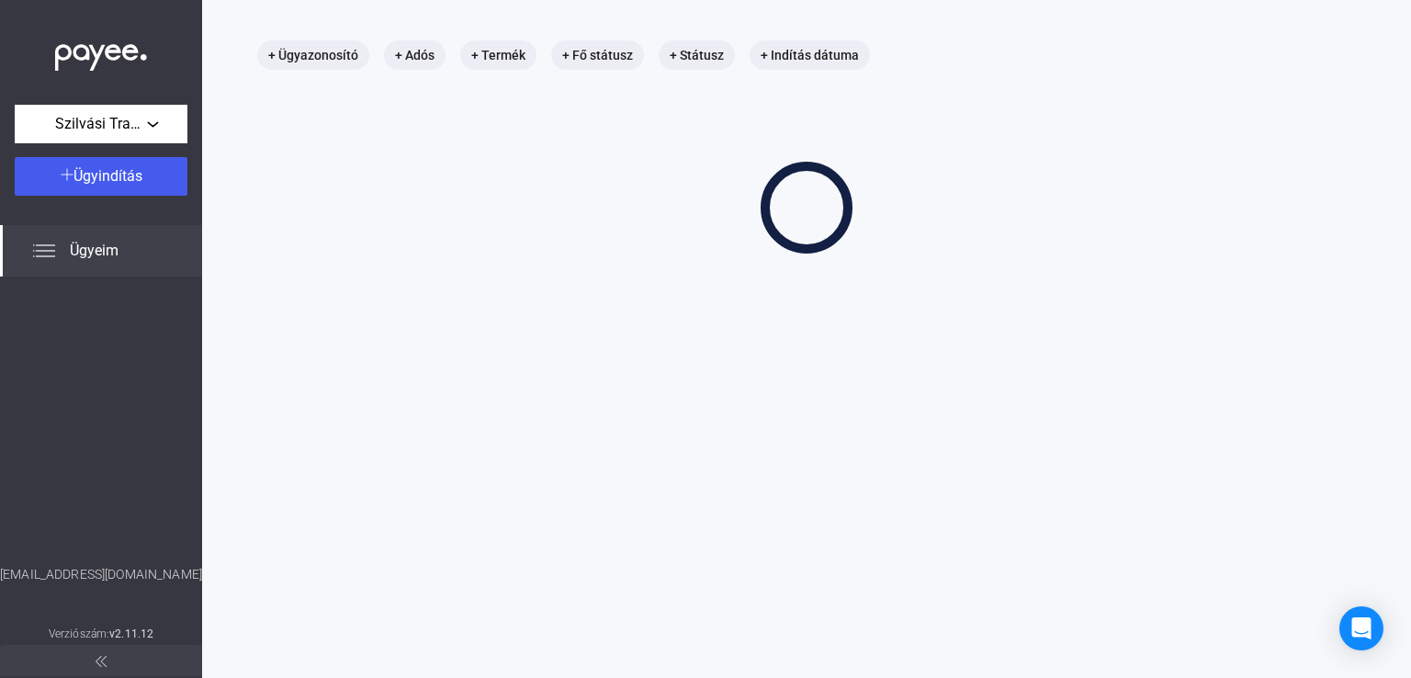
scroll to position [87, 0]
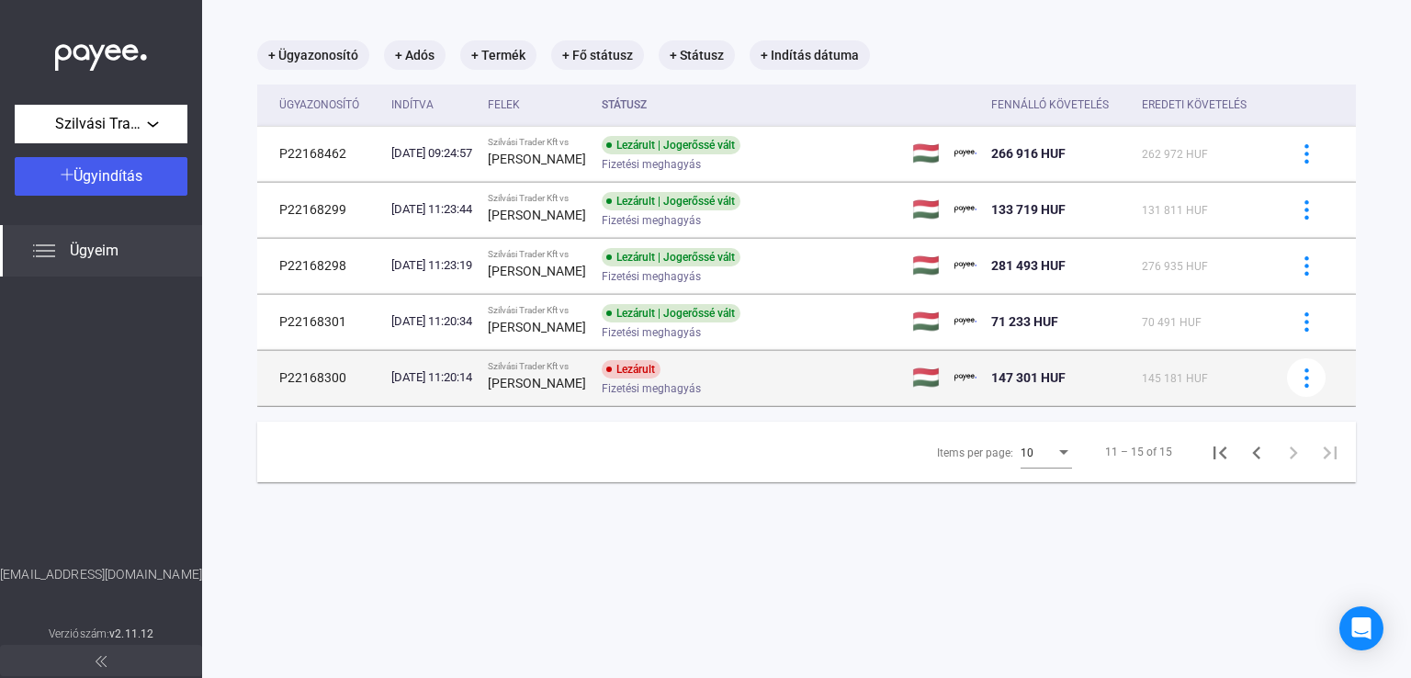
click at [650, 394] on span "Fizetési meghagyás" at bounding box center [651, 389] width 99 height 22
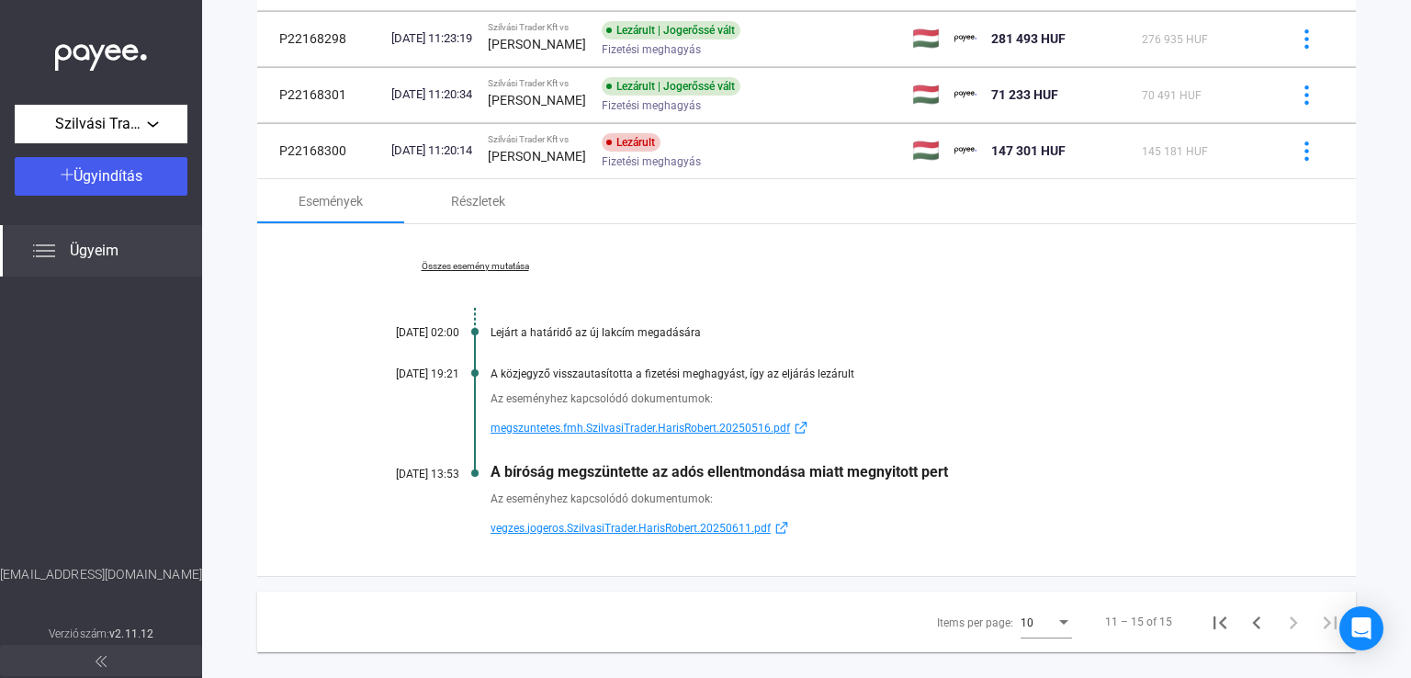
scroll to position [346, 0]
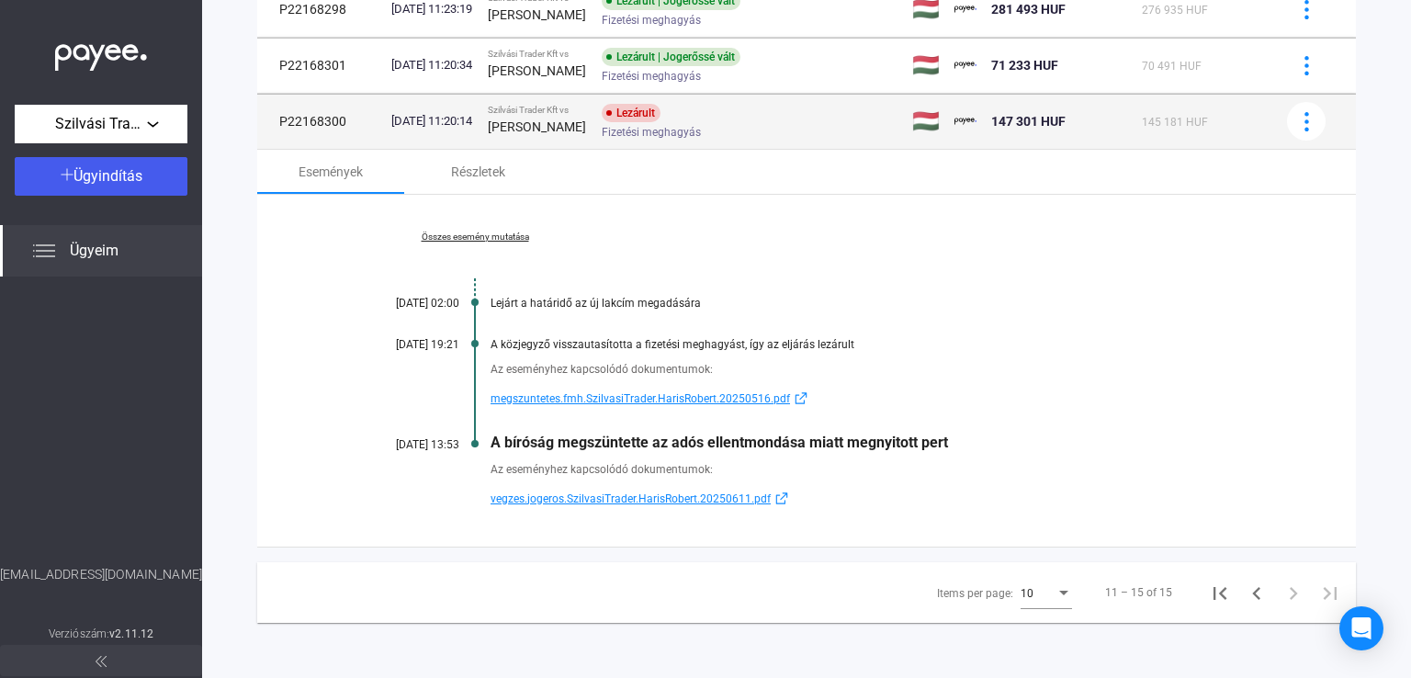
click at [770, 128] on div "Fizetési meghagyás" at bounding box center [748, 133] width 293 height 14
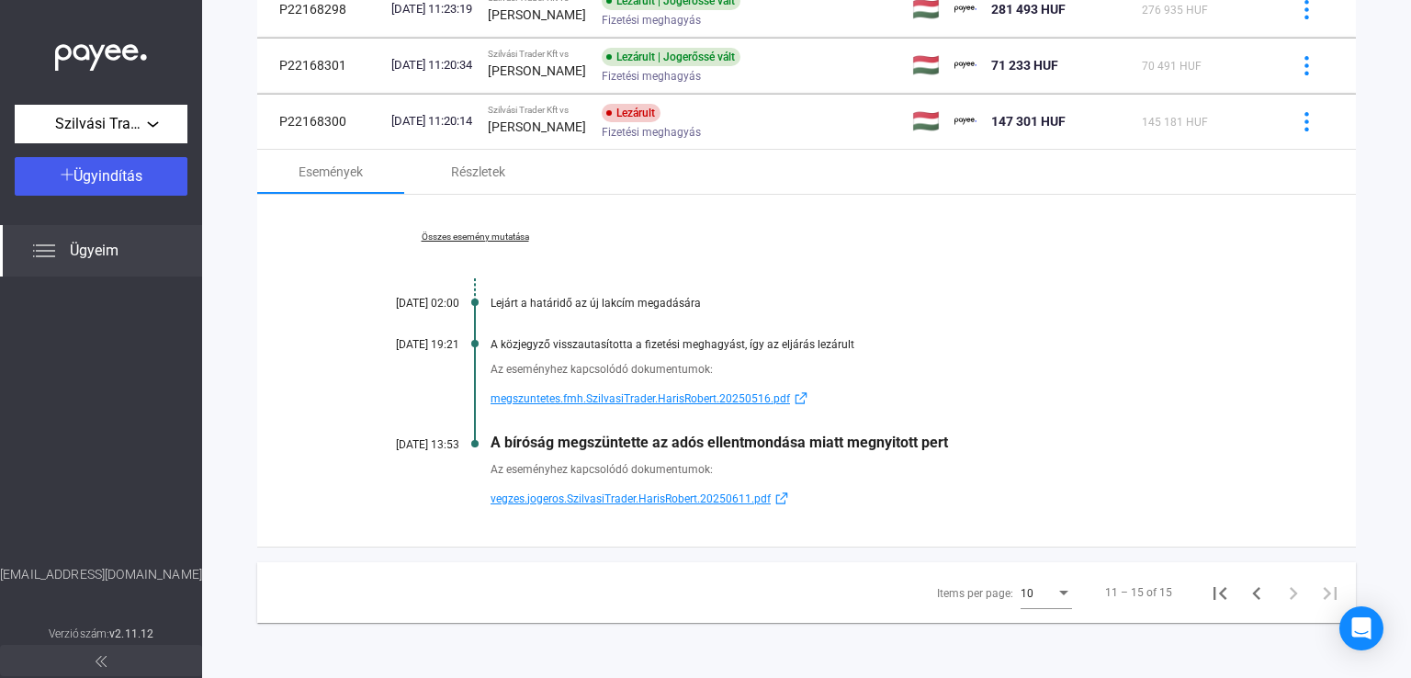
scroll to position [87, 0]
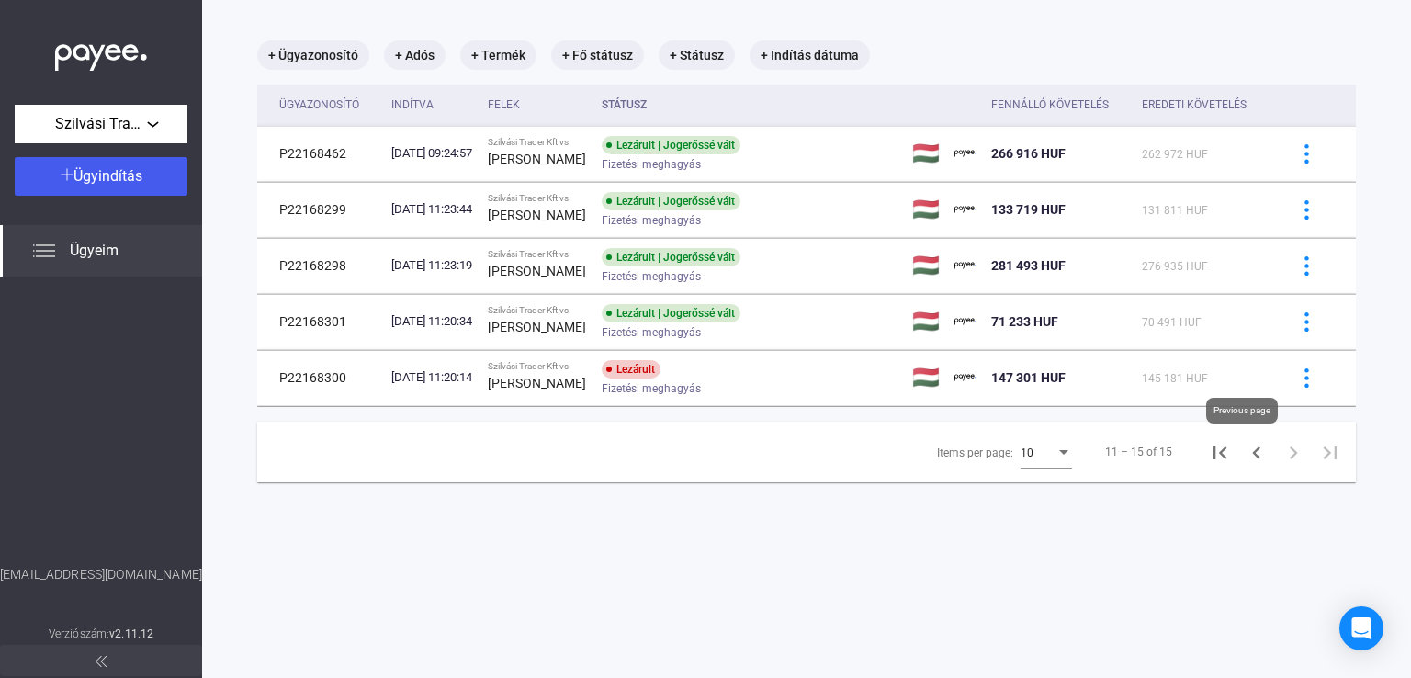
click at [1244, 454] on icon "Previous page" at bounding box center [1257, 453] width 26 height 26
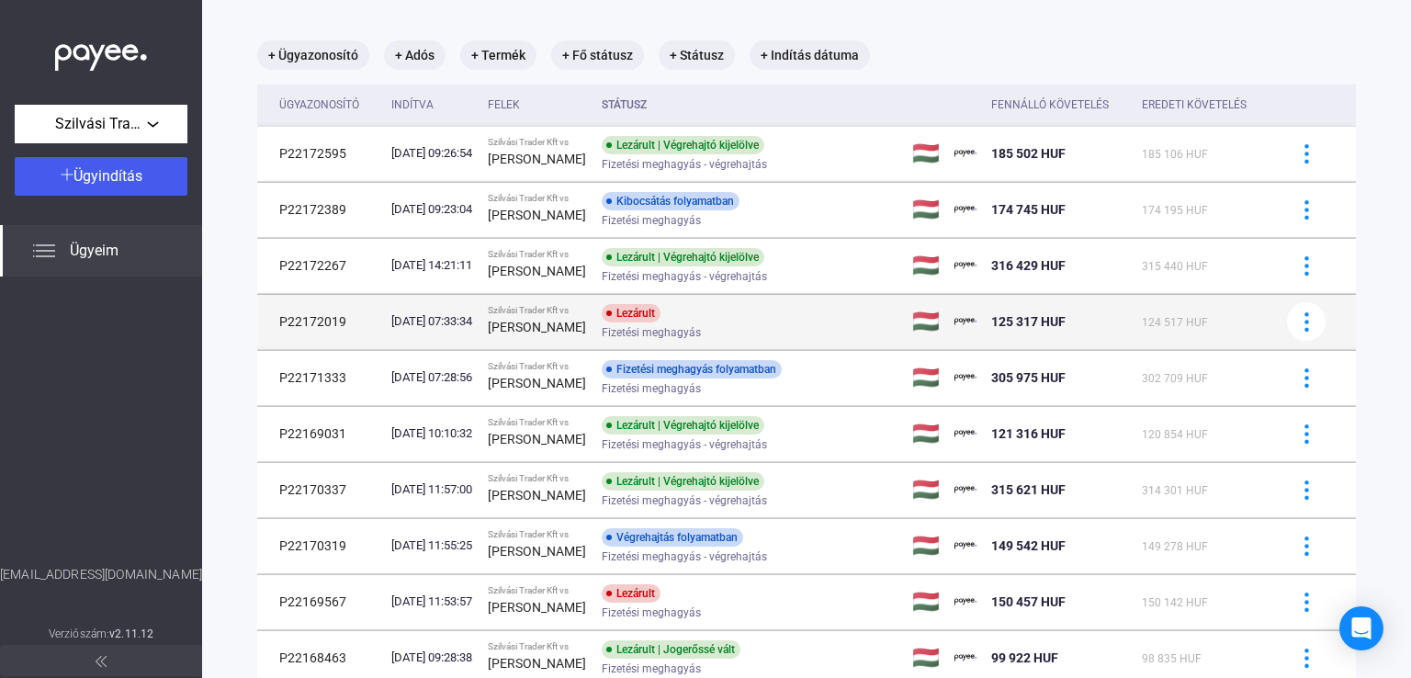
click at [701, 331] on span "Fizetési meghagyás" at bounding box center [651, 333] width 99 height 22
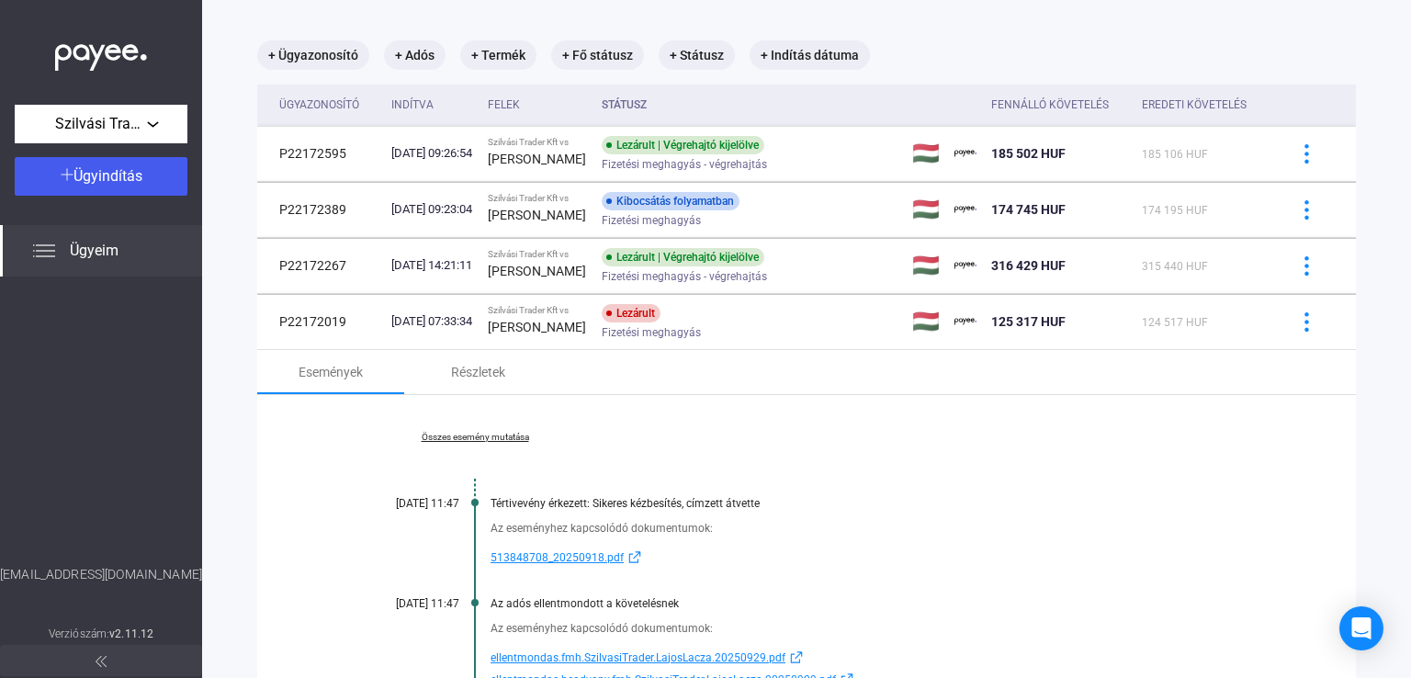
scroll to position [455, 0]
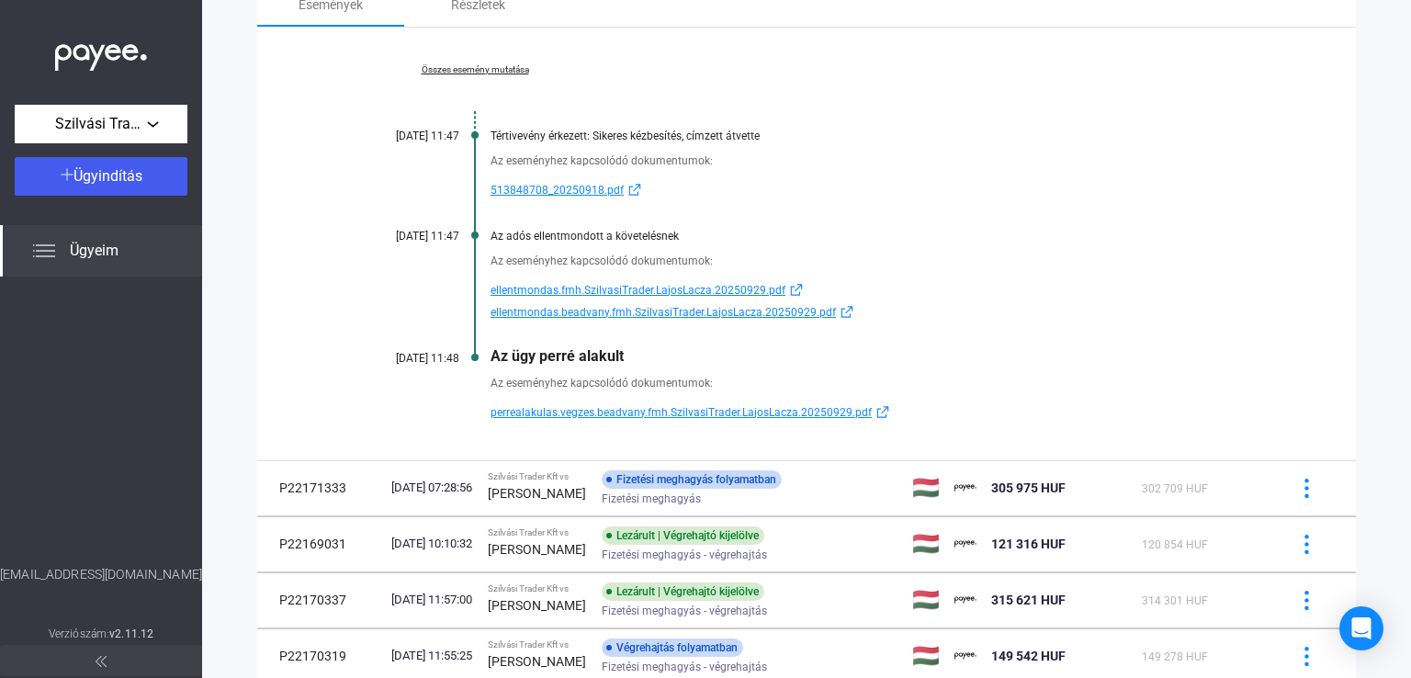
click at [736, 317] on span "ellentmondas.beadvany.fmh.SzilvasiTrader.LajosLacza.20250929.pdf" at bounding box center [663, 312] width 345 height 22
click at [648, 288] on span "ellentmondas.fmh.SzilvasiTrader.LajosLacza.20250929.pdf" at bounding box center [638, 290] width 295 height 22
click at [747, 417] on span "perrealakulas.vegzes.beadvany.fmh.SzilvasiTrader.LajosLacza.20250929.pdf" at bounding box center [681, 413] width 381 height 22
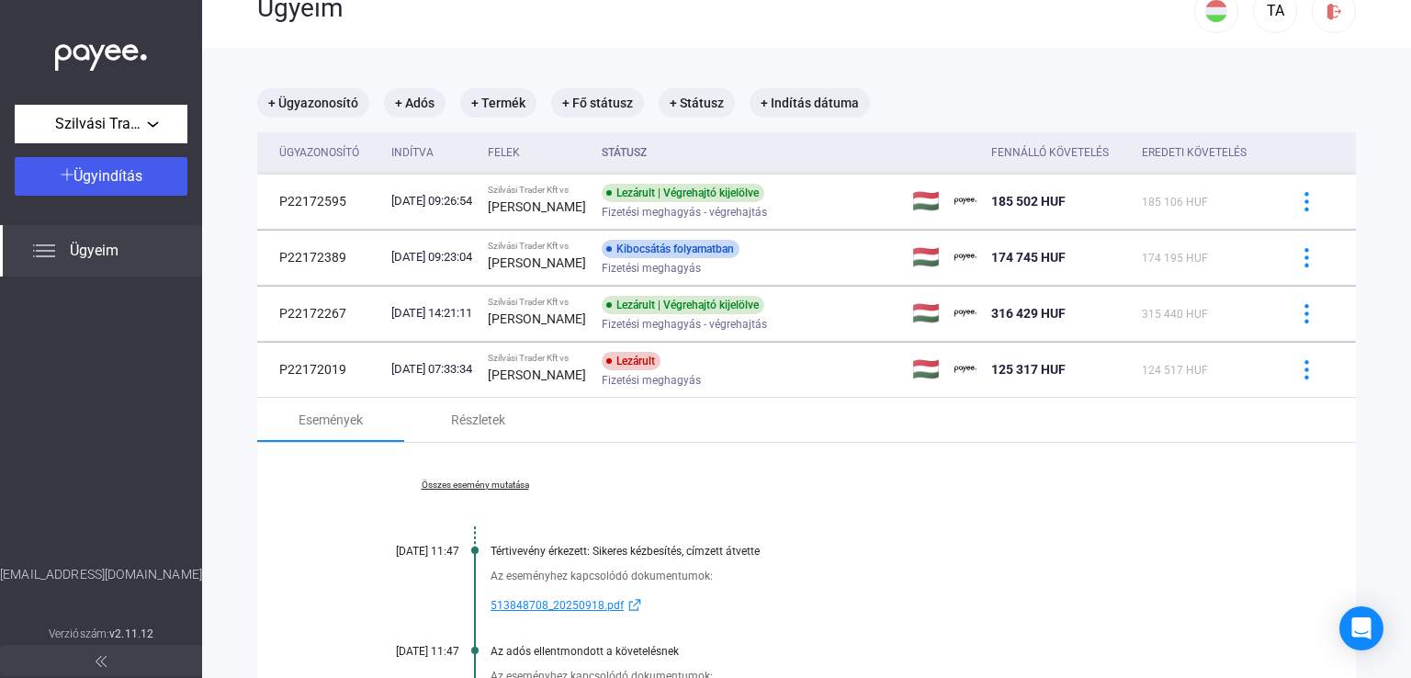
scroll to position [0, 0]
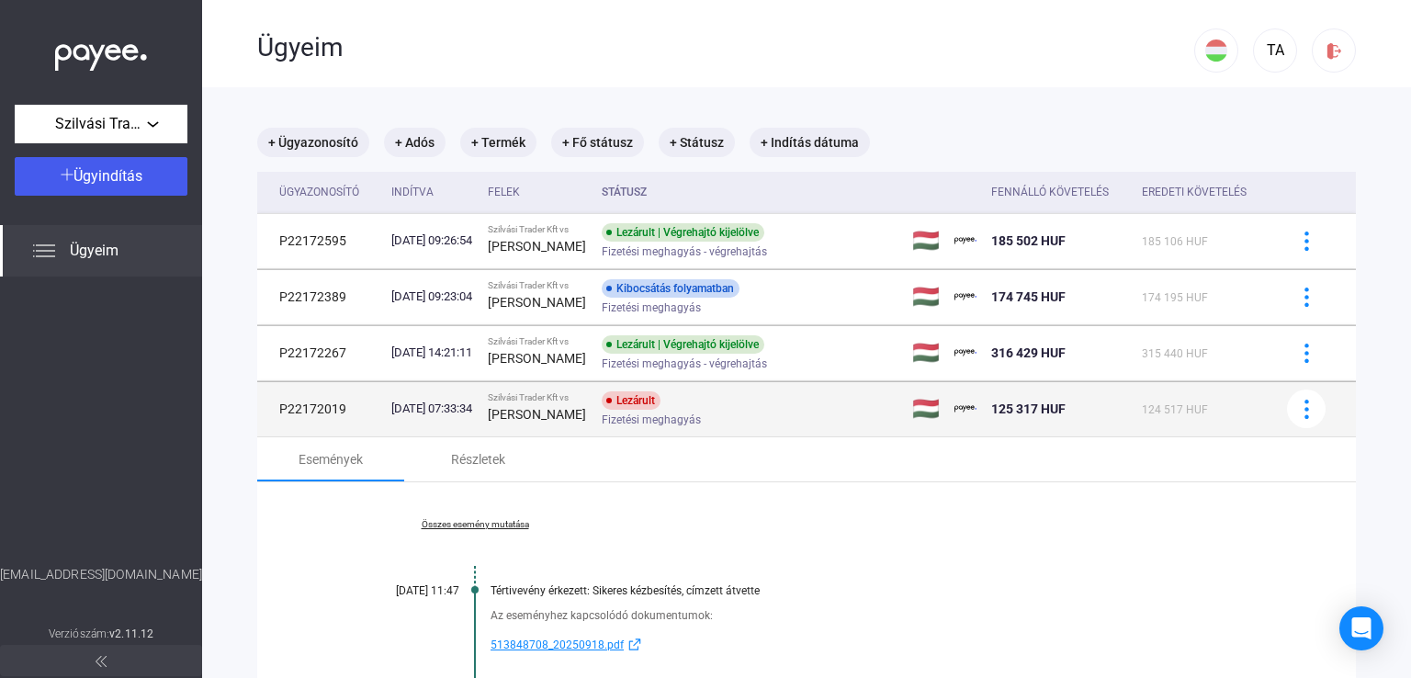
click at [741, 427] on div "Fizetési meghagyás" at bounding box center [748, 420] width 293 height 14
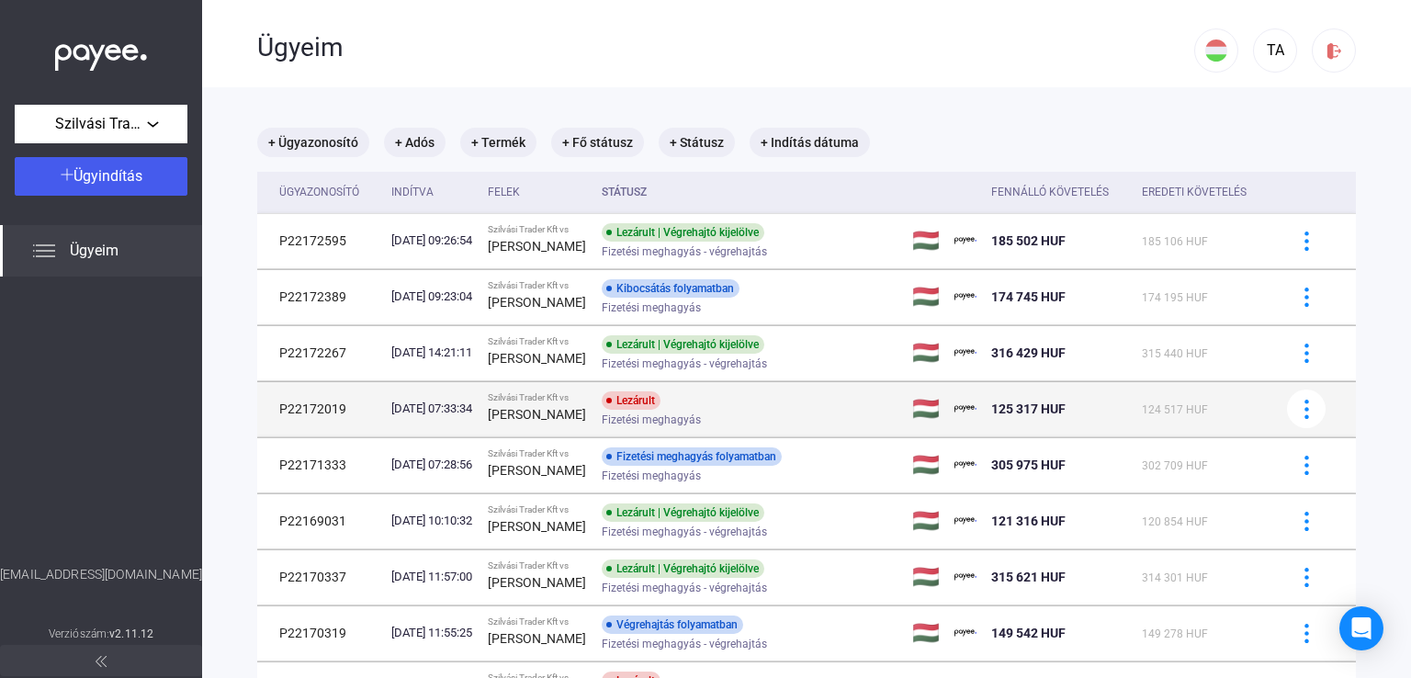
click at [741, 405] on div "Lezárult Fizetési meghagyás" at bounding box center [748, 409] width 293 height 36
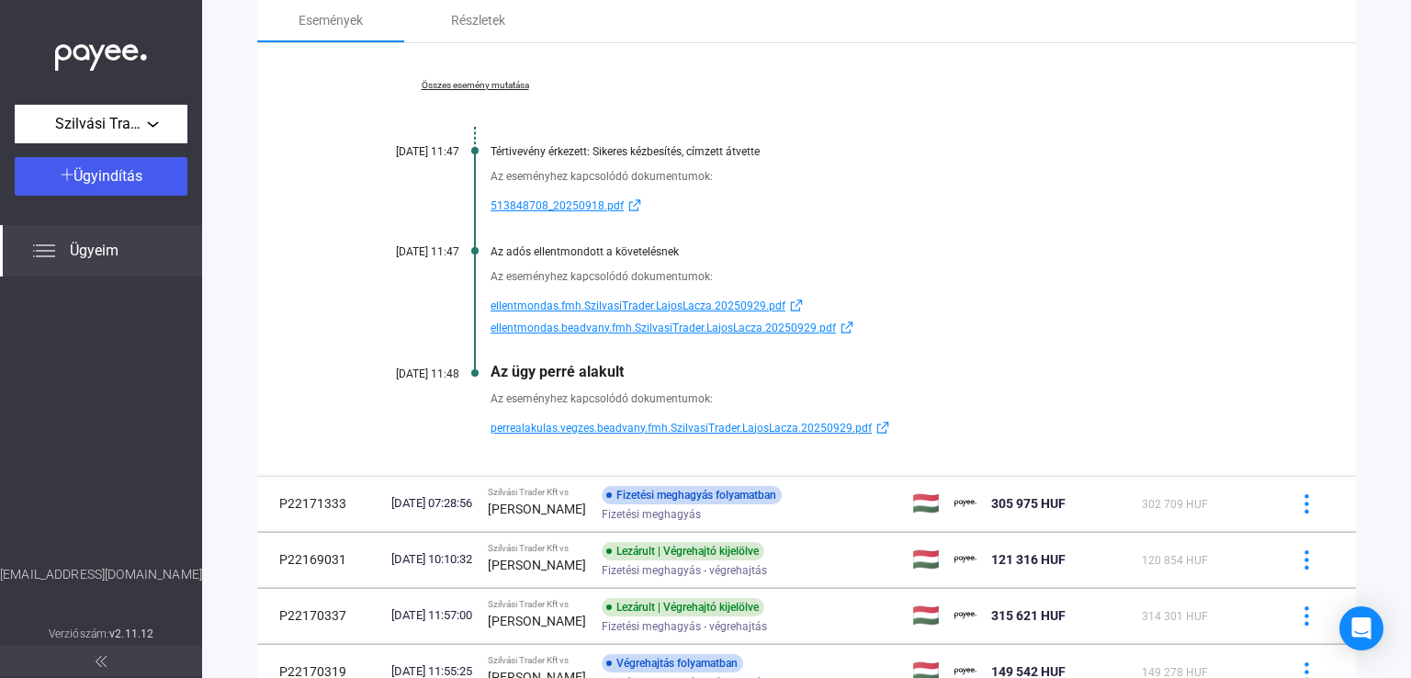
scroll to position [164, 0]
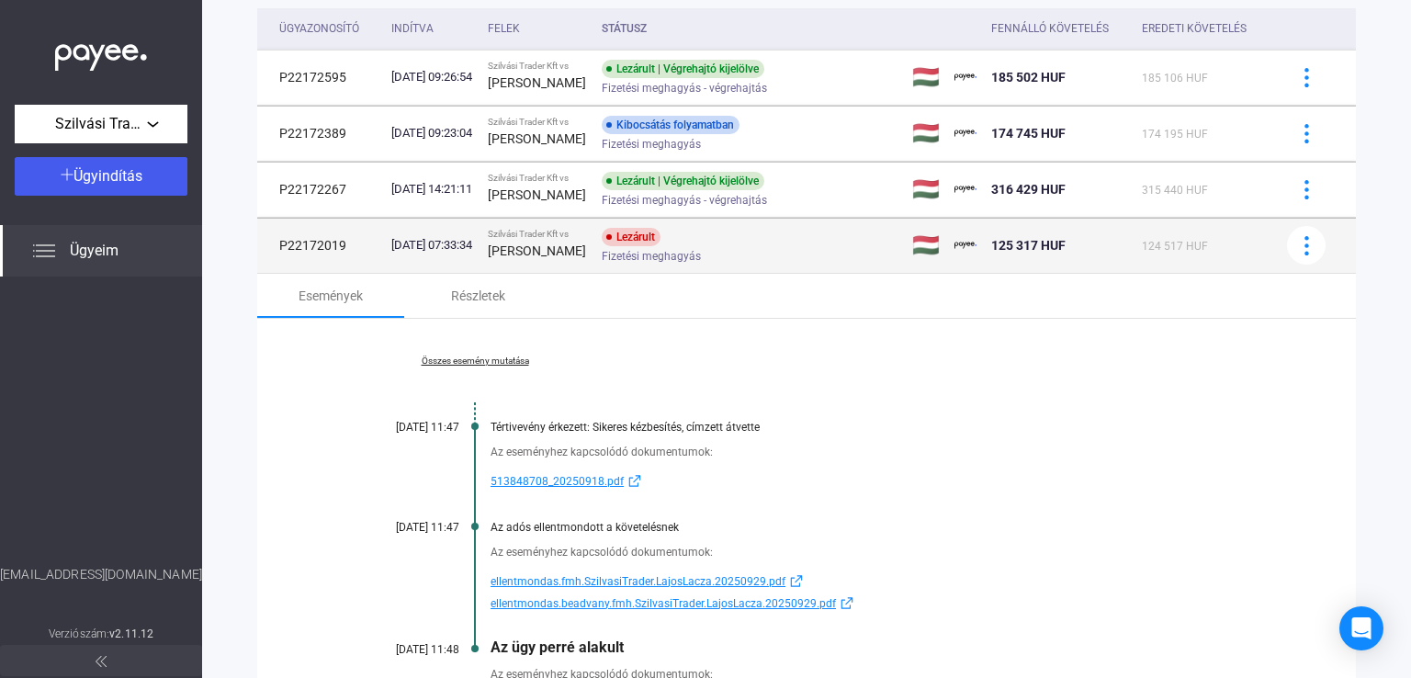
click at [701, 247] on span "Fizetési meghagyás" at bounding box center [651, 256] width 99 height 22
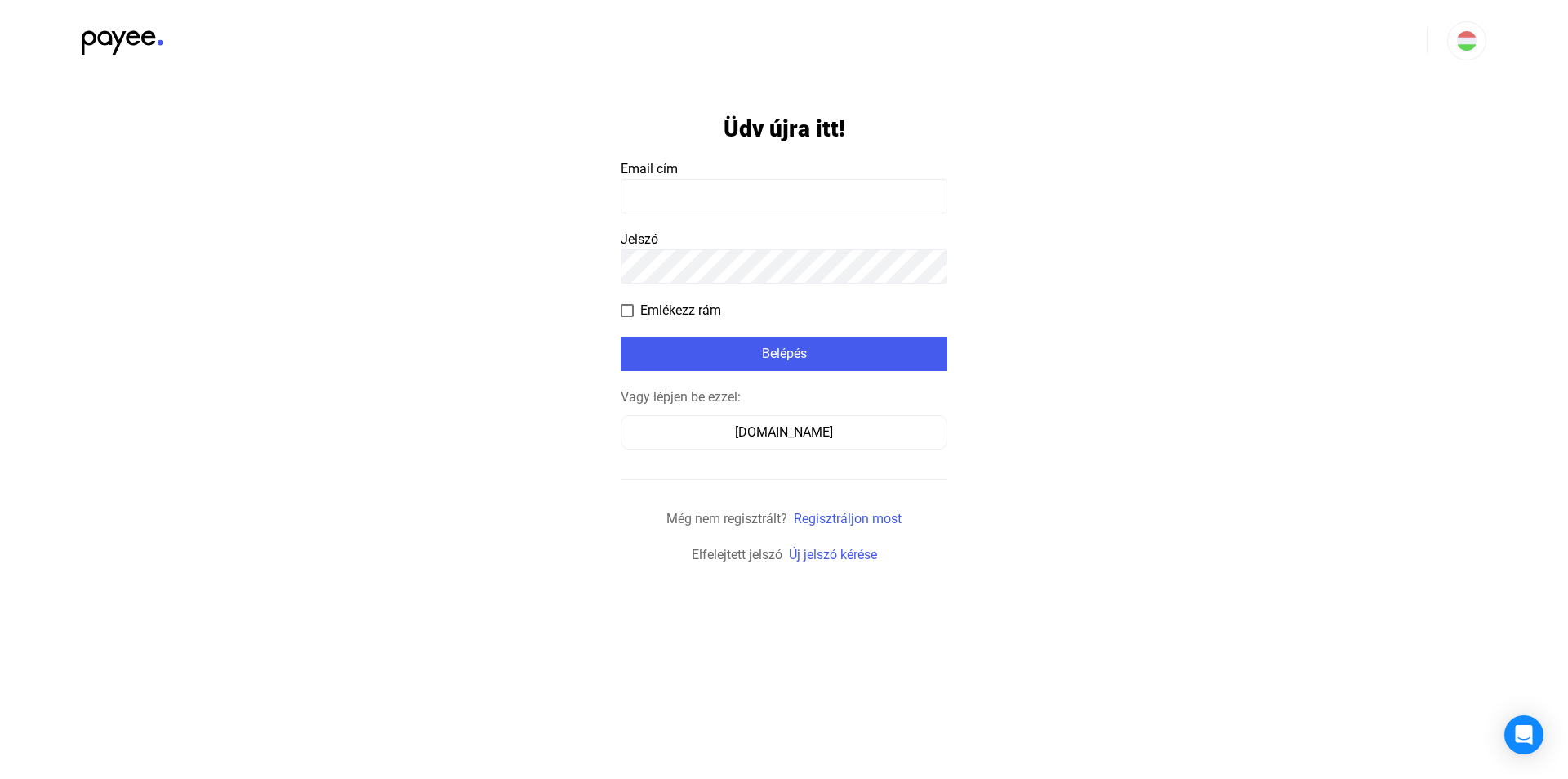
type input "**********"
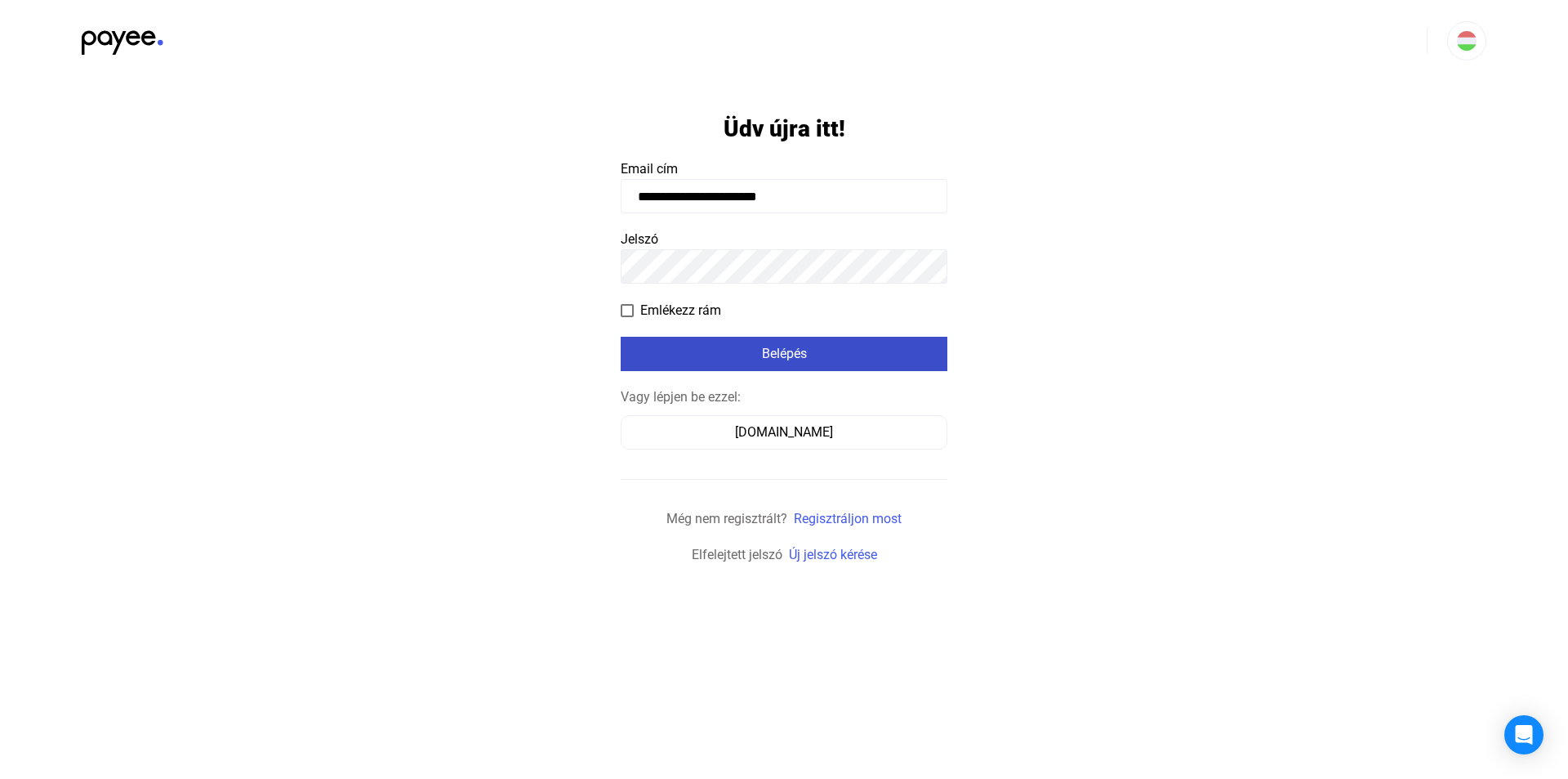
click at [699, 348] on div "Belépés" at bounding box center [784, 354] width 316 height 20
